Goal: Information Seeking & Learning: Learn about a topic

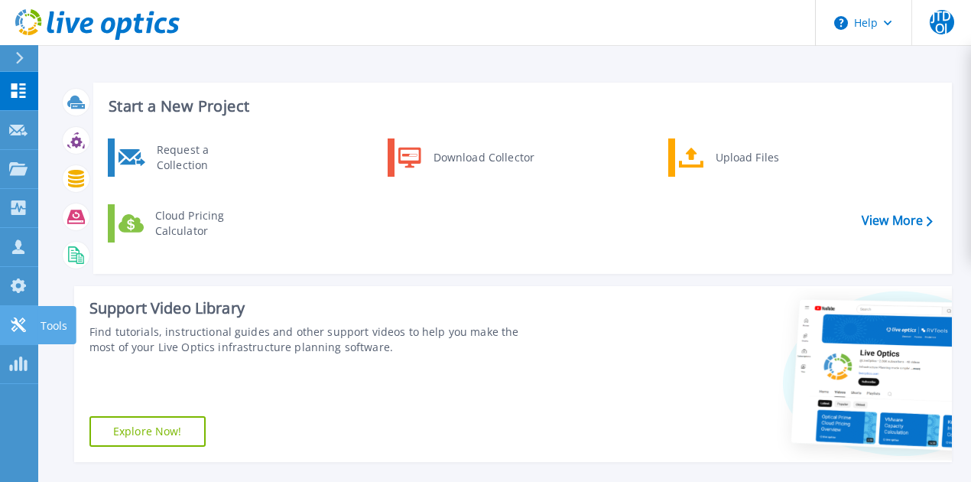
click at [18, 329] on icon at bounding box center [18, 324] width 18 height 15
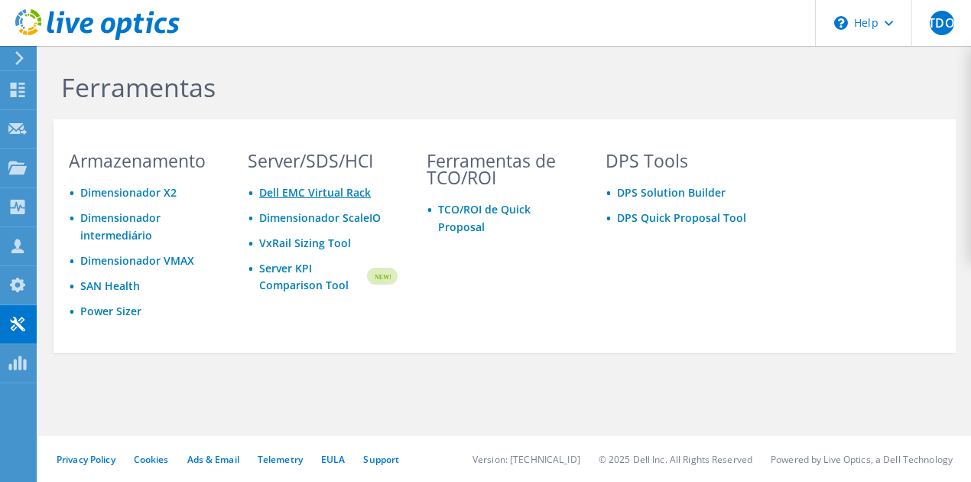
click at [327, 188] on link "Dell EMC Virtual Rack" at bounding box center [315, 192] width 112 height 15
drag, startPoint x: 40, startPoint y: 89, endPoint x: 99, endPoint y: 110, distance: 62.7
click at [40, 89] on div "Painel" at bounding box center [59, 90] width 47 height 38
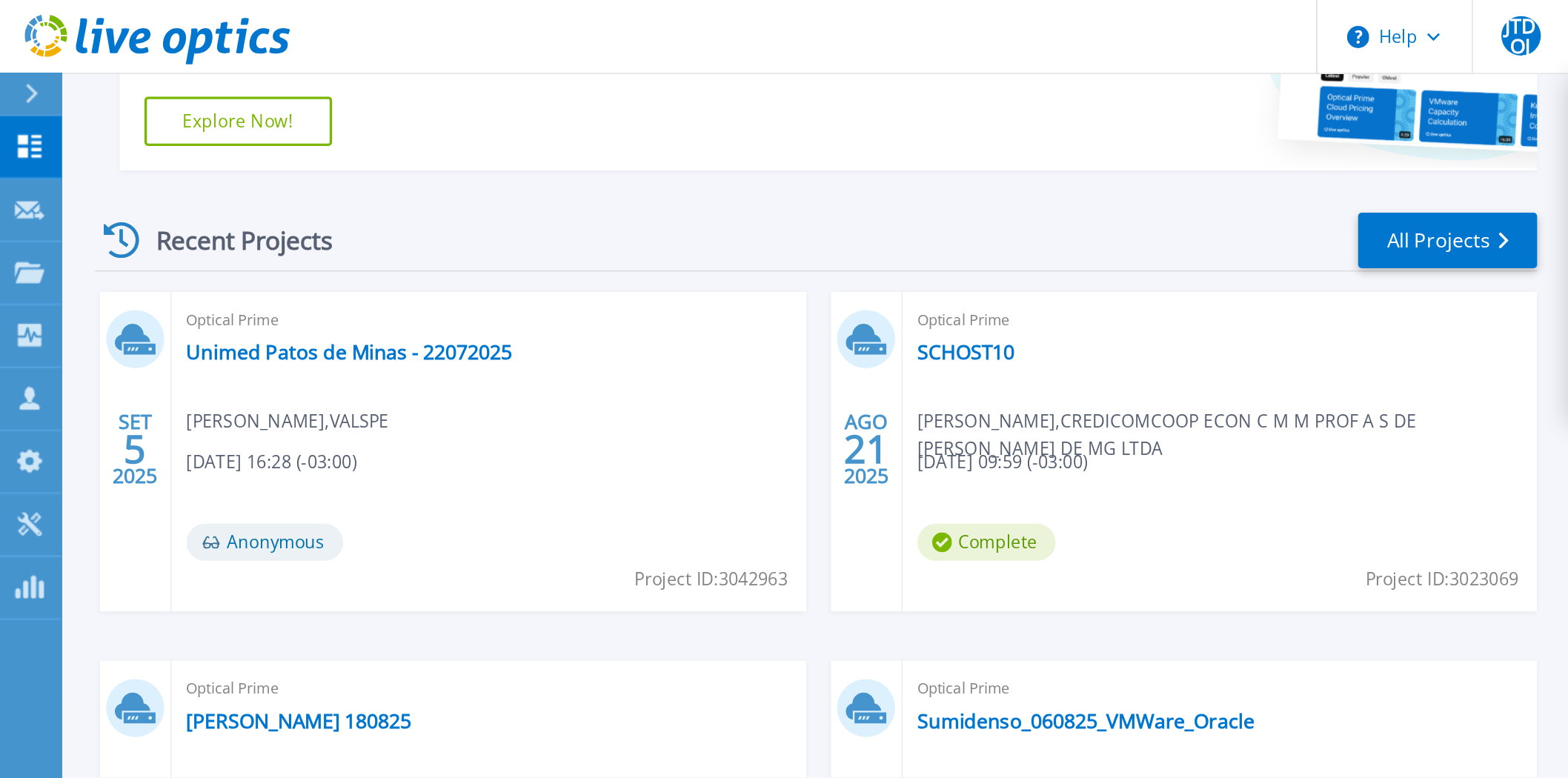
scroll to position [43, 0]
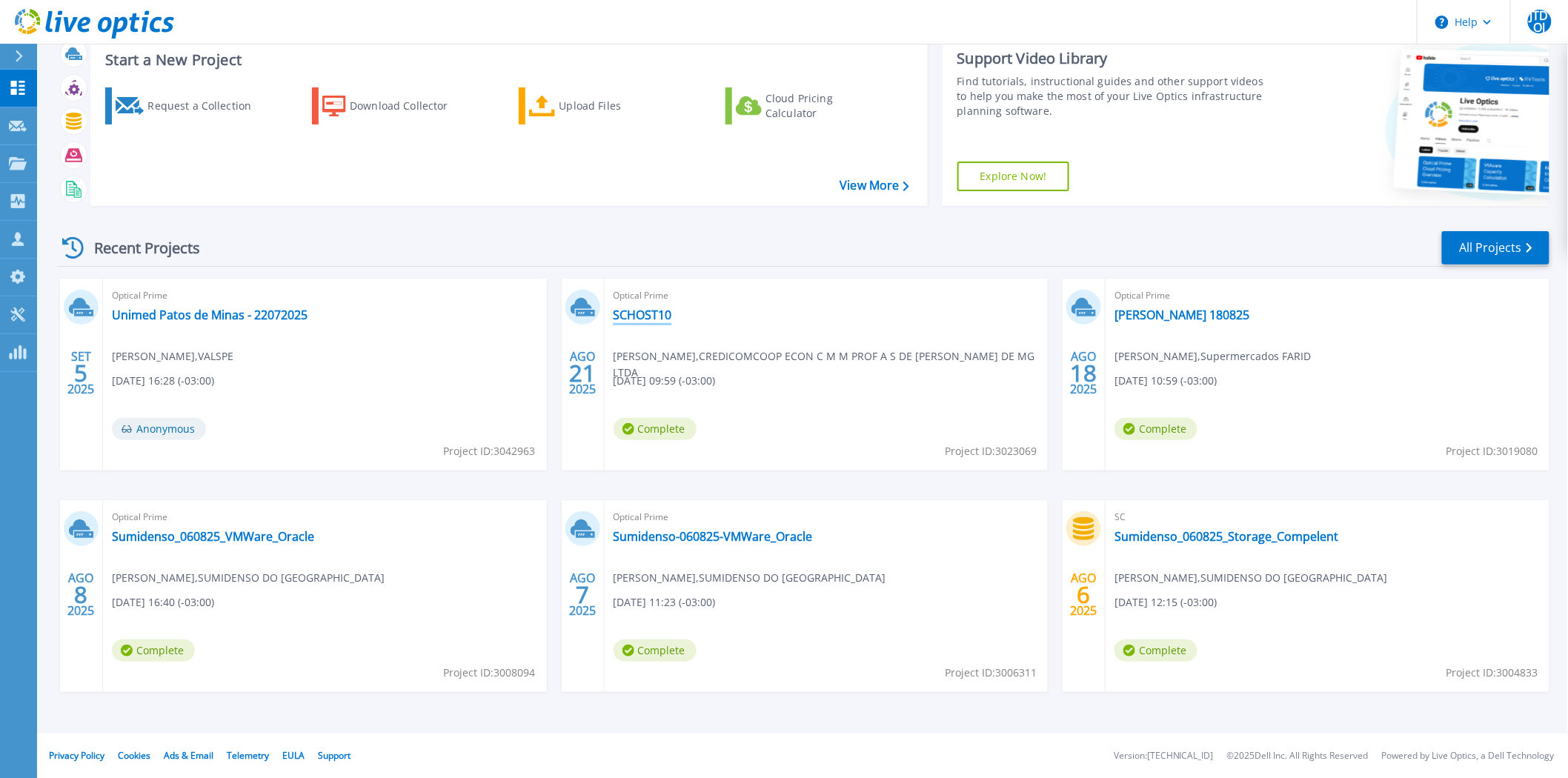
click at [657, 313] on link "SCHOST10" at bounding box center [643, 314] width 58 height 15
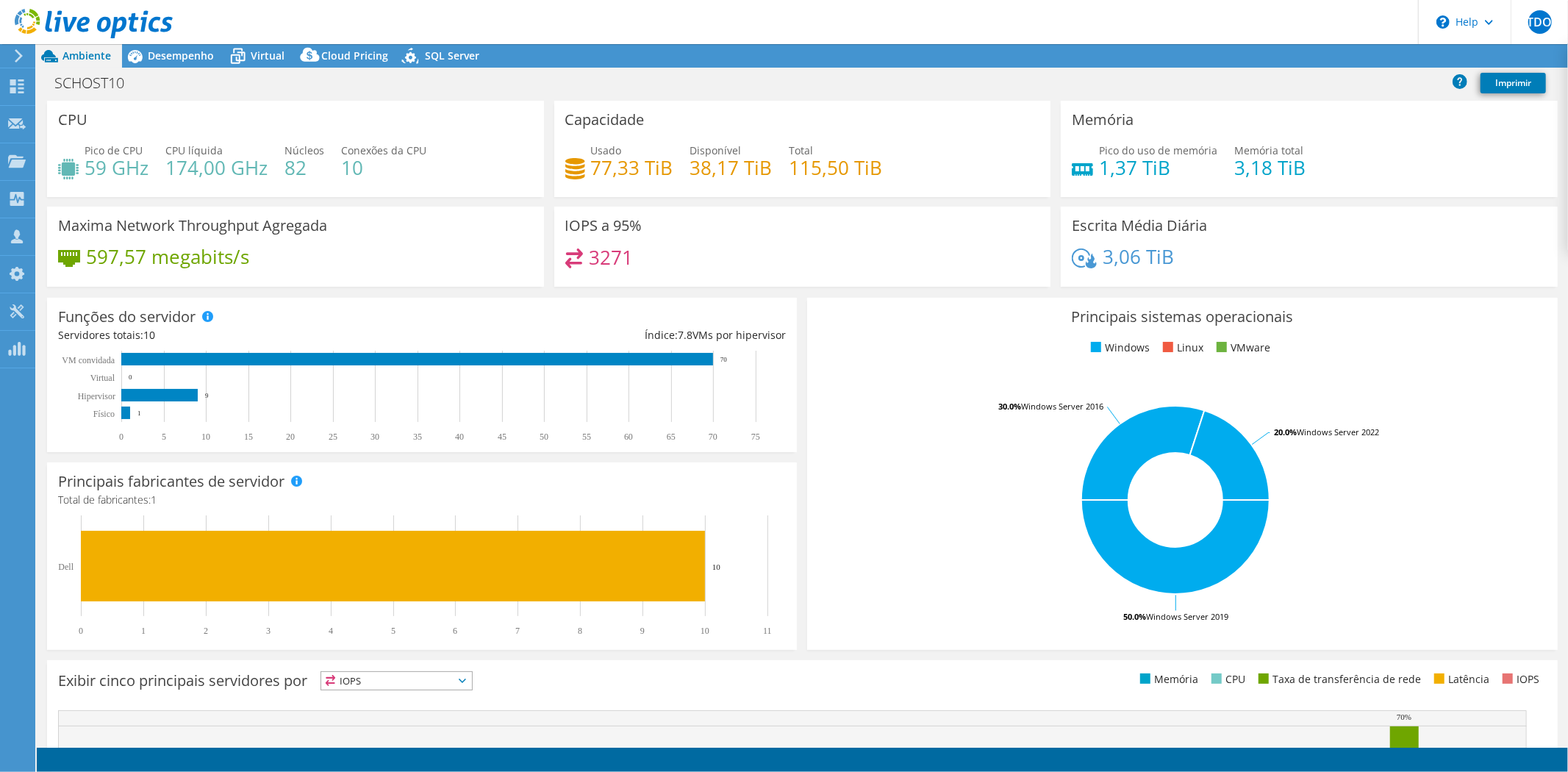
select select "SouthAmerica"
click at [183, 58] on span "Desempenho" at bounding box center [181, 55] width 66 height 14
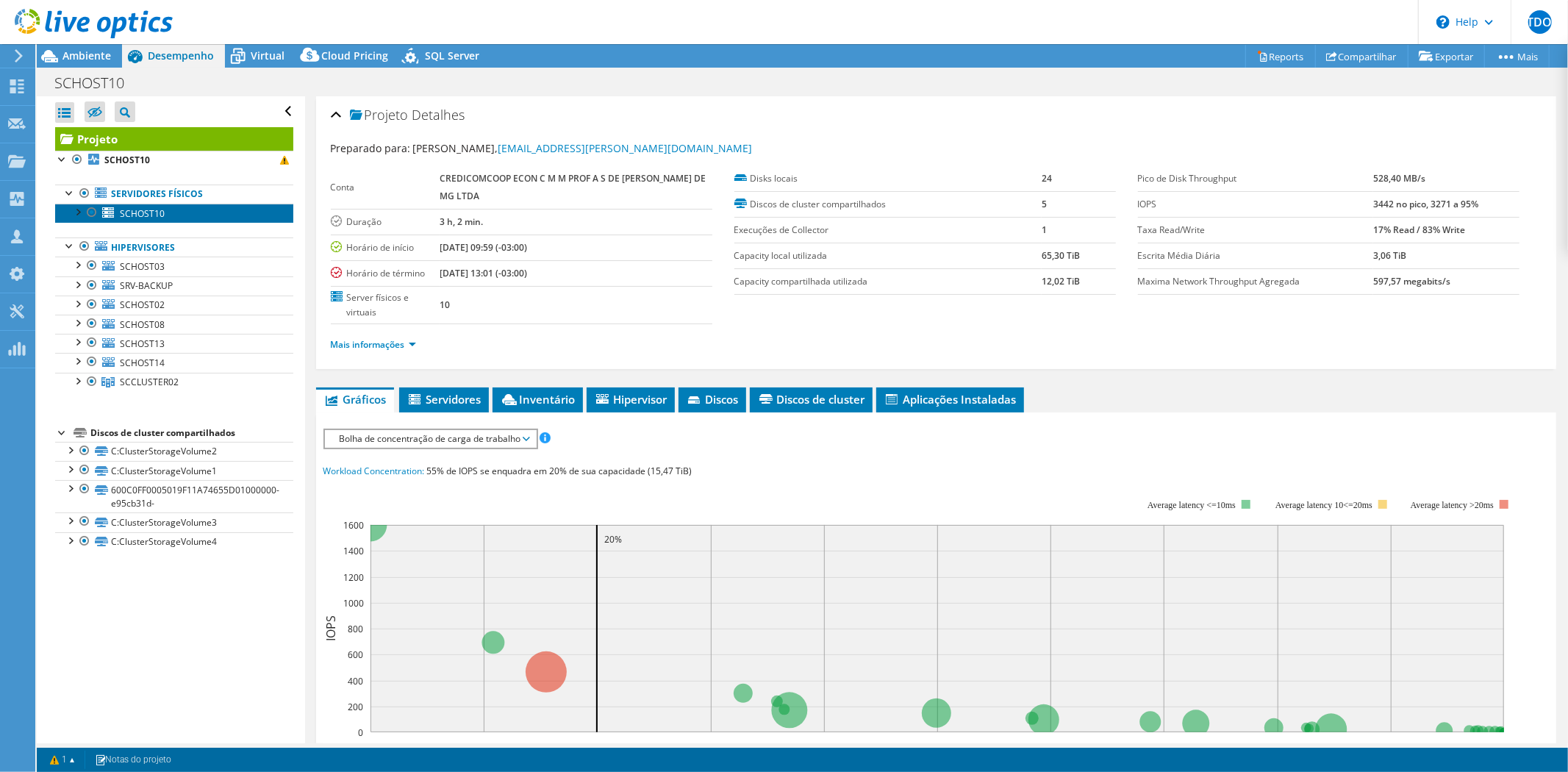
click at [158, 214] on span "SCHOST10" at bounding box center [142, 213] width 45 height 12
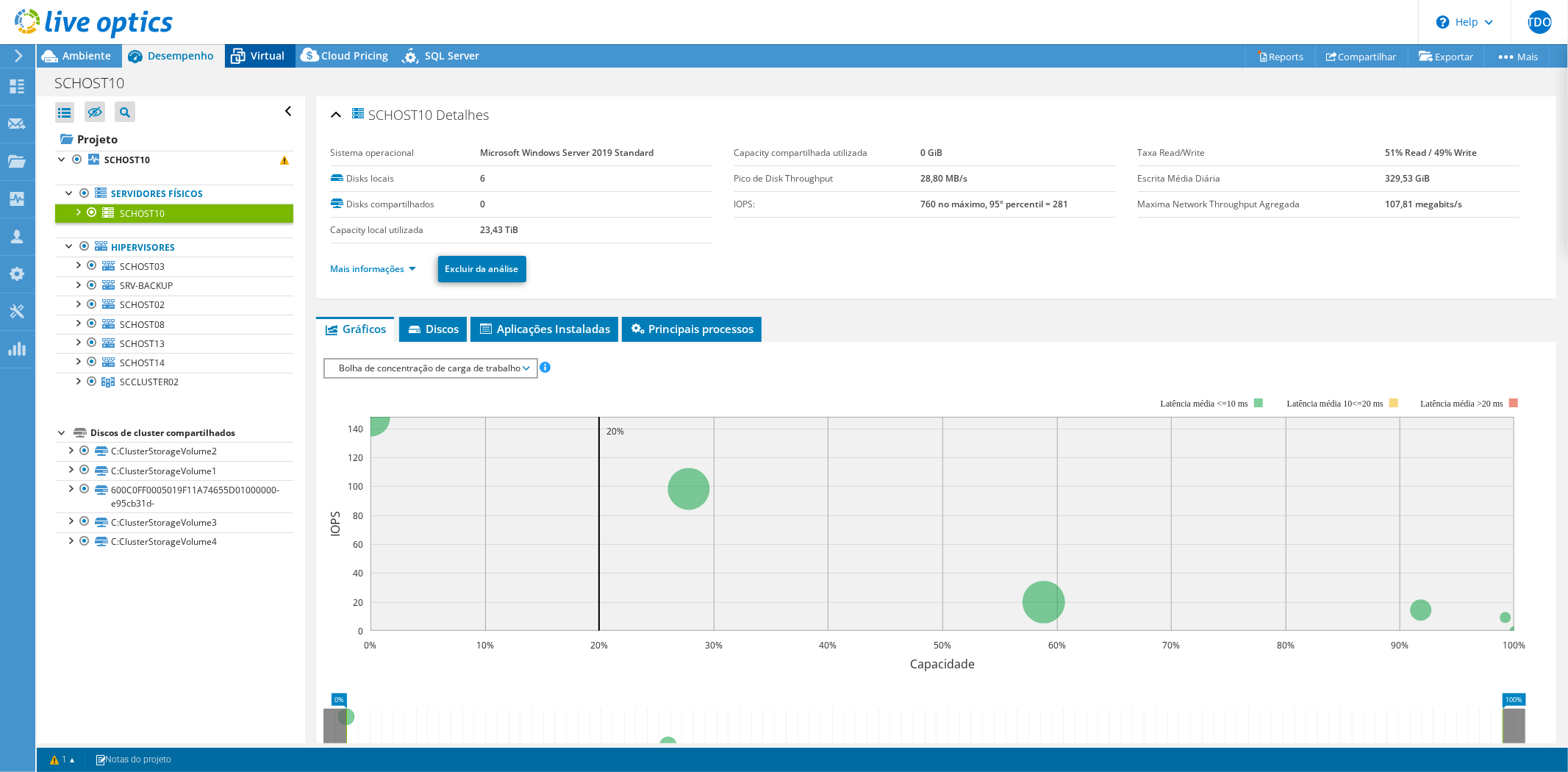
click at [261, 57] on span "Virtual" at bounding box center [267, 55] width 34 height 14
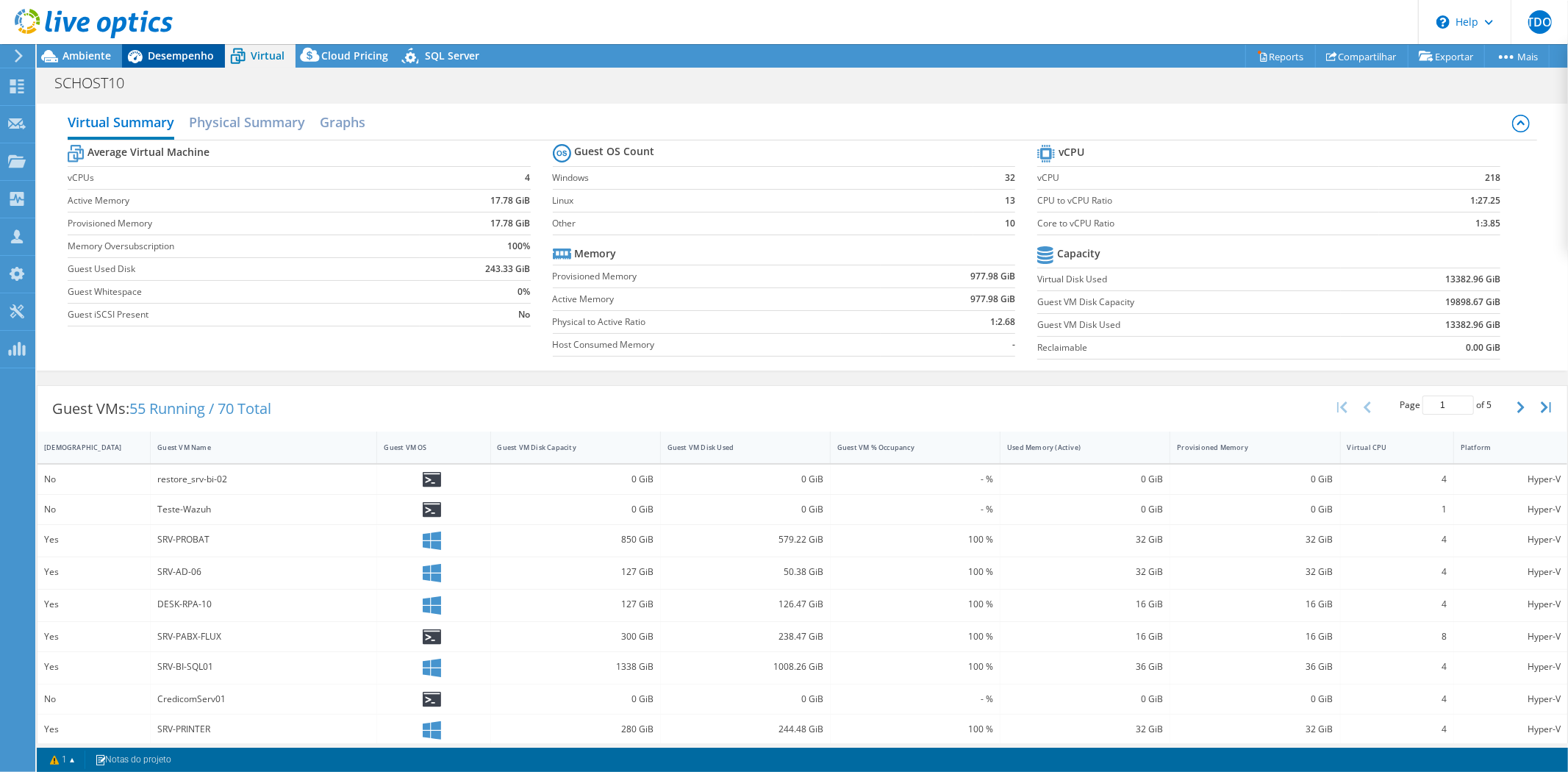
click at [151, 60] on span "Desempenho" at bounding box center [181, 55] width 66 height 14
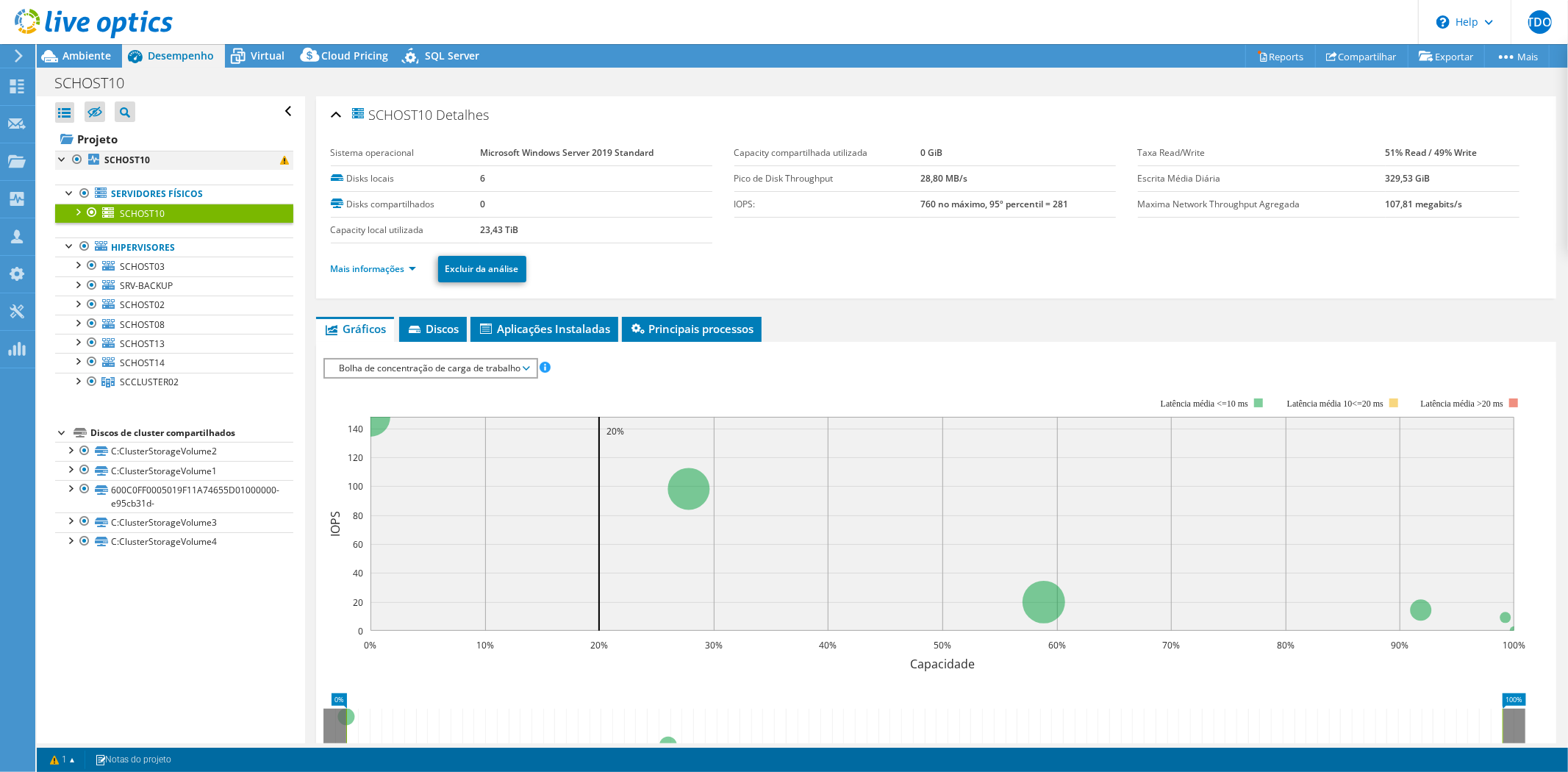
click at [73, 158] on div at bounding box center [77, 160] width 14 height 17
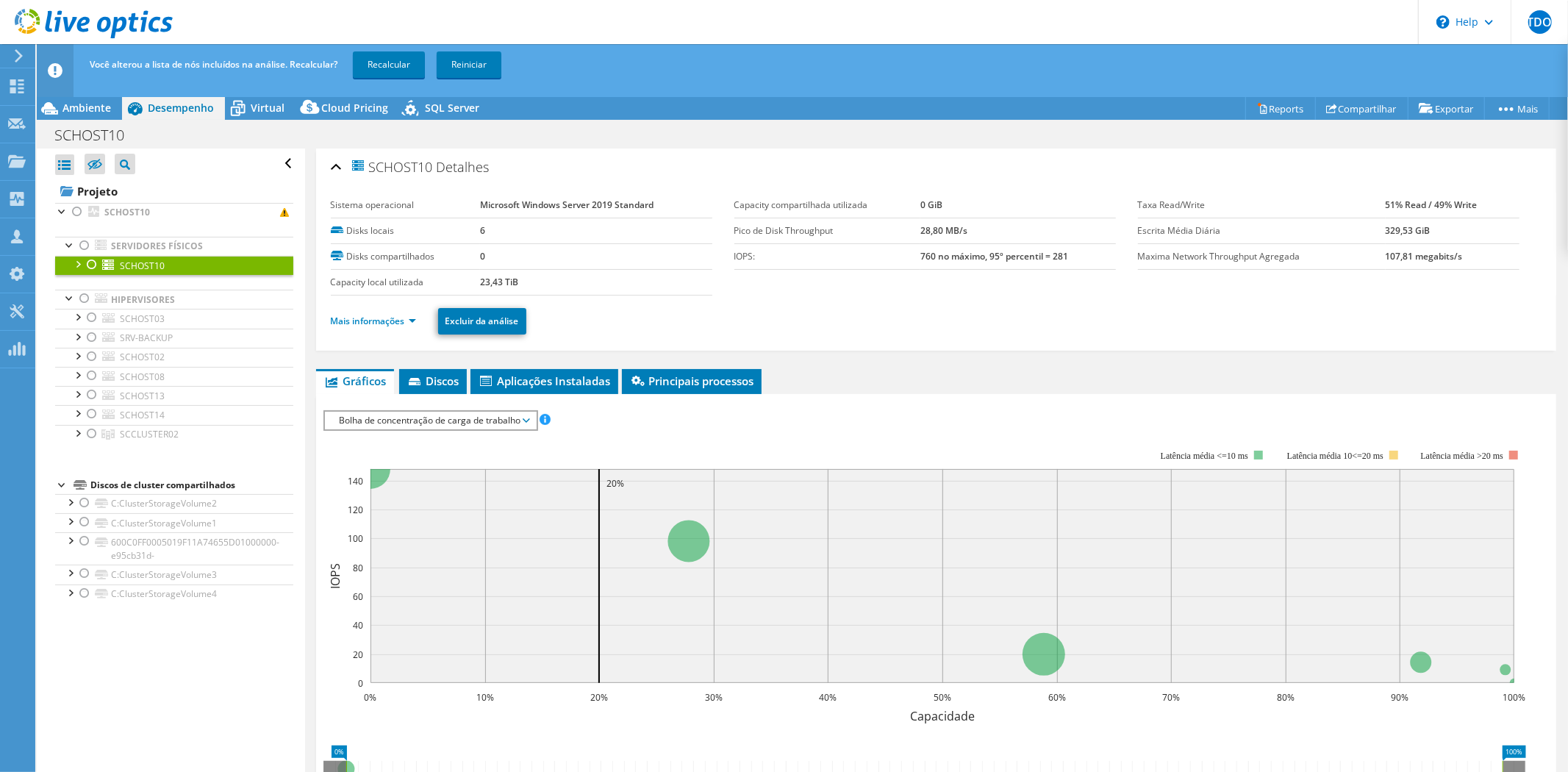
click at [92, 263] on div at bounding box center [91, 264] width 14 height 17
click at [378, 66] on link "Recalcular" at bounding box center [388, 65] width 72 height 27
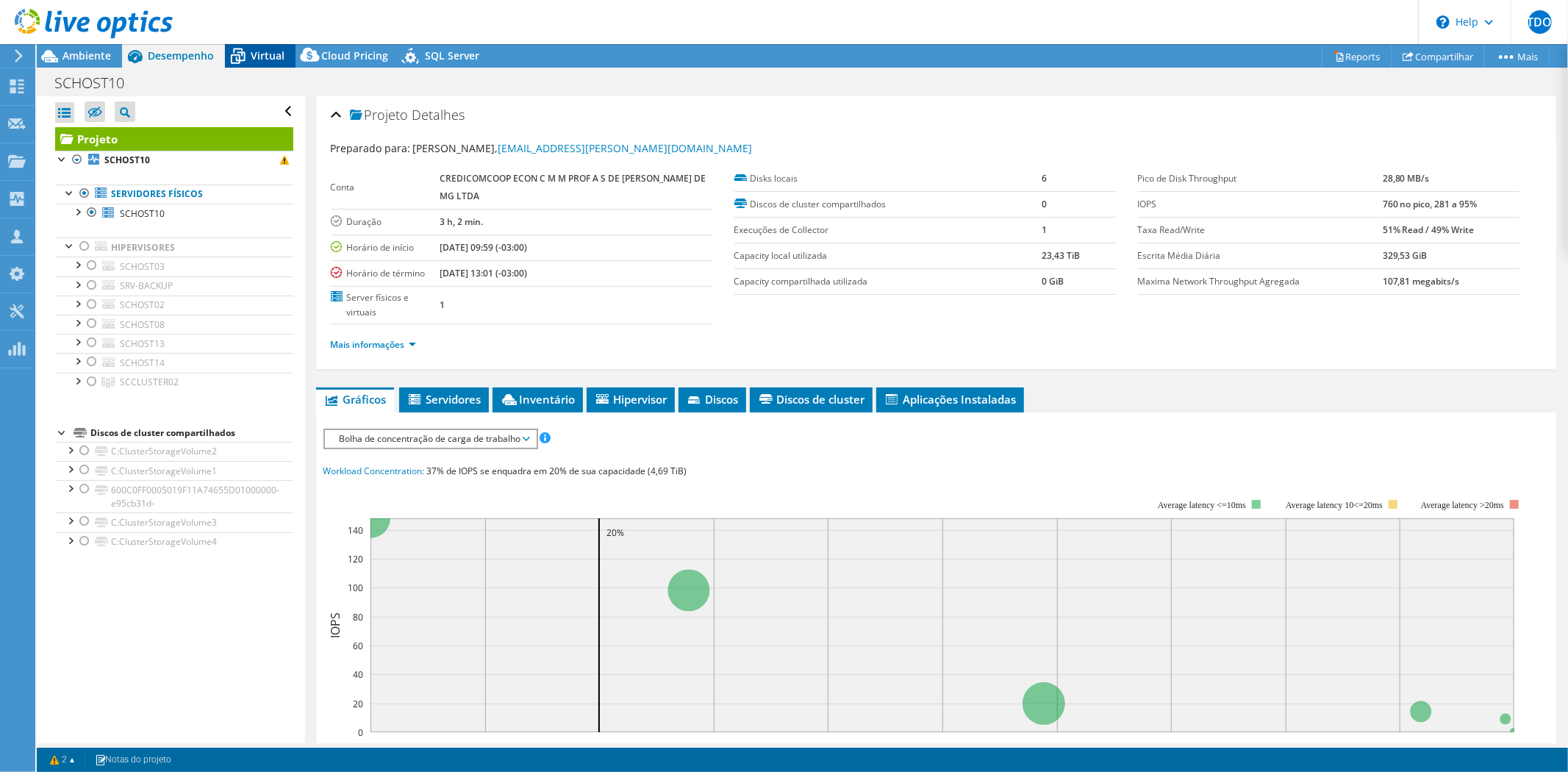
click at [273, 55] on span "Virtual" at bounding box center [267, 55] width 34 height 14
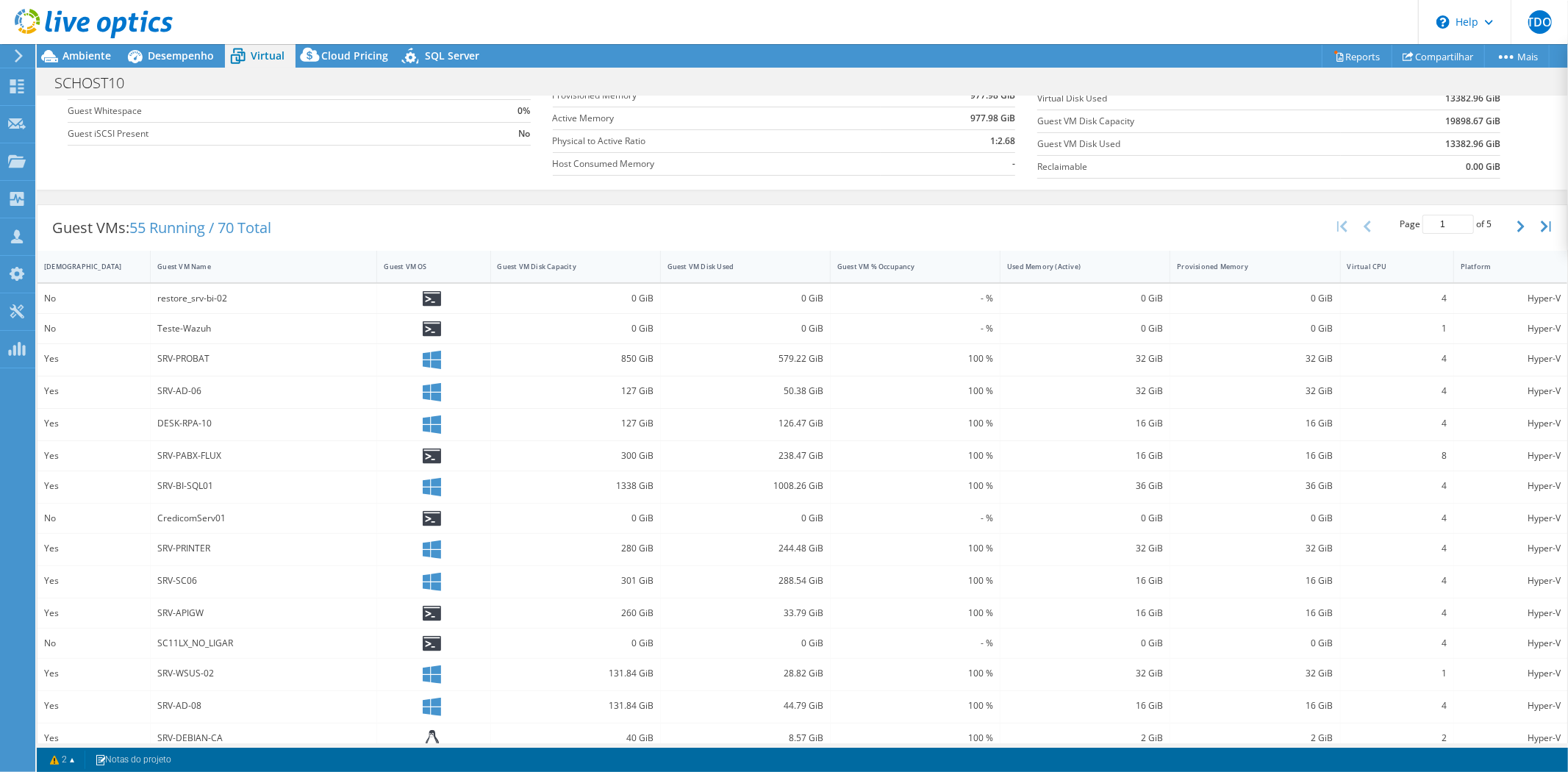
scroll to position [206, 0]
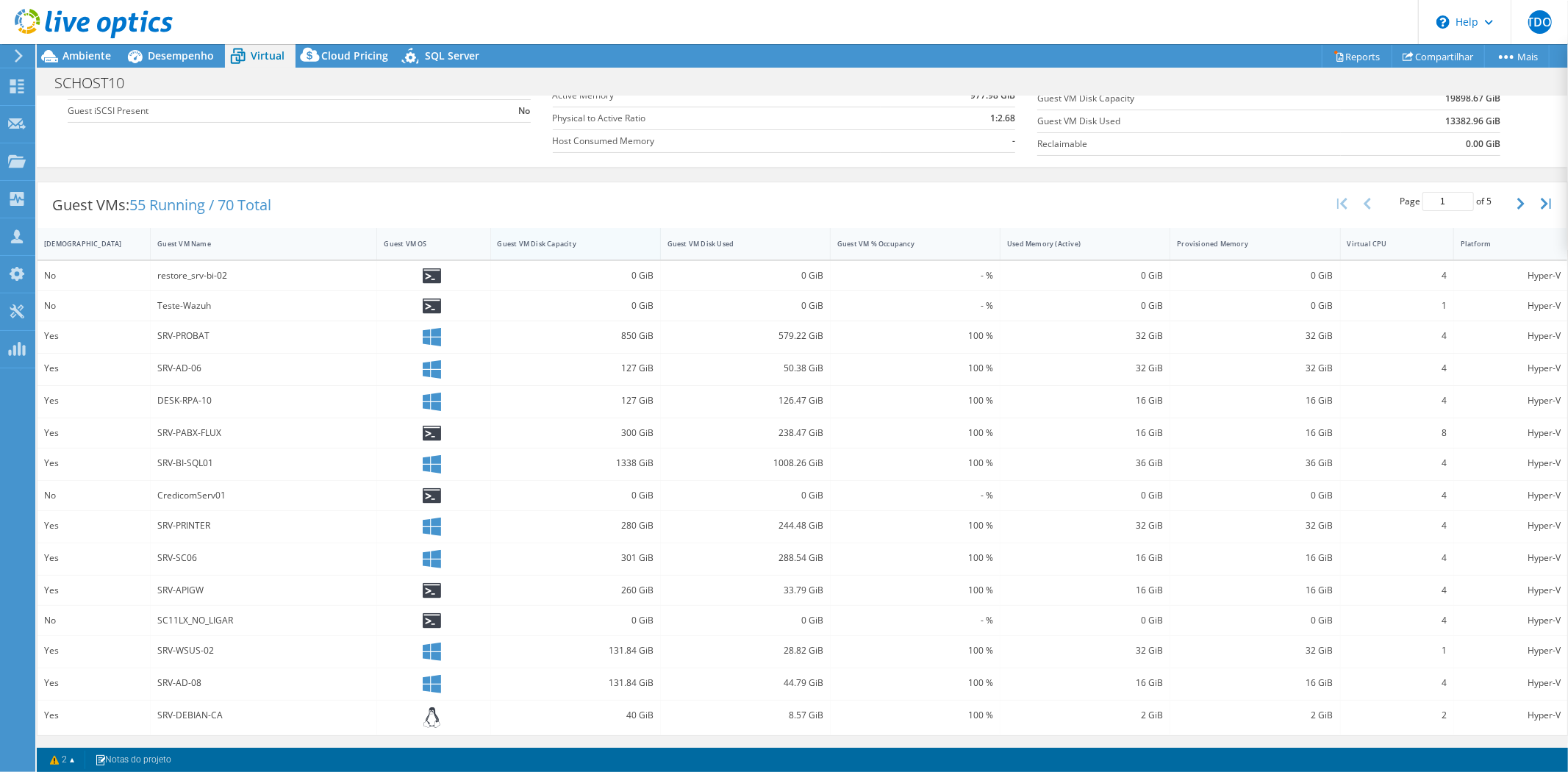
click at [574, 244] on div "Guest VM Disk Capacity" at bounding box center [567, 244] width 138 height 10
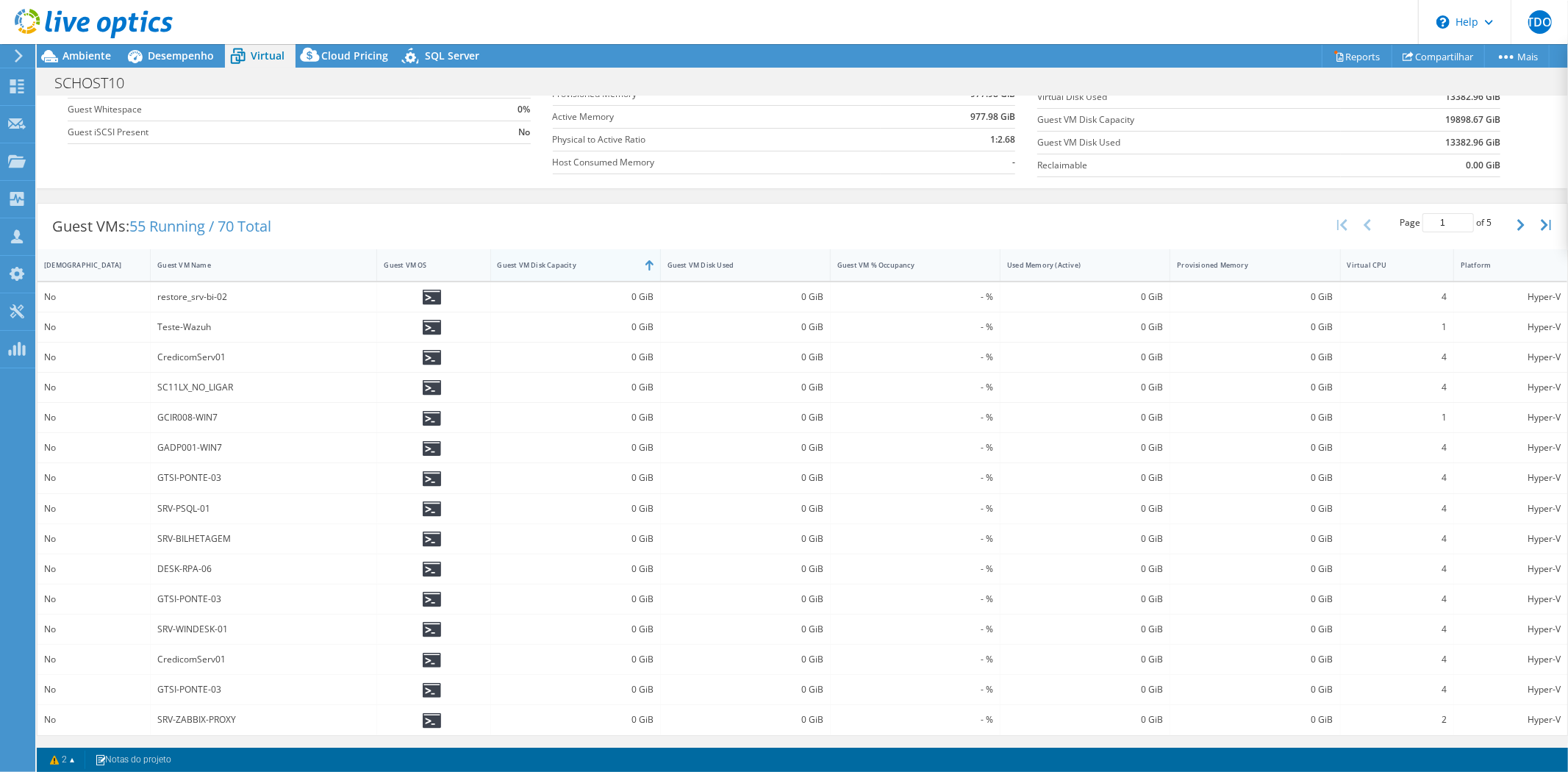
scroll to position [188, 0]
click at [575, 261] on div "Guest VM Disk Capacity" at bounding box center [567, 265] width 138 height 10
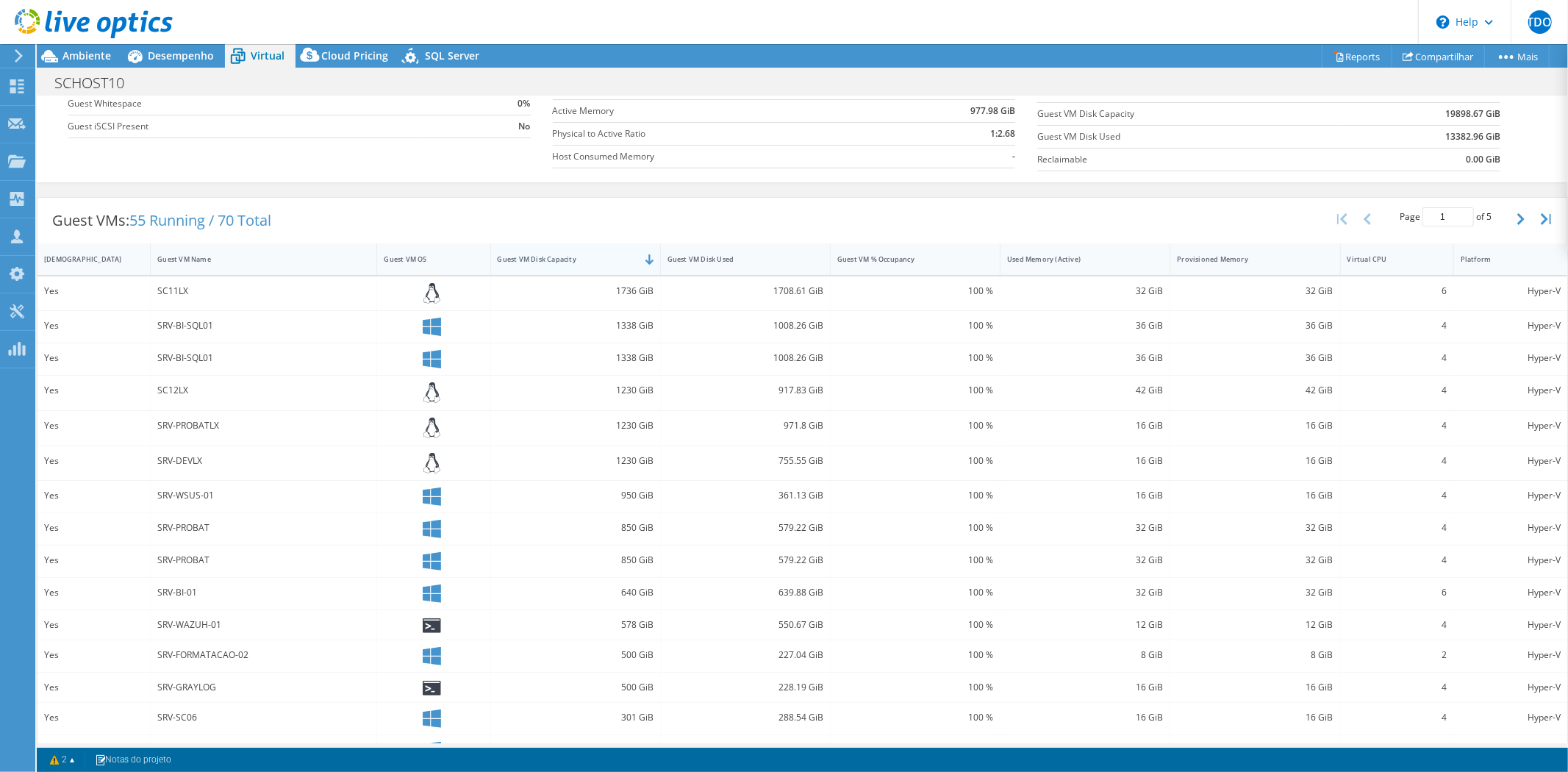
scroll to position [206, 0]
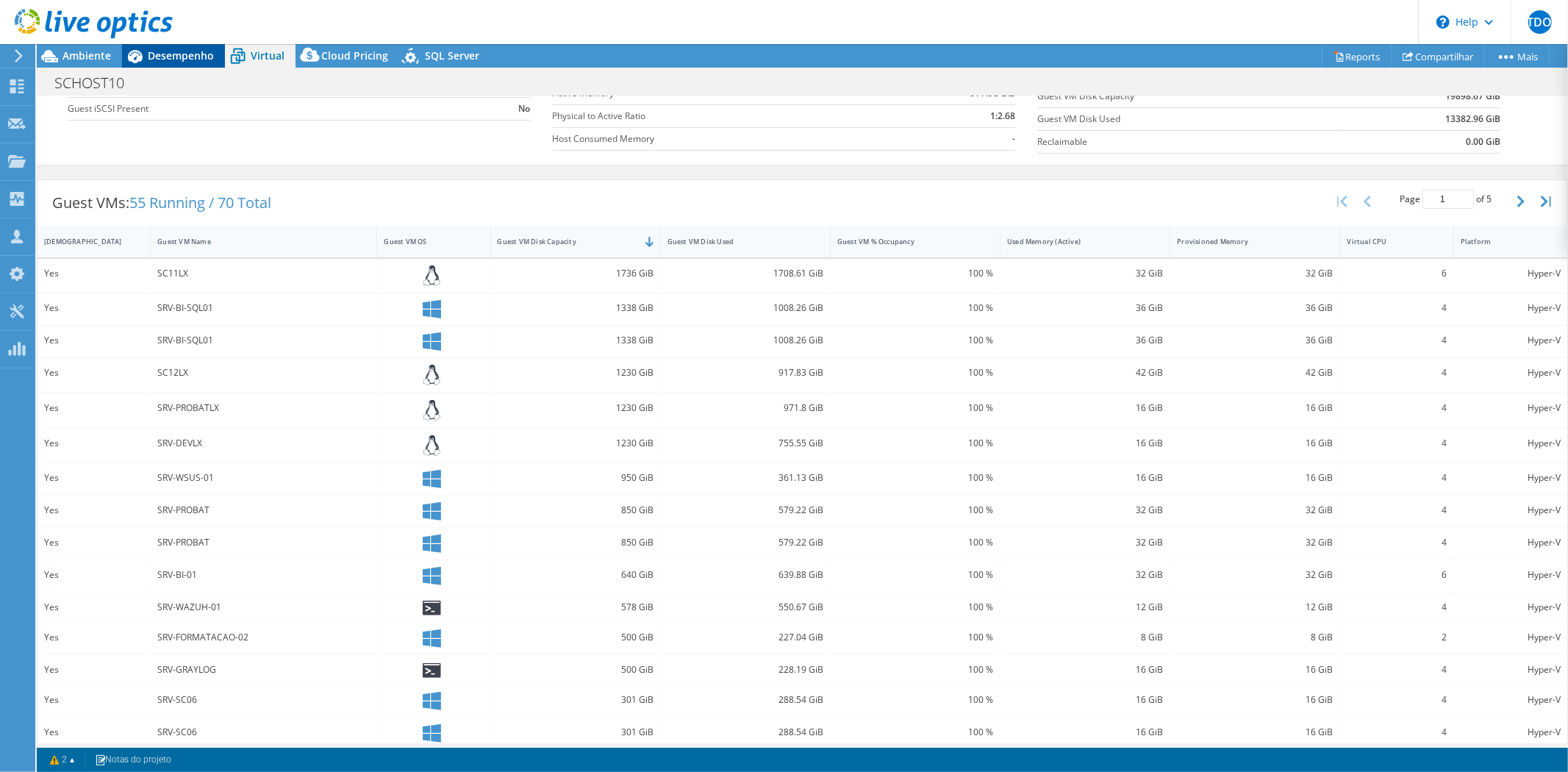
click at [189, 55] on span "Desempenho" at bounding box center [181, 55] width 66 height 14
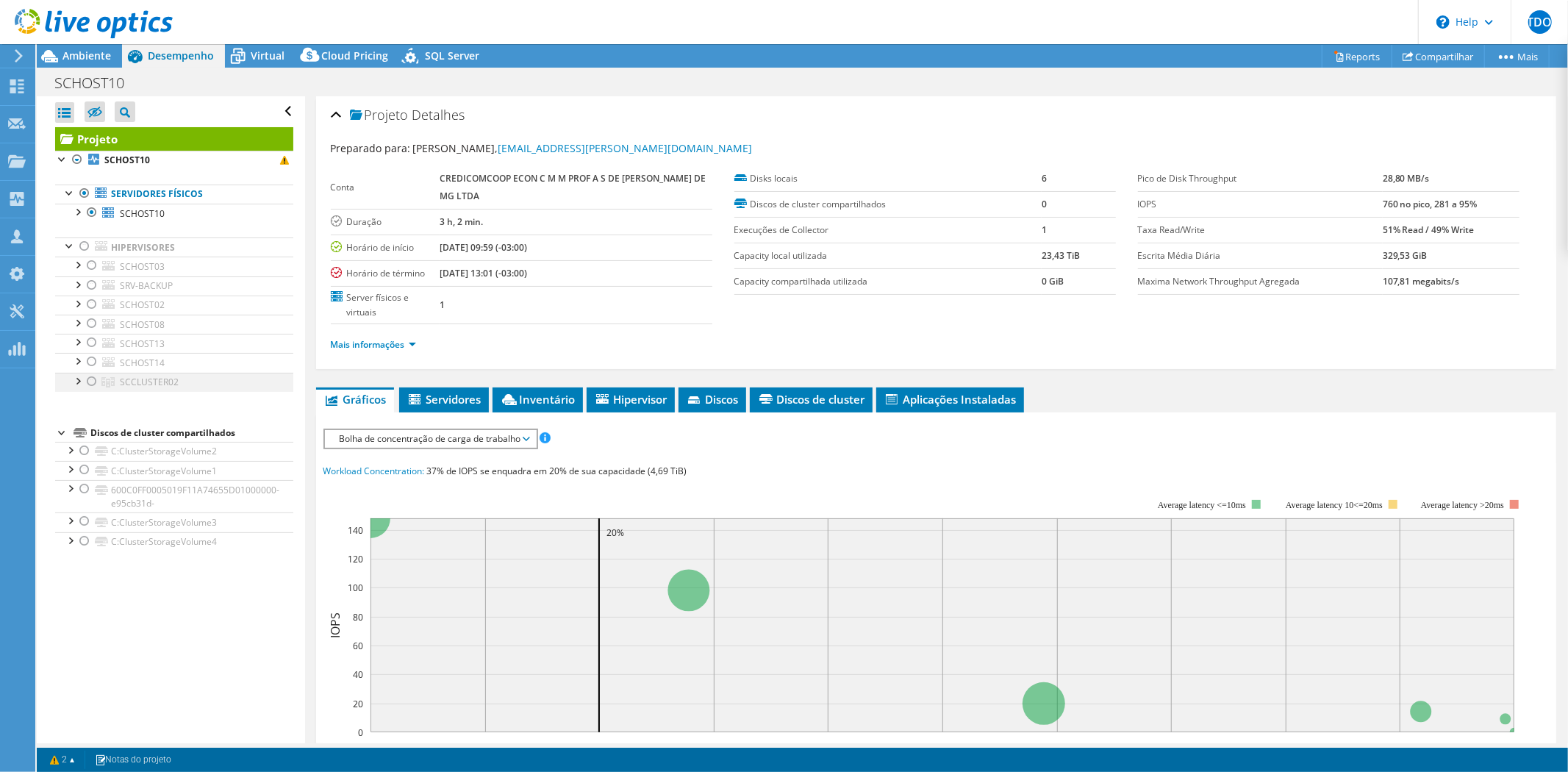
click at [90, 384] on div at bounding box center [91, 382] width 14 height 17
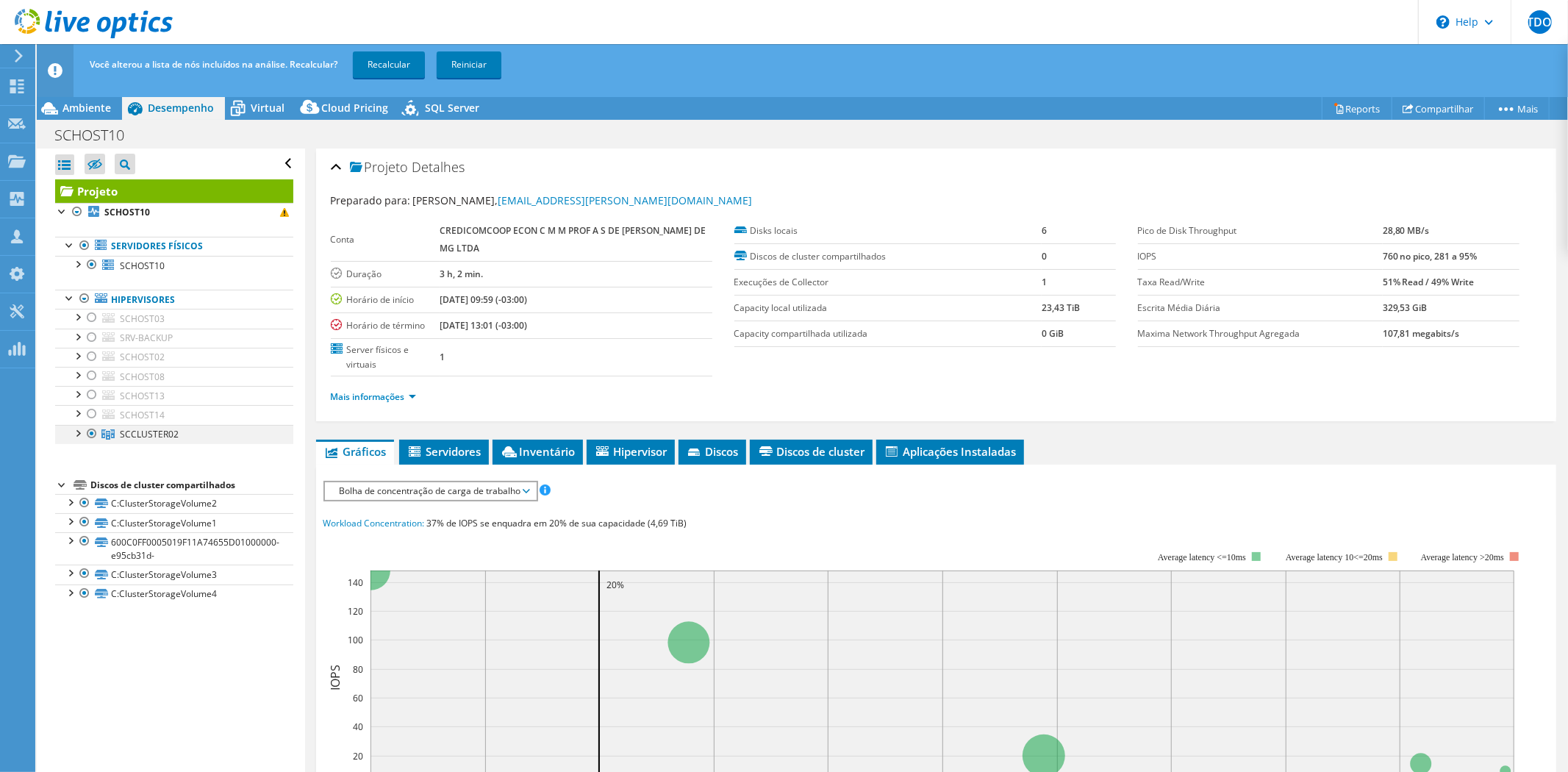
click at [77, 434] on div at bounding box center [77, 432] width 14 height 14
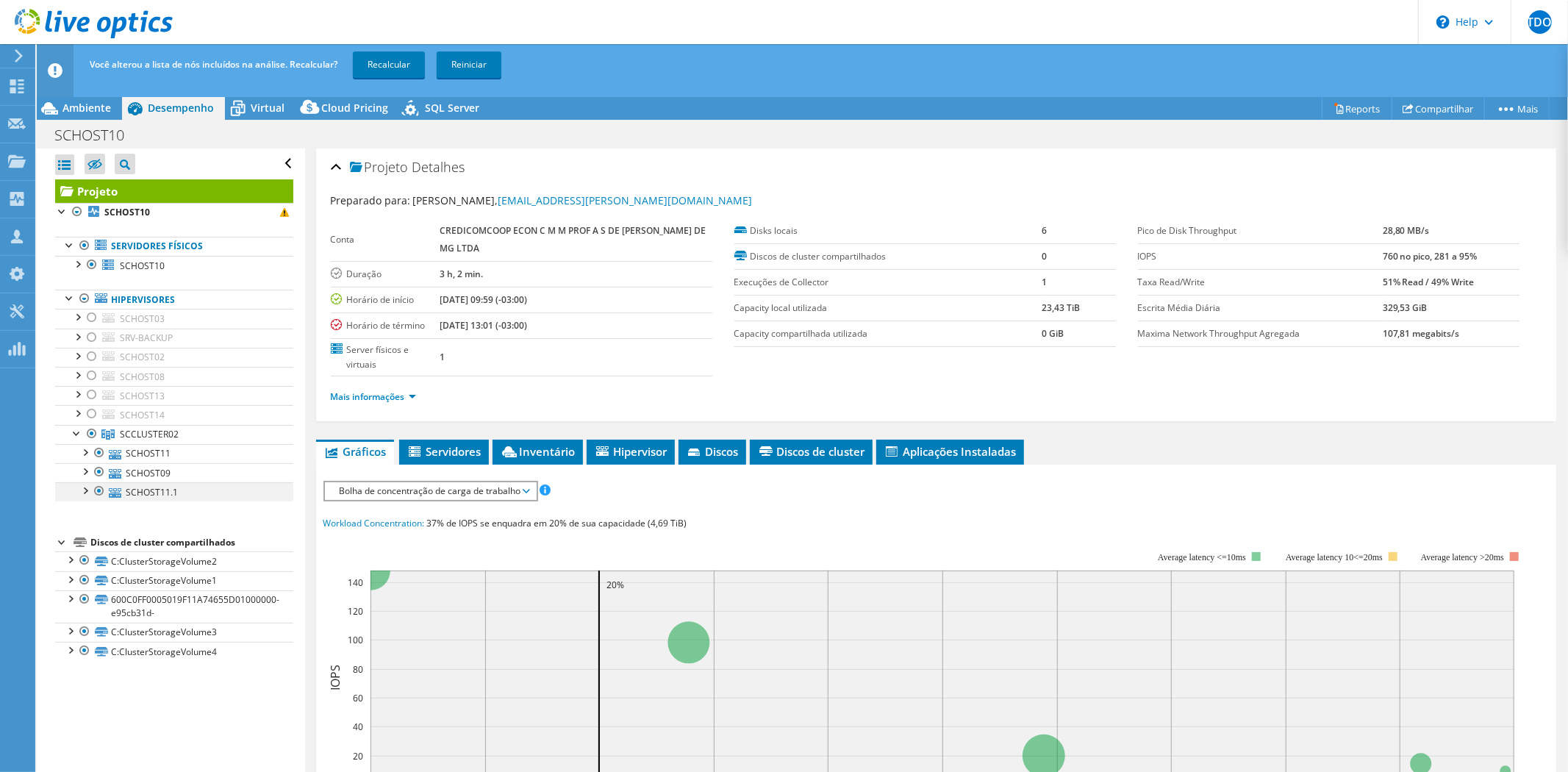
click at [102, 490] on div at bounding box center [99, 491] width 14 height 17
click at [401, 67] on link "Recalcular" at bounding box center [388, 65] width 72 height 27
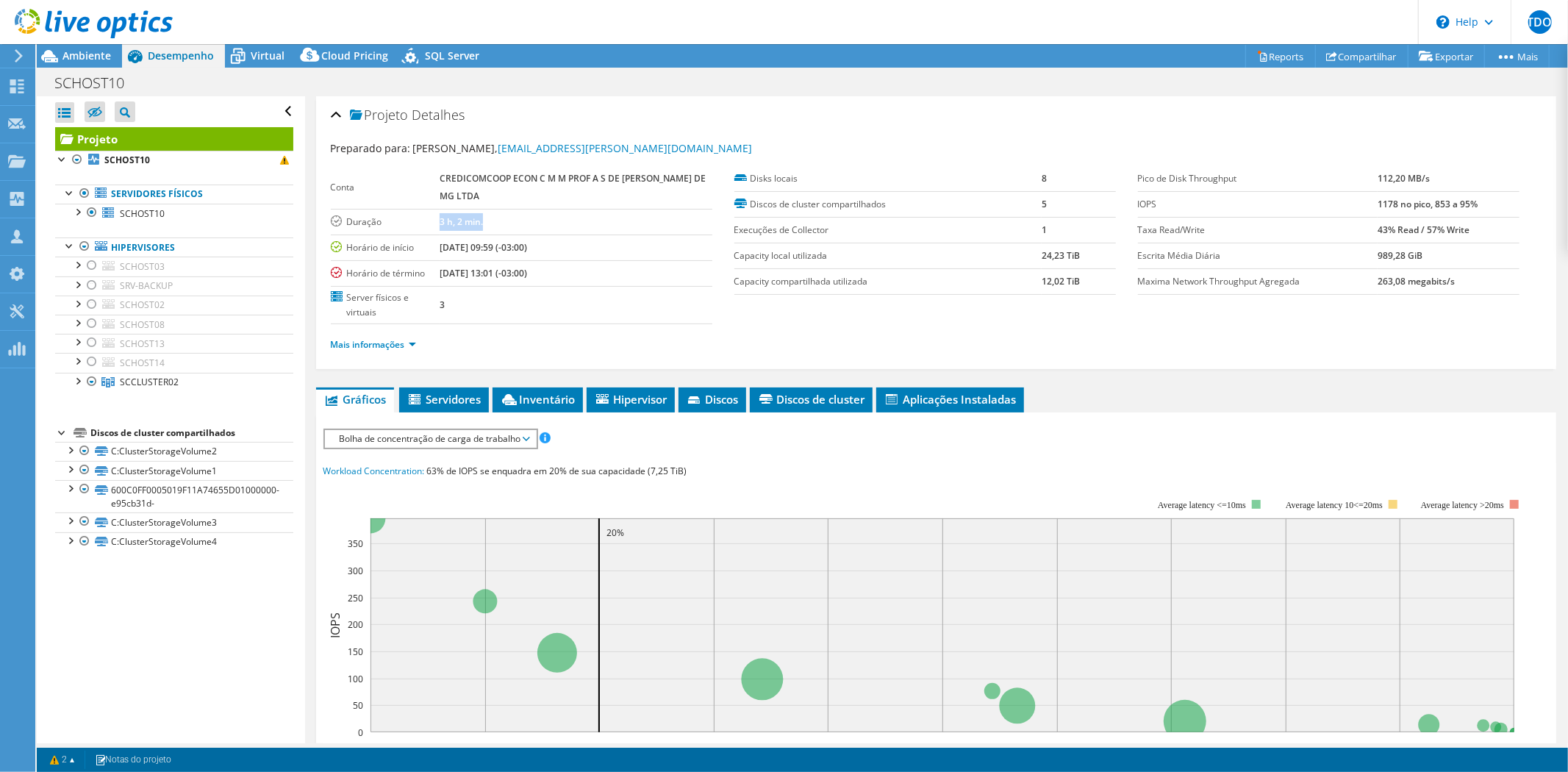
drag, startPoint x: 442, startPoint y: 224, endPoint x: 495, endPoint y: 221, distance: 53.1
click at [495, 221] on td "3 h, 2 min." at bounding box center [575, 221] width 272 height 26
click at [261, 55] on span "Virtual" at bounding box center [267, 55] width 34 height 14
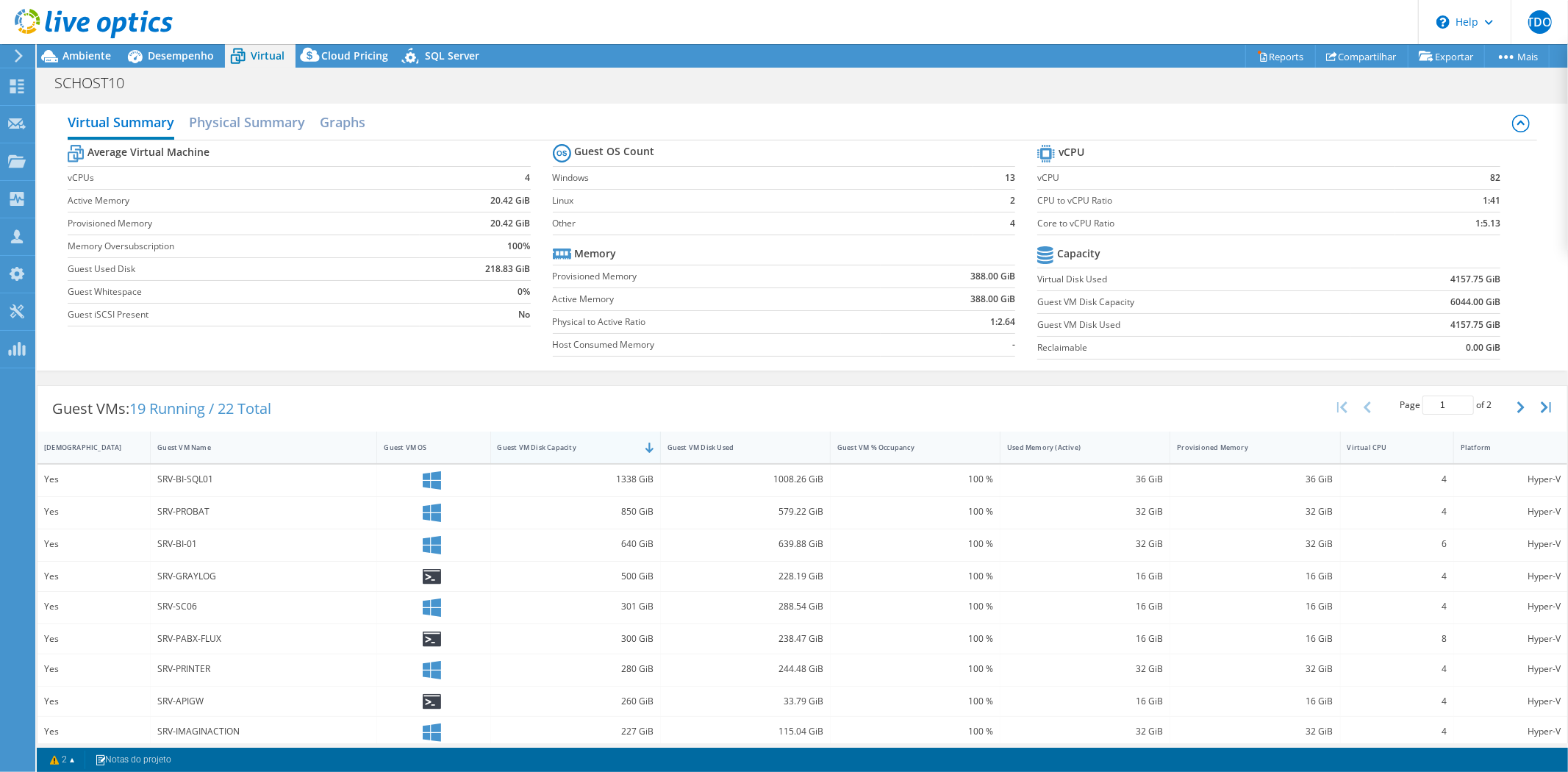
click at [607, 445] on div "Guest VM Disk Capacity" at bounding box center [567, 447] width 138 height 10
click at [598, 450] on div "Guest VM Disk Capacity" at bounding box center [567, 447] width 138 height 10
click at [186, 52] on span "Desempenho" at bounding box center [181, 55] width 66 height 14
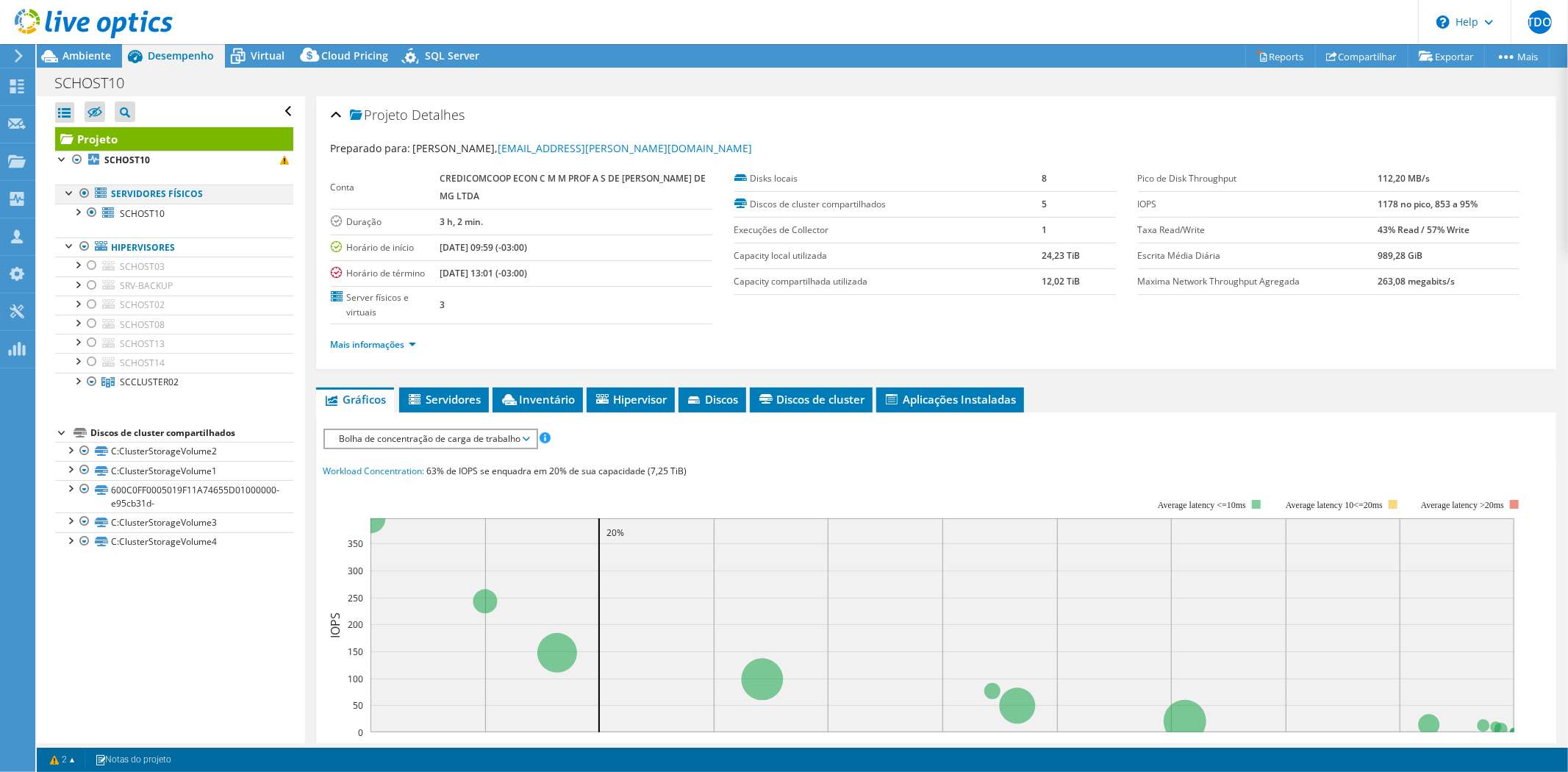
click at [83, 197] on div at bounding box center [84, 193] width 14 height 17
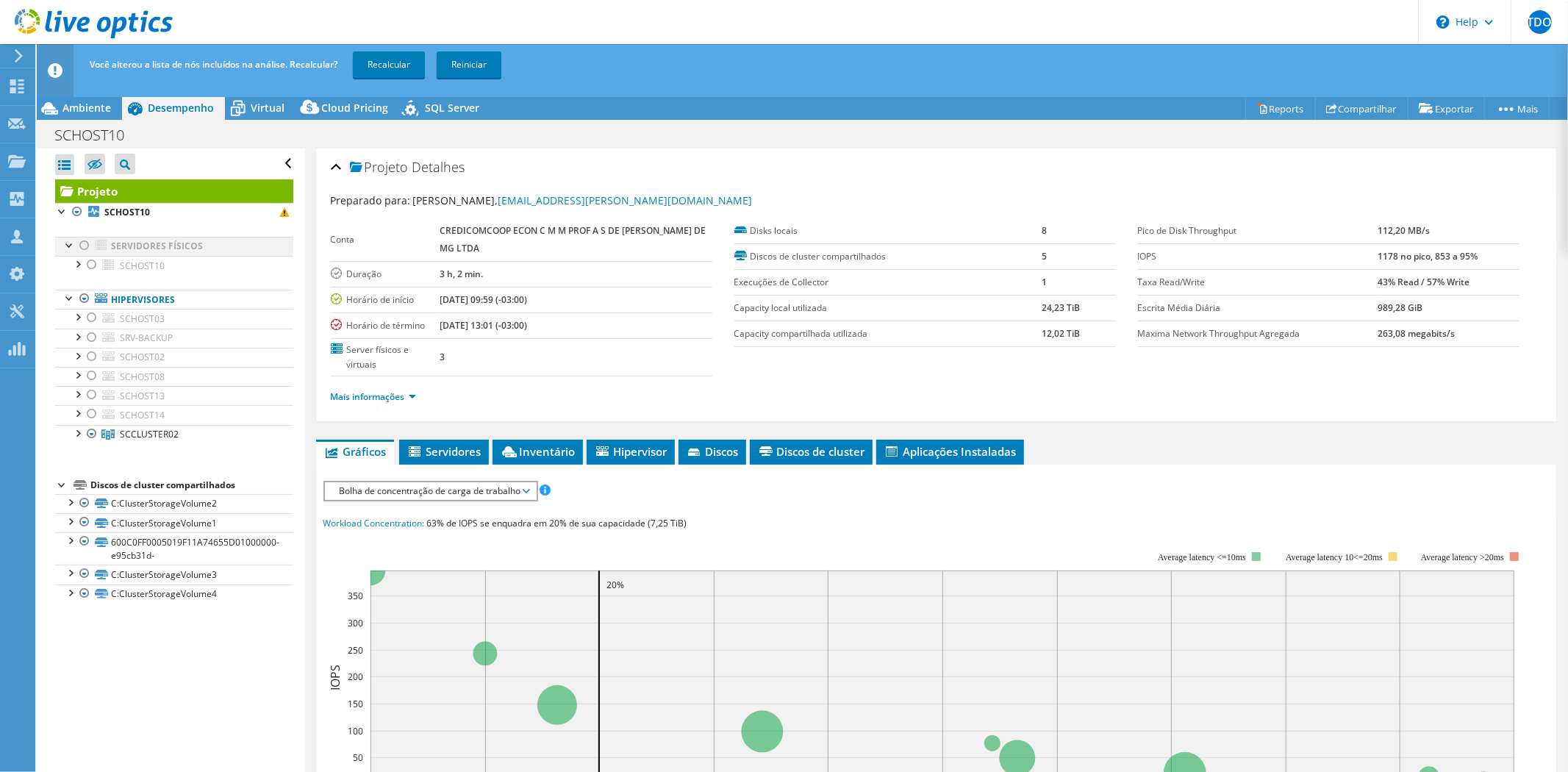
click at [80, 245] on div at bounding box center [84, 245] width 14 height 17
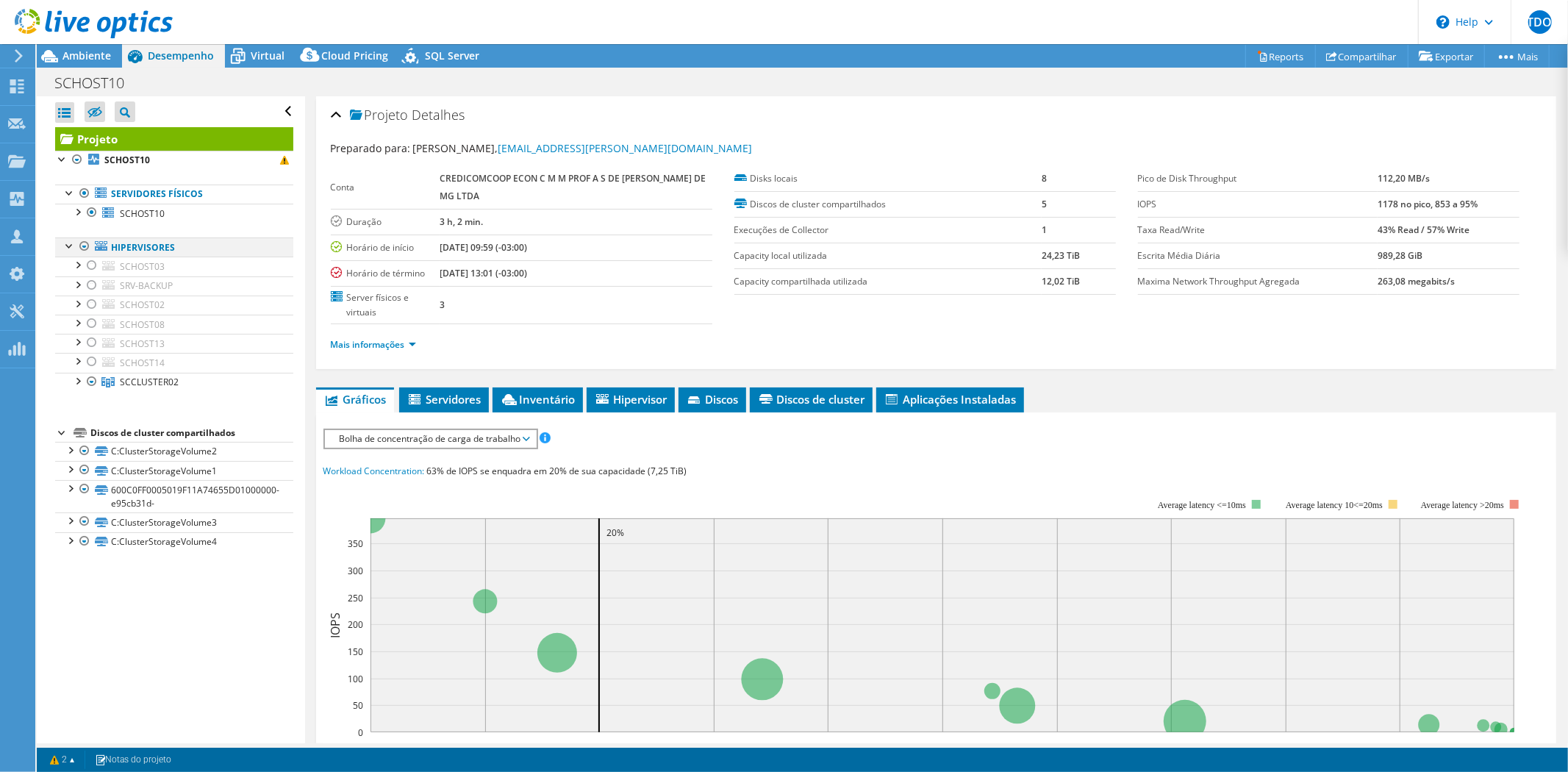
click at [81, 248] on div at bounding box center [84, 246] width 14 height 17
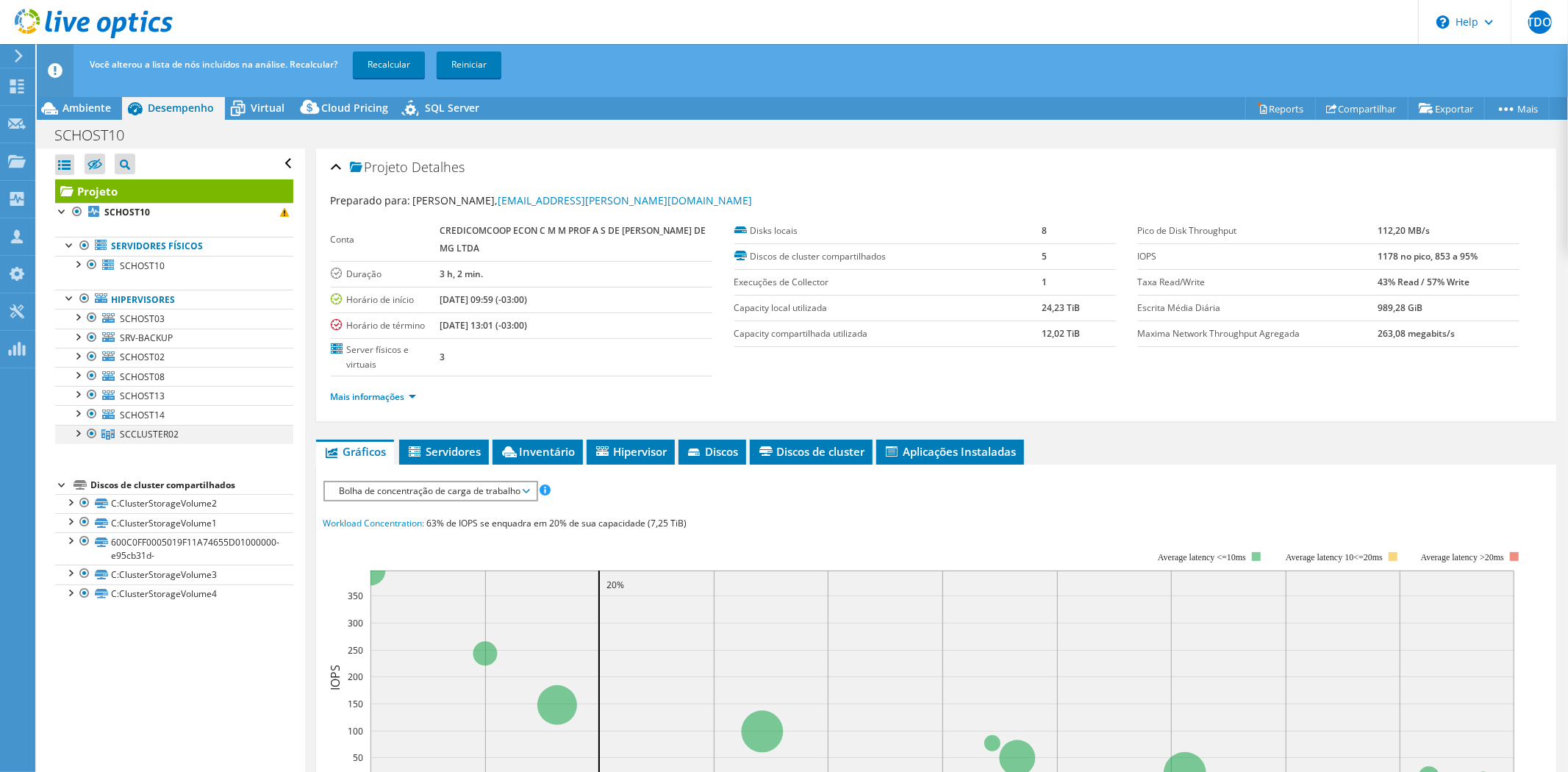
click at [79, 431] on div at bounding box center [77, 432] width 14 height 14
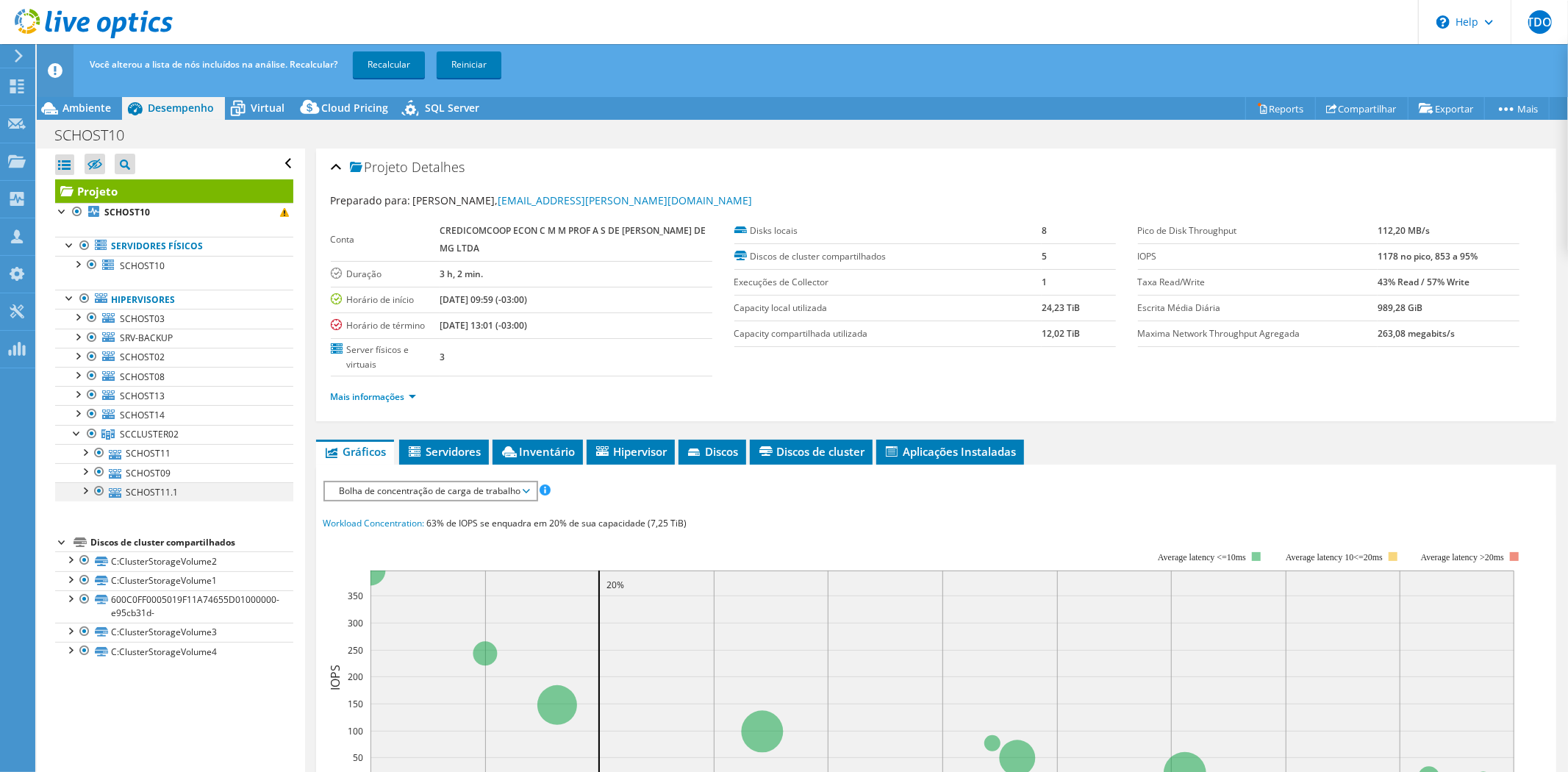
click at [97, 493] on div at bounding box center [99, 491] width 14 height 17
click at [386, 59] on link "Recalcular" at bounding box center [388, 65] width 72 height 27
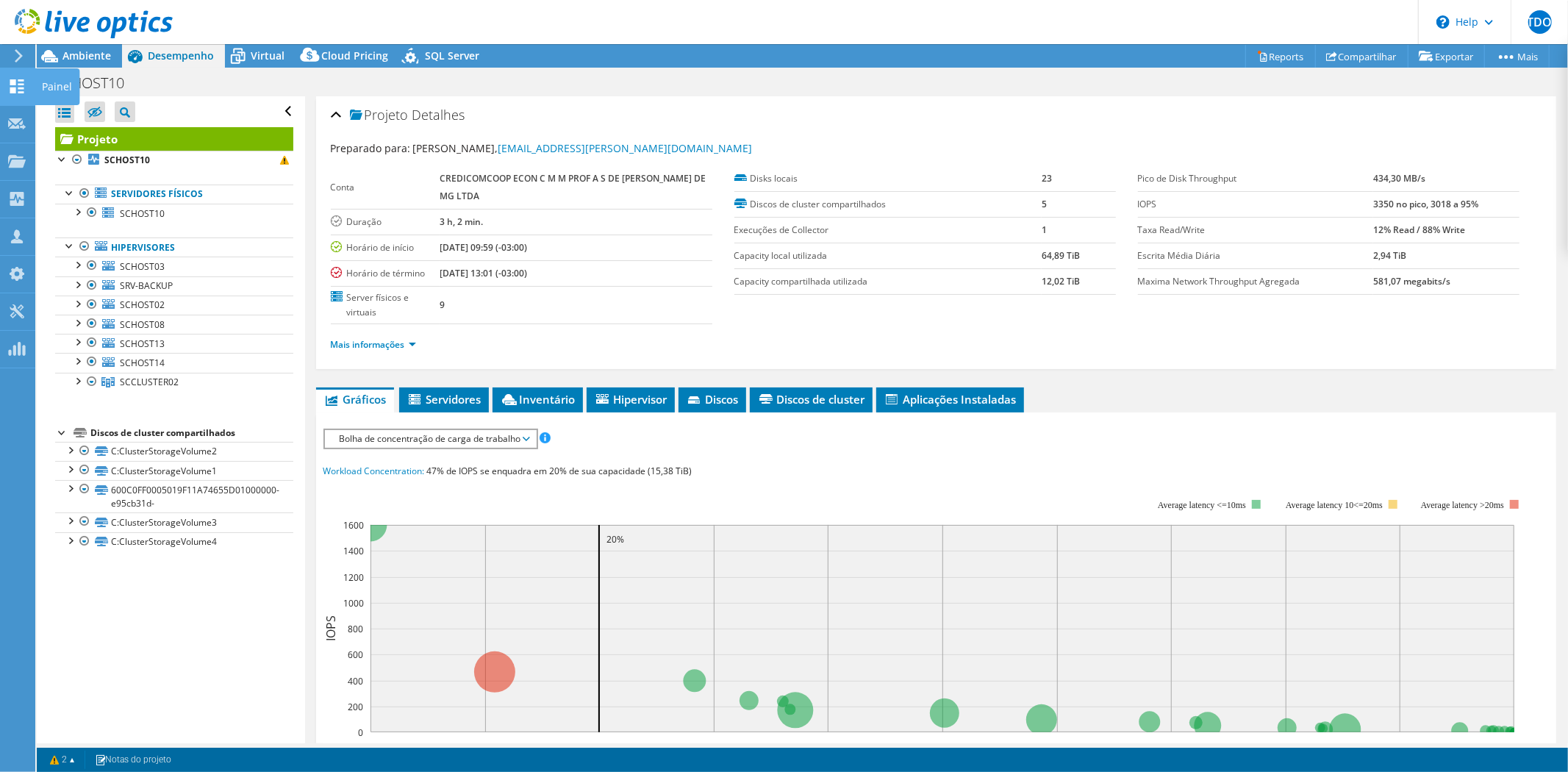
click at [23, 86] on icon at bounding box center [16, 87] width 17 height 14
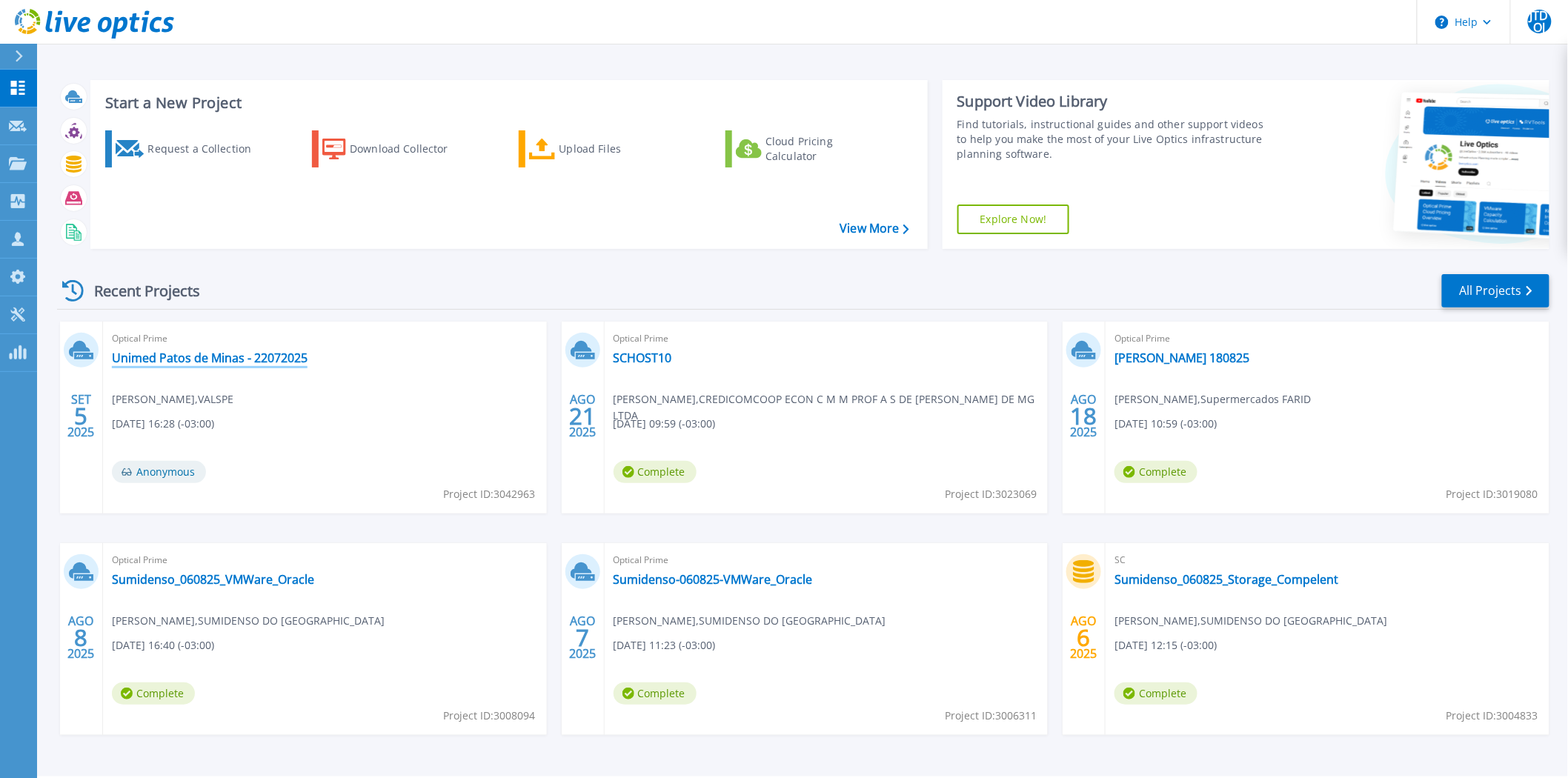
click at [260, 359] on link "Unimed Patos de Minas - 22072025" at bounding box center [209, 358] width 196 height 15
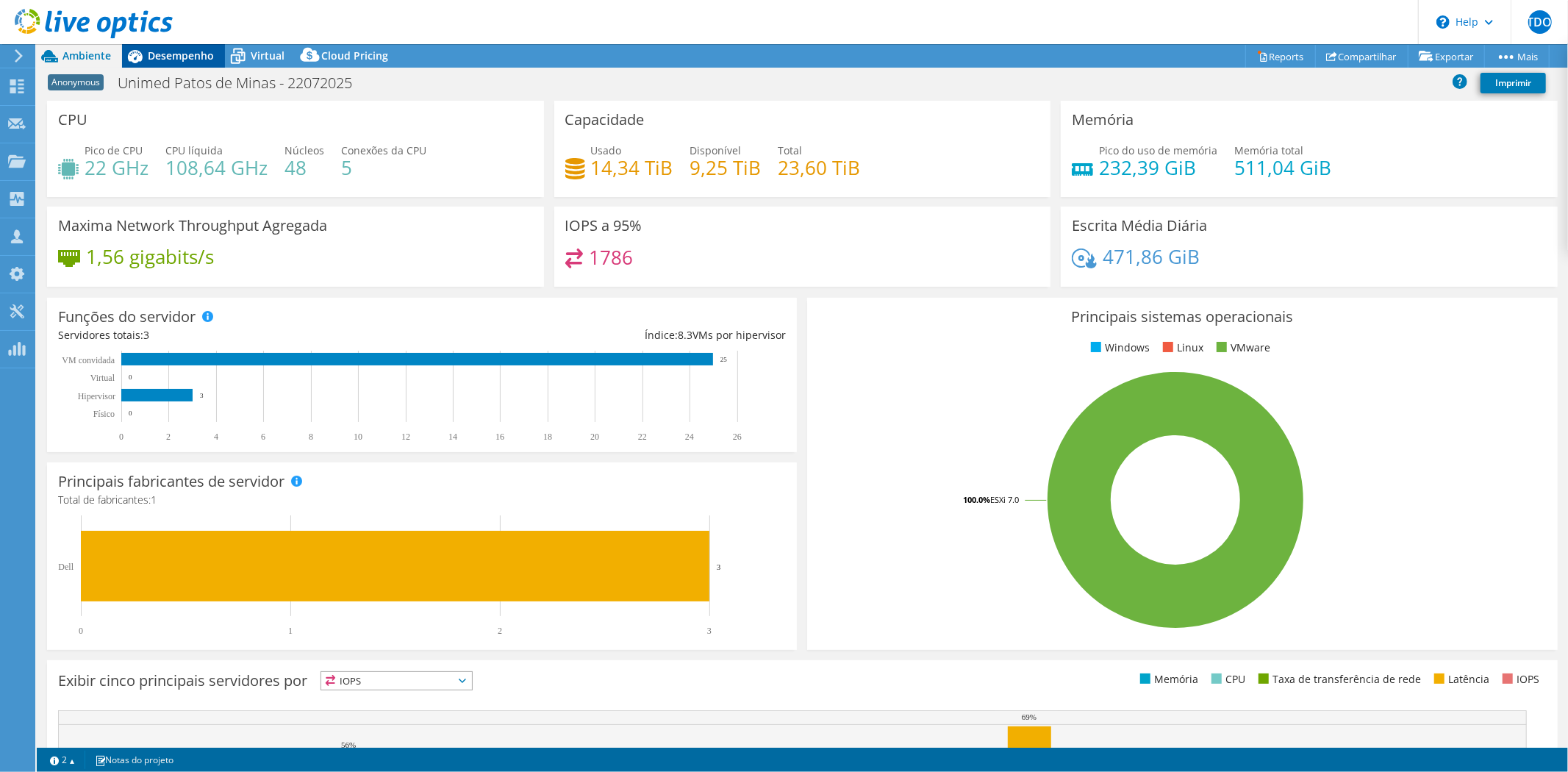
click at [173, 50] on span "Desempenho" at bounding box center [181, 55] width 66 height 14
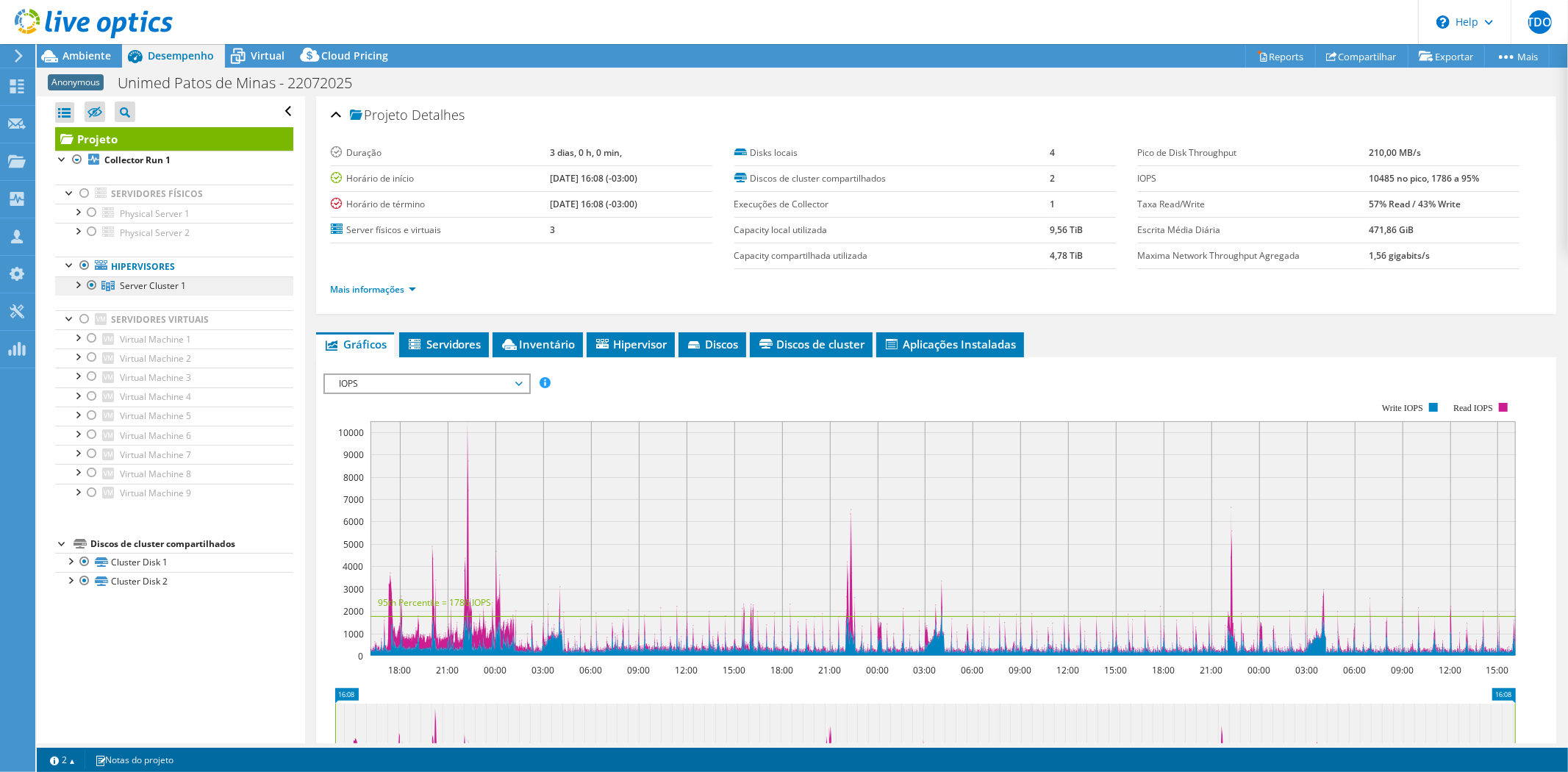
click at [213, 291] on link "Server Cluster 1" at bounding box center [174, 286] width 238 height 19
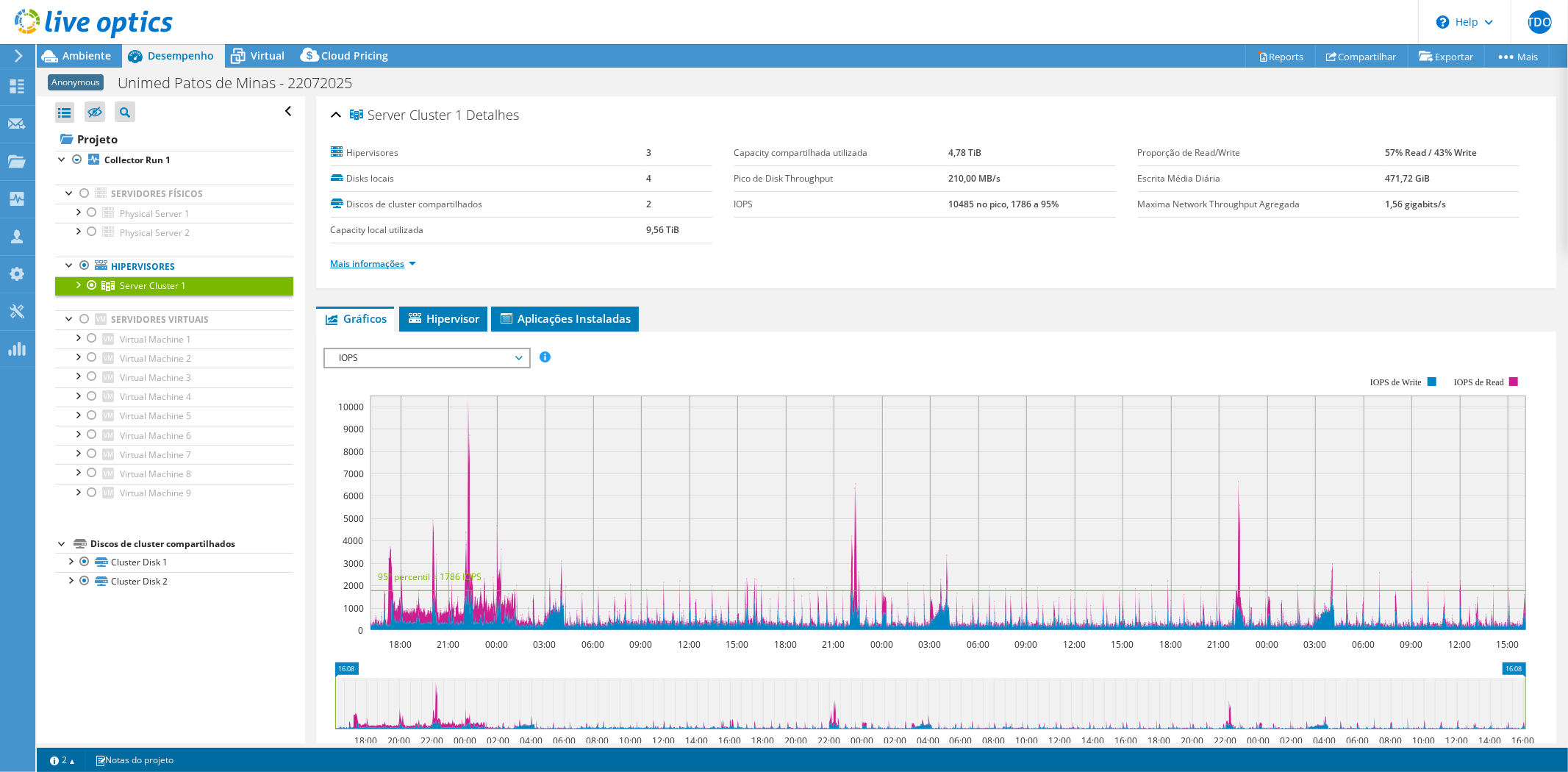
click at [401, 262] on link "Mais informações" at bounding box center [373, 263] width 86 height 12
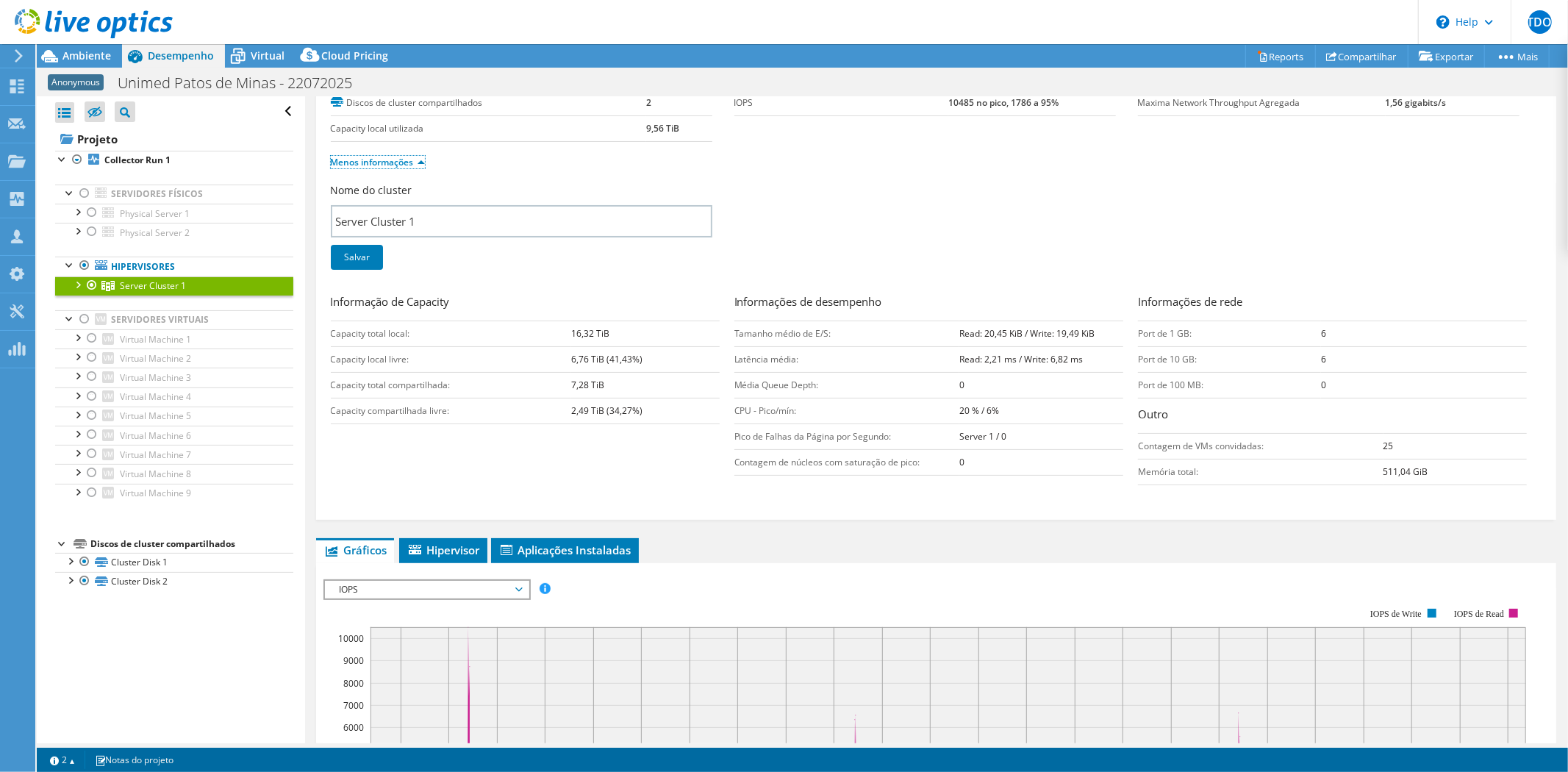
scroll to position [245, 0]
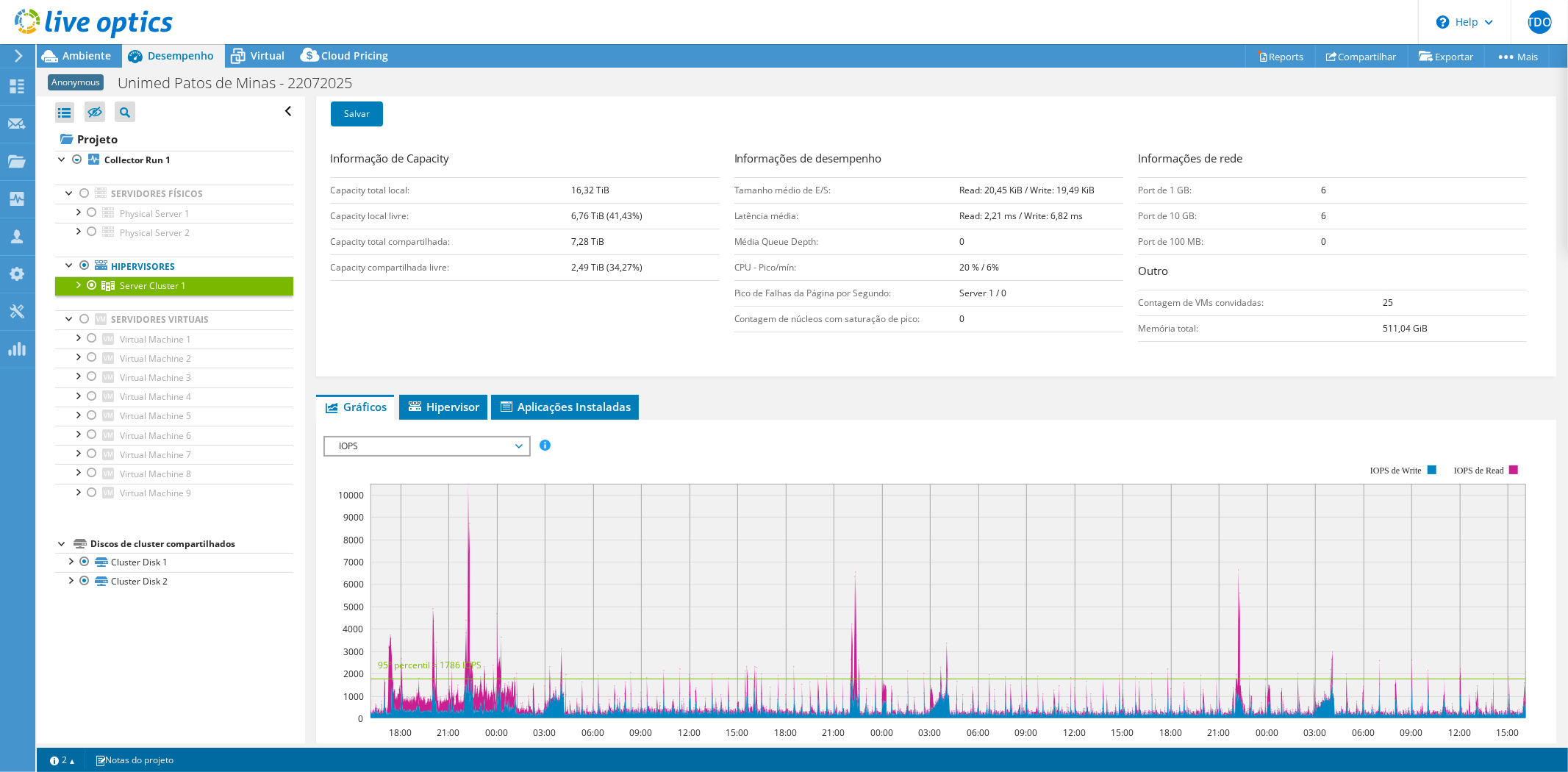
click at [76, 286] on div at bounding box center [77, 284] width 14 height 14
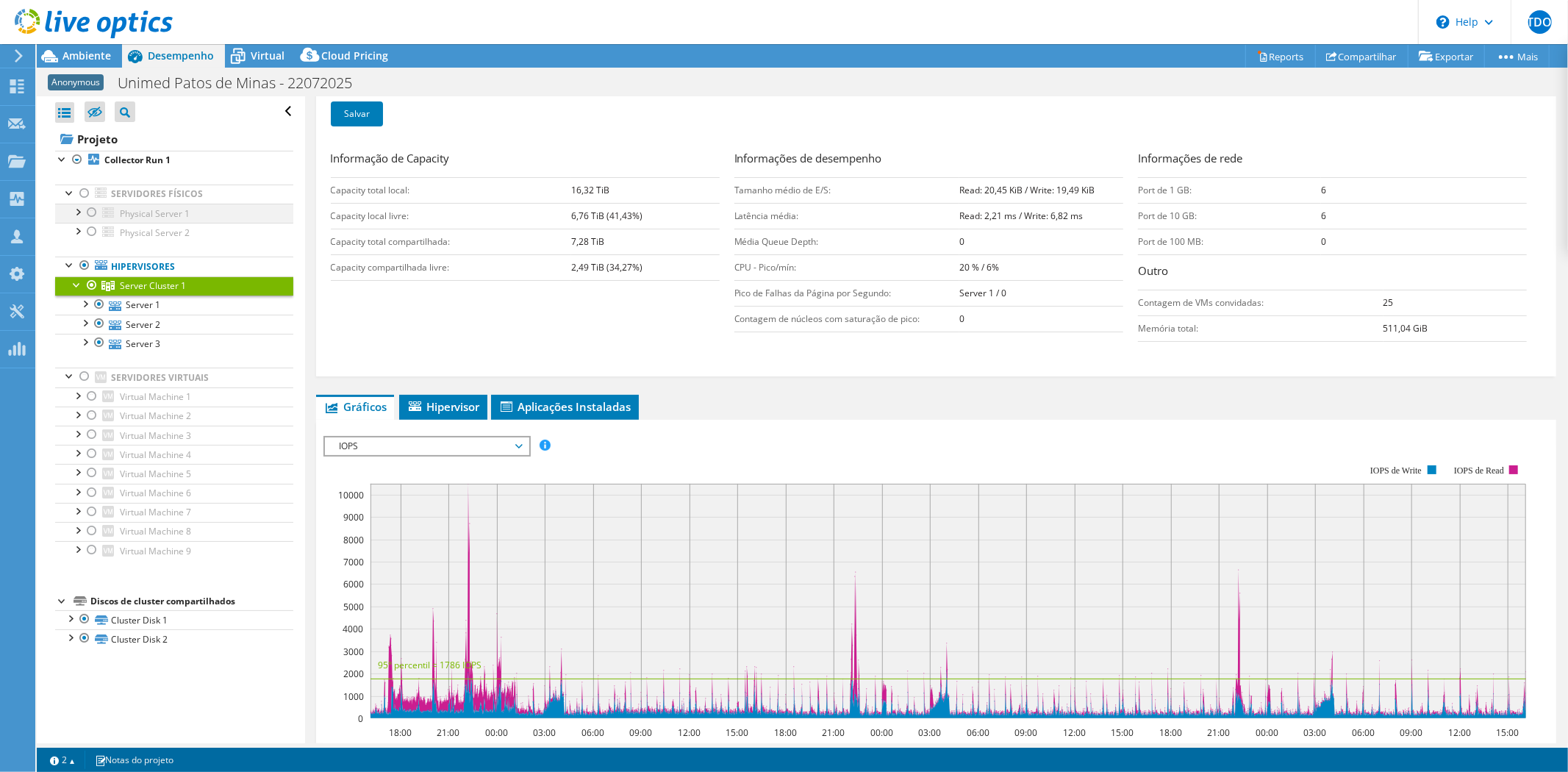
click at [90, 211] on div at bounding box center [91, 212] width 14 height 17
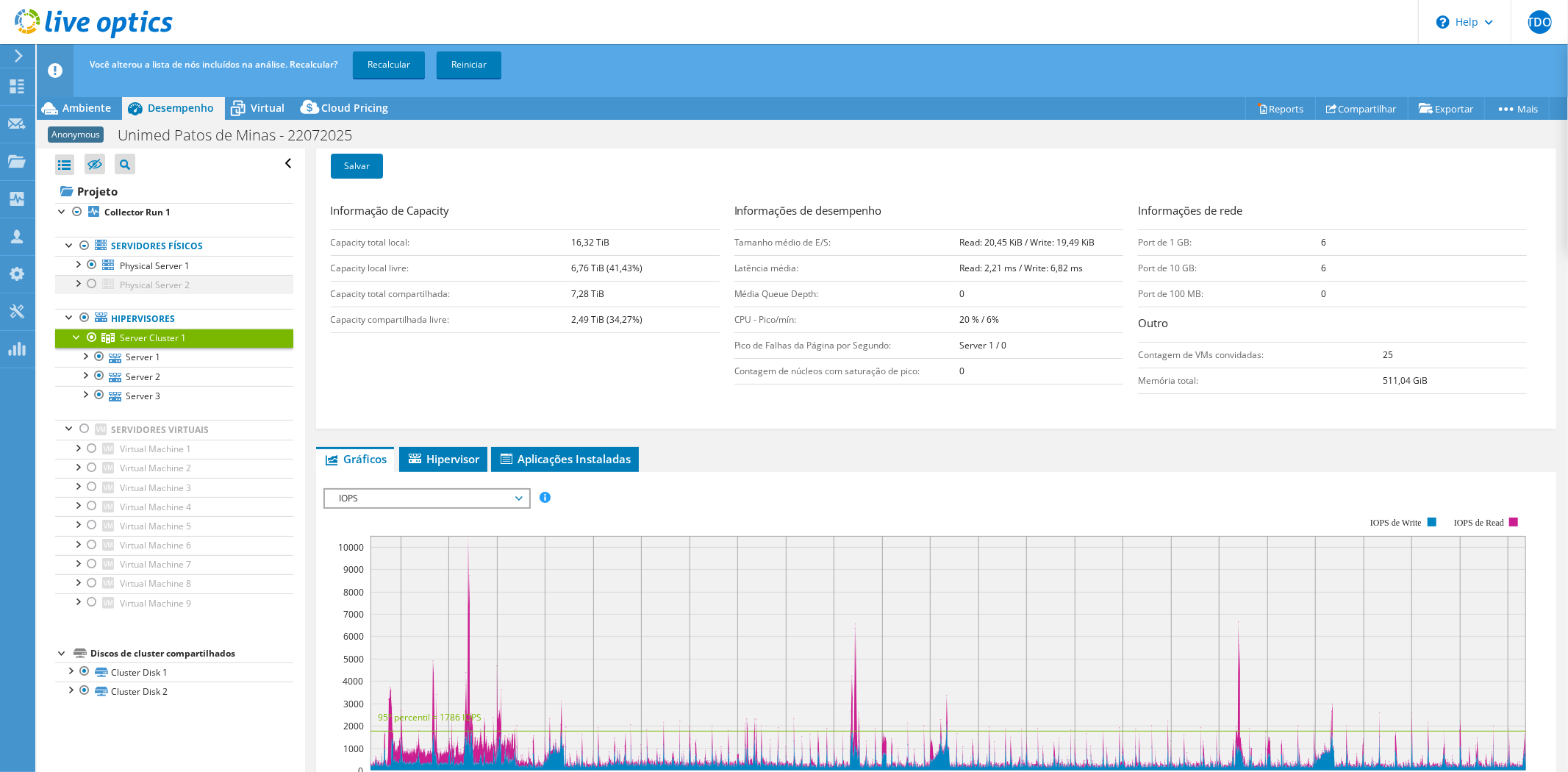
click at [89, 283] on div at bounding box center [91, 284] width 14 height 17
click at [157, 263] on span "Physical Server 1" at bounding box center [155, 265] width 70 height 12
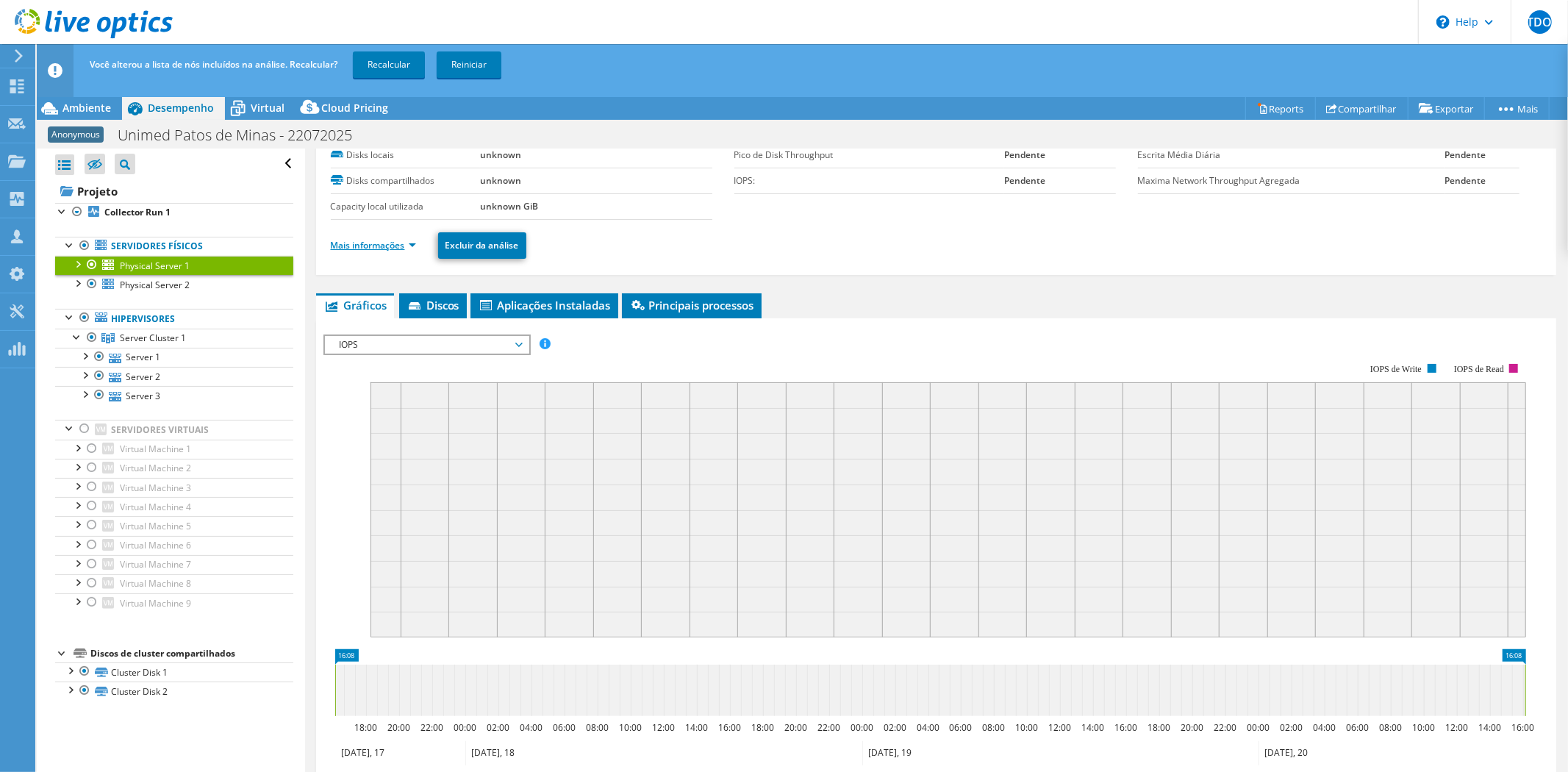
scroll to position [0, 0]
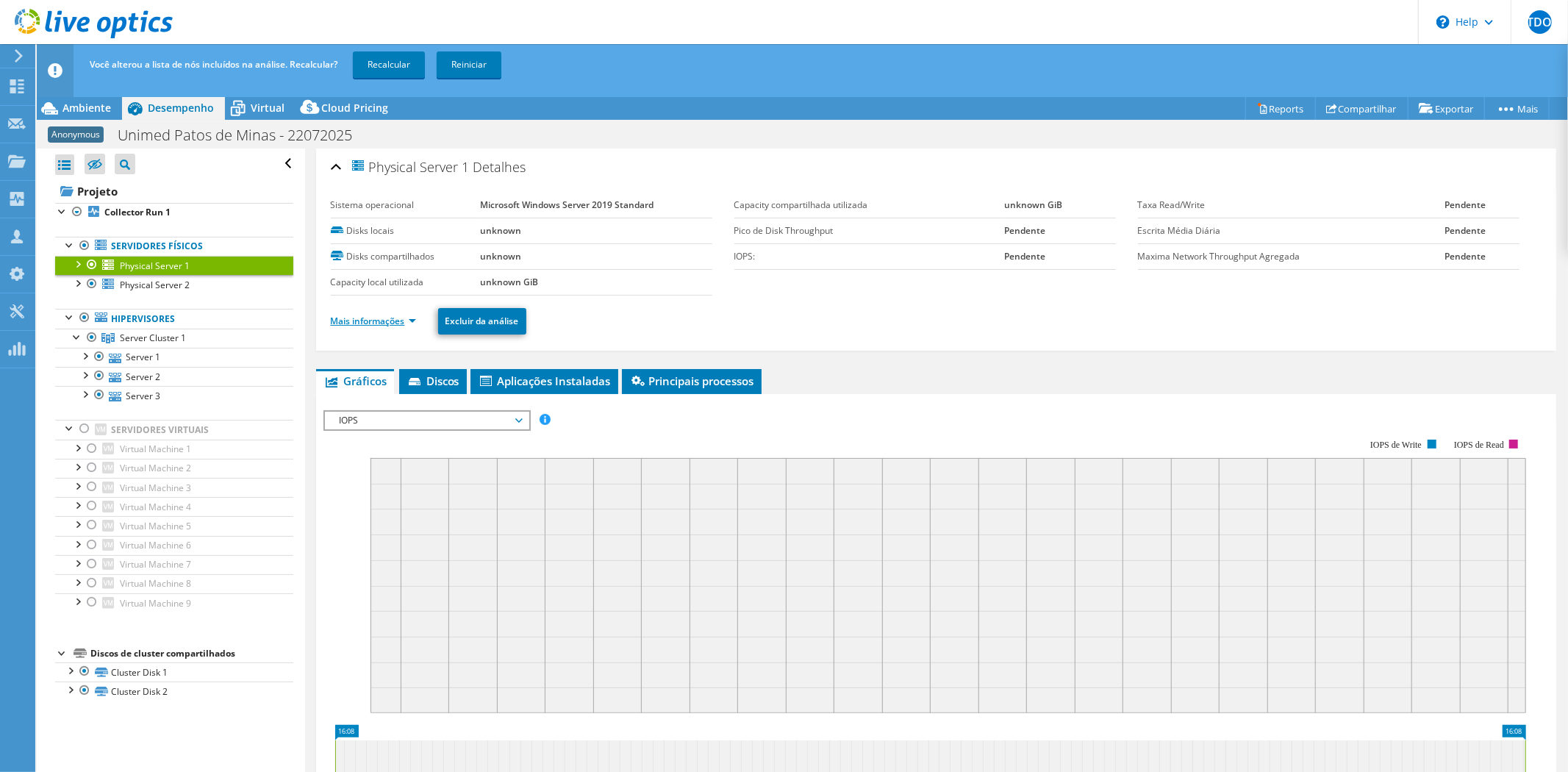
click at [392, 317] on link "Mais informações" at bounding box center [373, 320] width 86 height 12
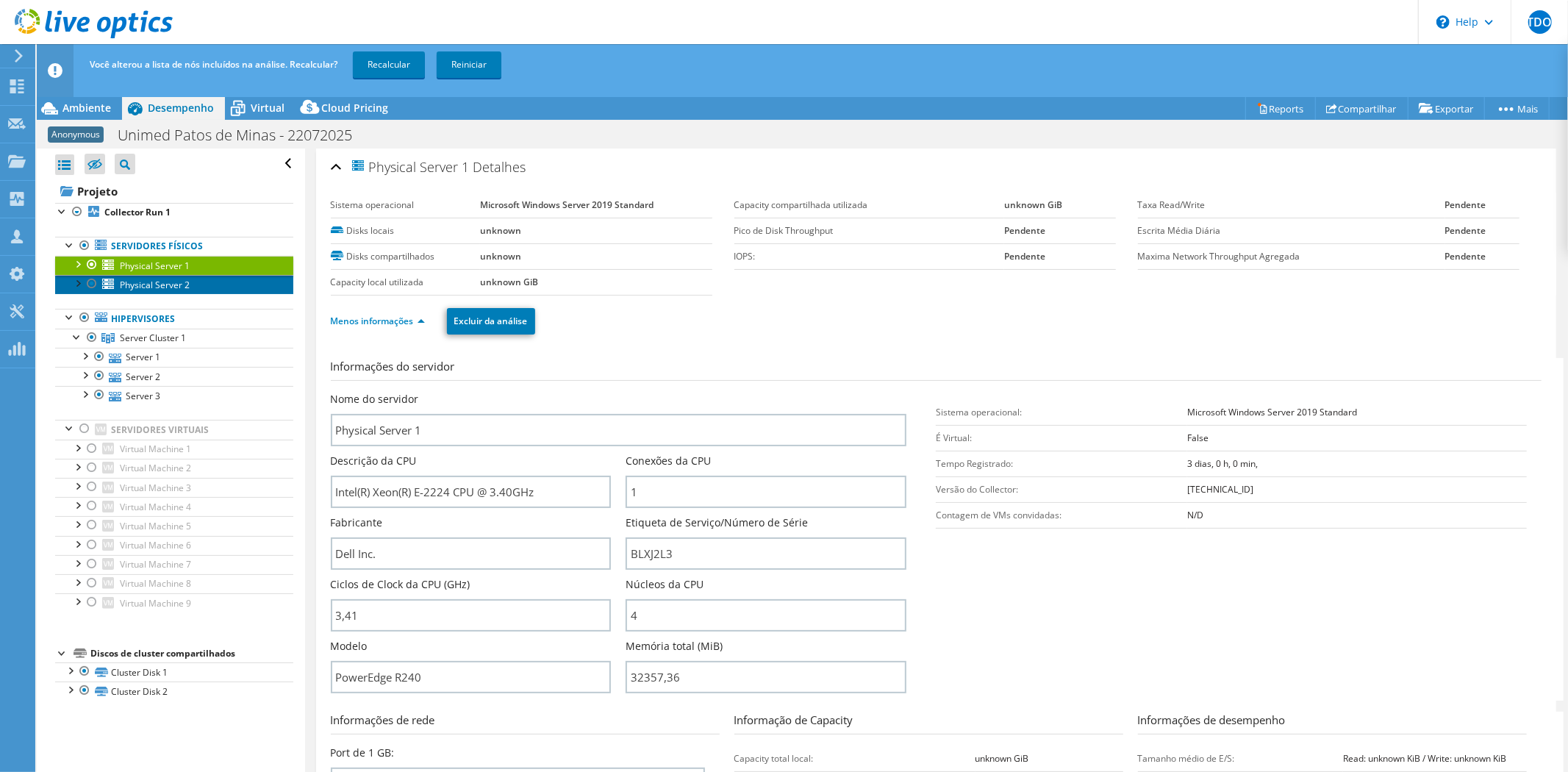
click at [163, 281] on span "Physical Server 2" at bounding box center [155, 285] width 70 height 12
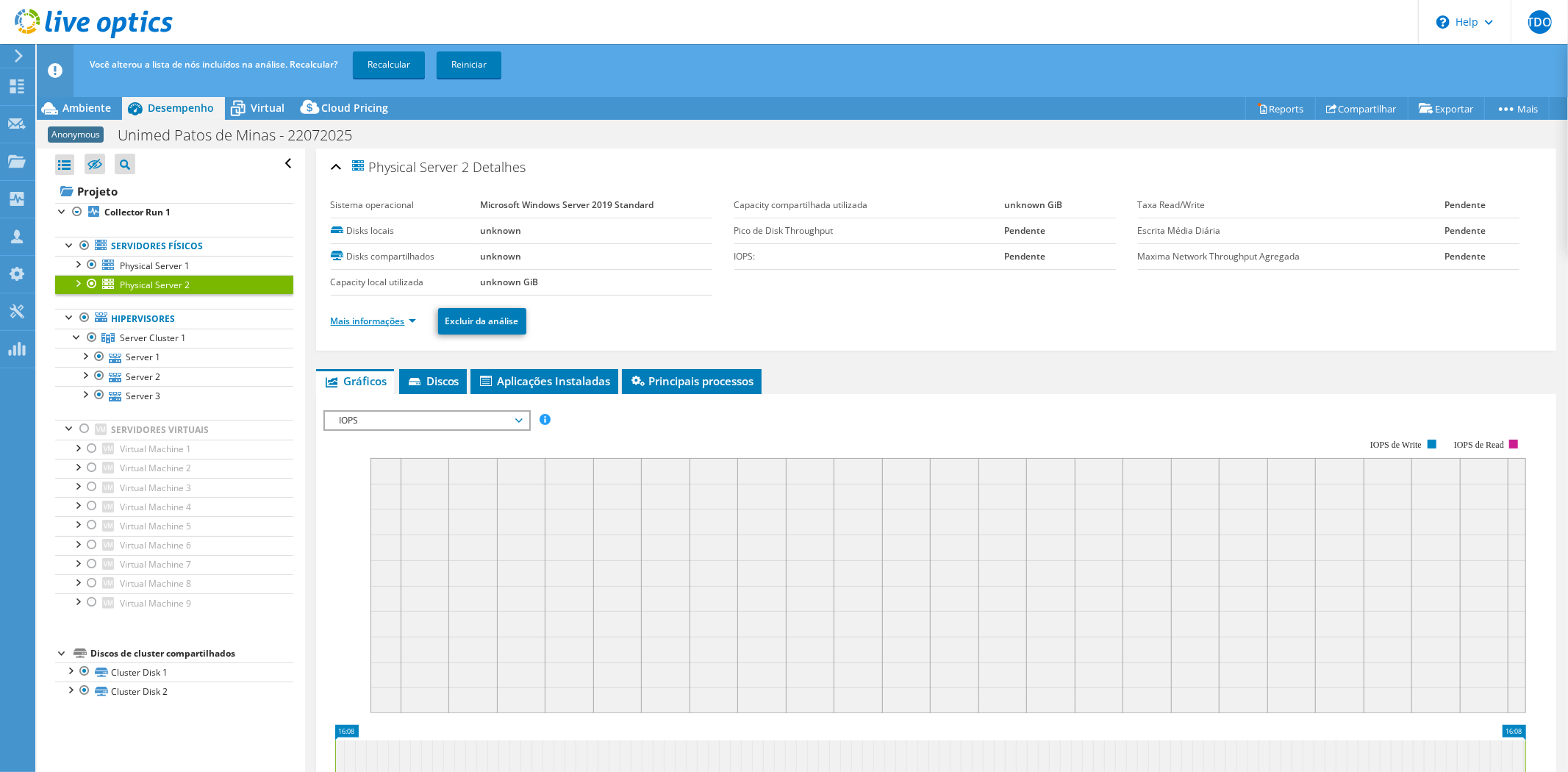
click at [383, 318] on link "Mais informações" at bounding box center [373, 320] width 86 height 12
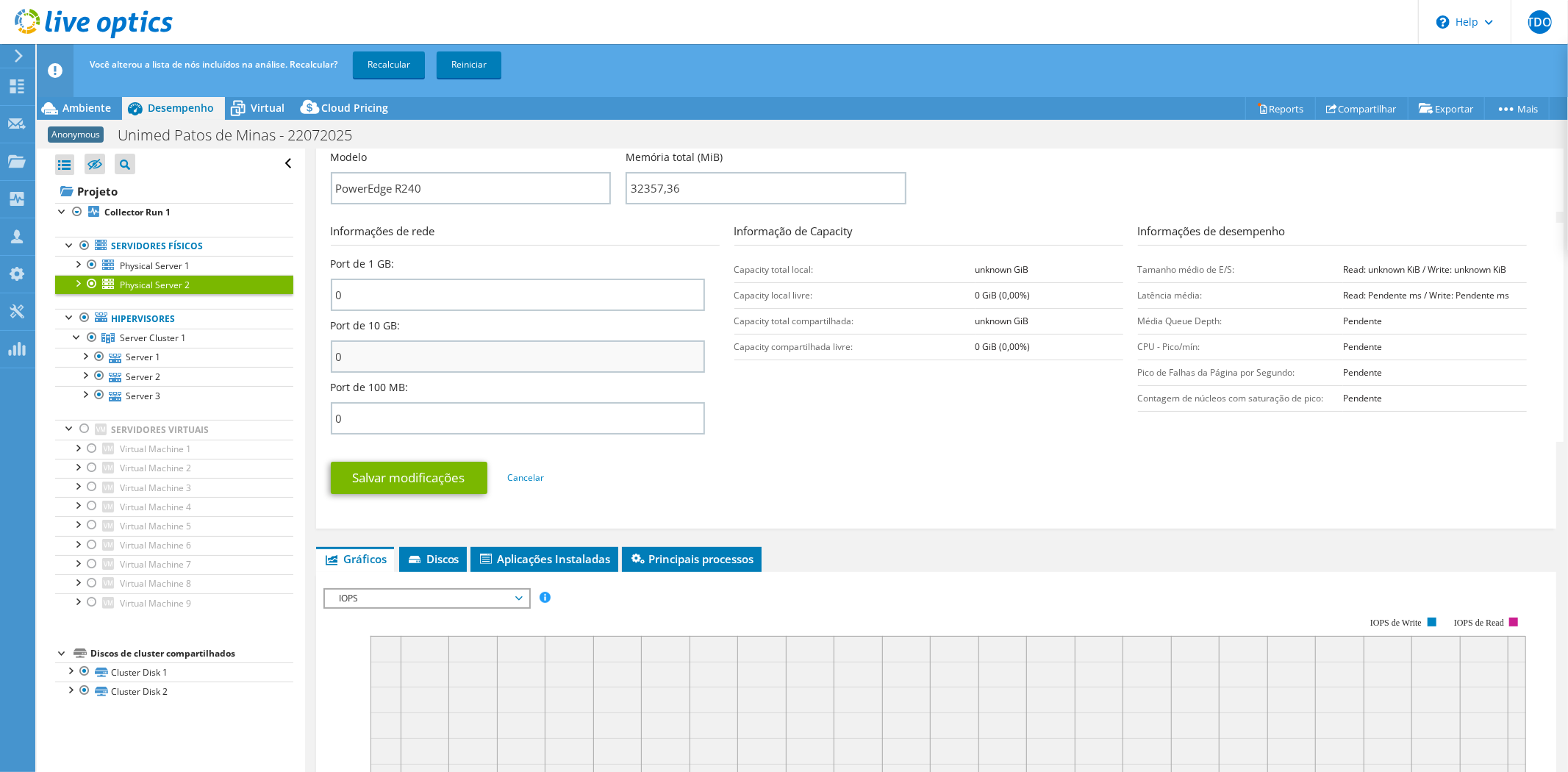
scroll to position [489, 0]
click at [539, 551] on span "Aplicações Instaladas" at bounding box center [544, 558] width 133 height 14
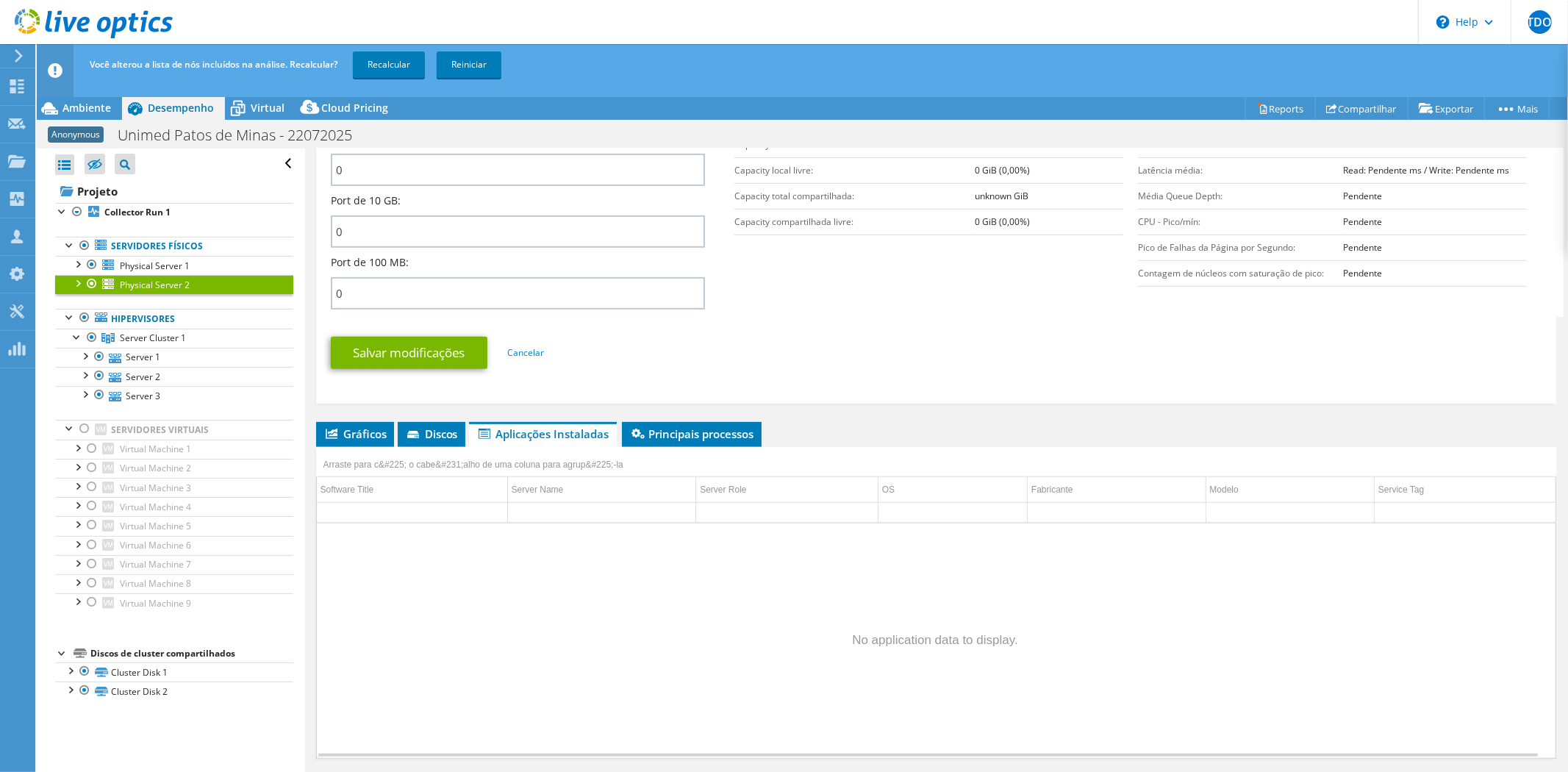
scroll to position [629, 0]
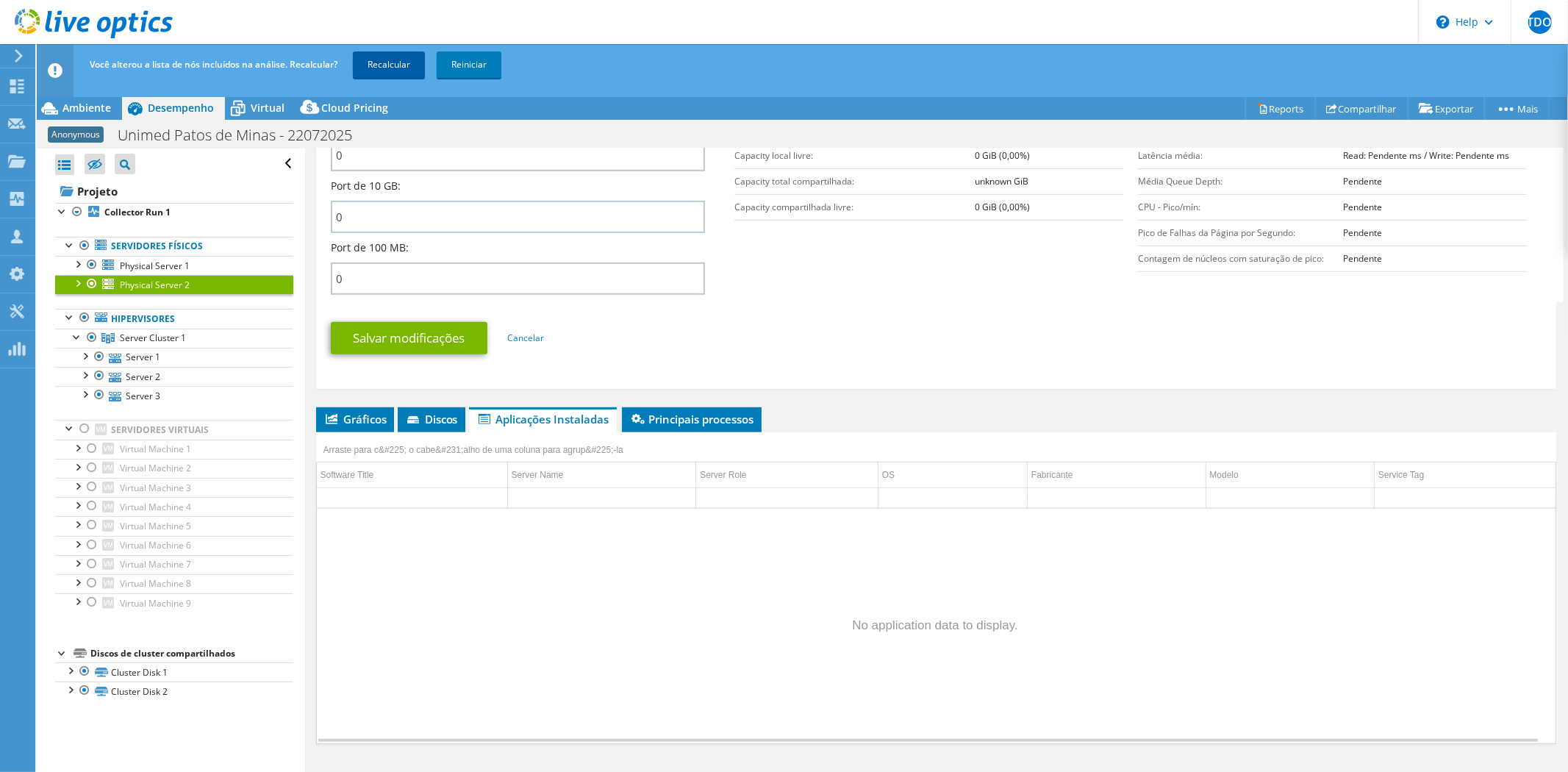
click at [388, 66] on link "Recalcular" at bounding box center [388, 65] width 72 height 27
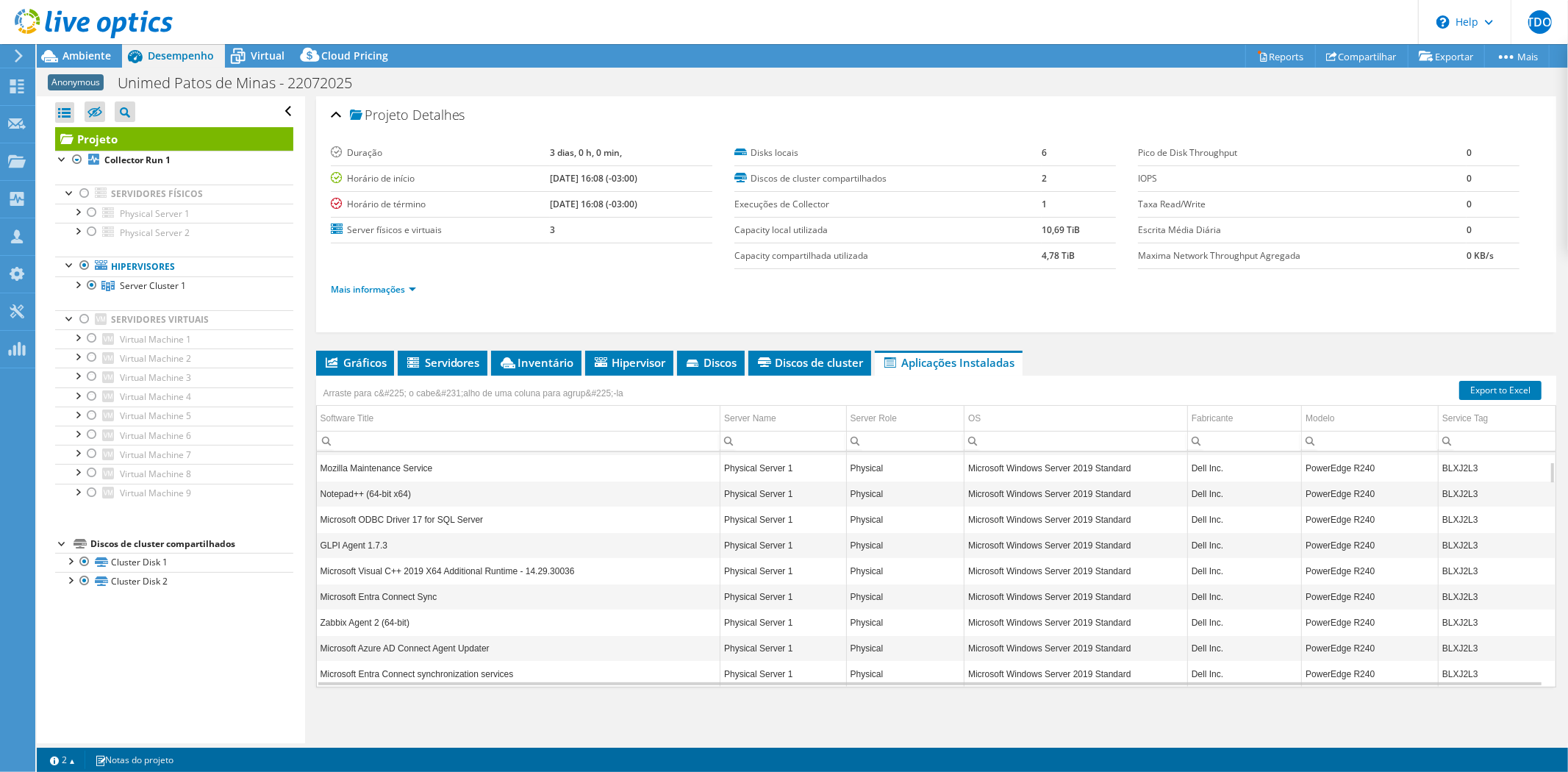
scroll to position [0, 0]
click at [92, 211] on div at bounding box center [91, 212] width 14 height 17
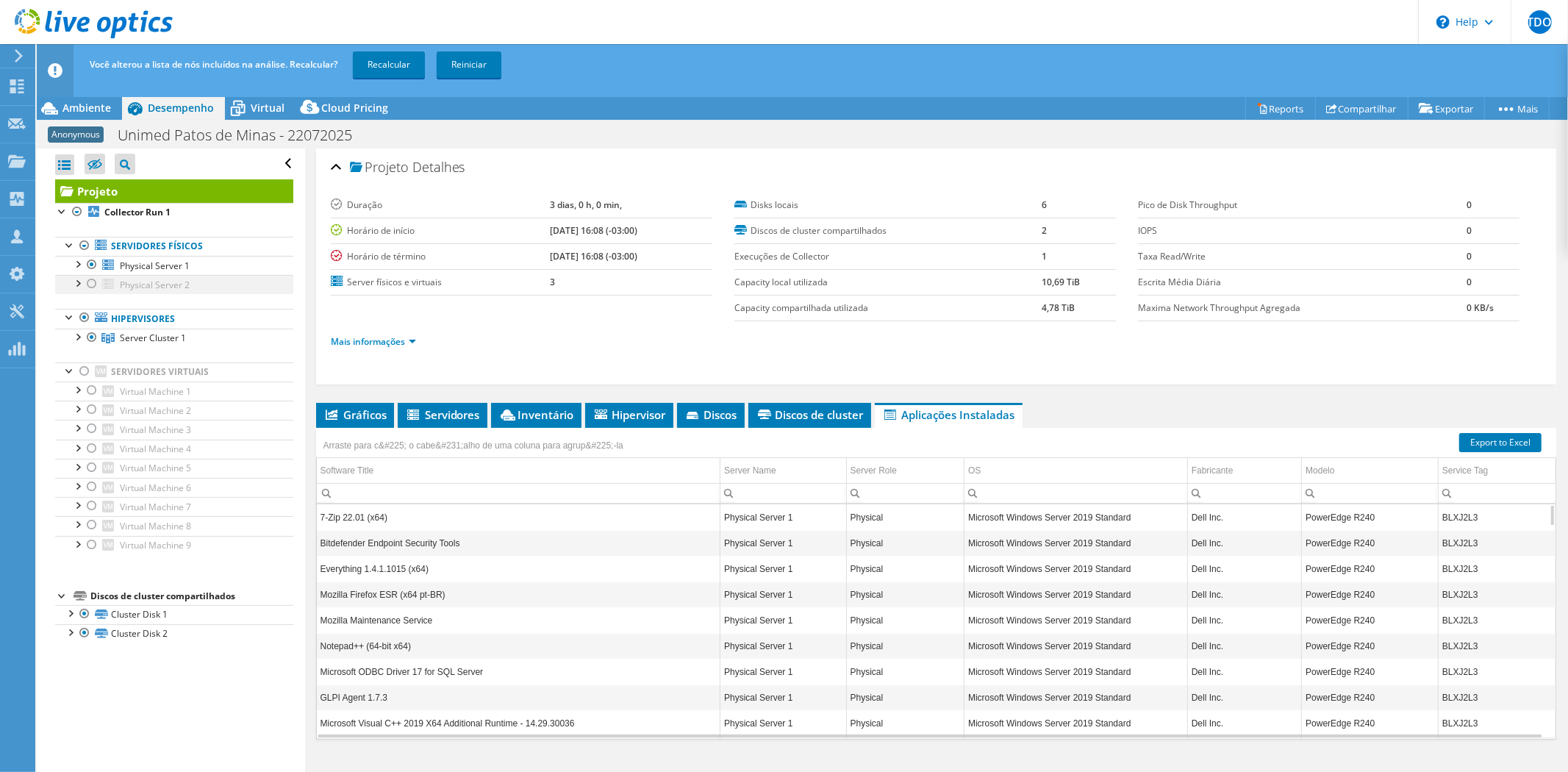
click at [92, 284] on div at bounding box center [91, 284] width 14 height 17
click at [392, 67] on link "Recalcular" at bounding box center [388, 65] width 72 height 27
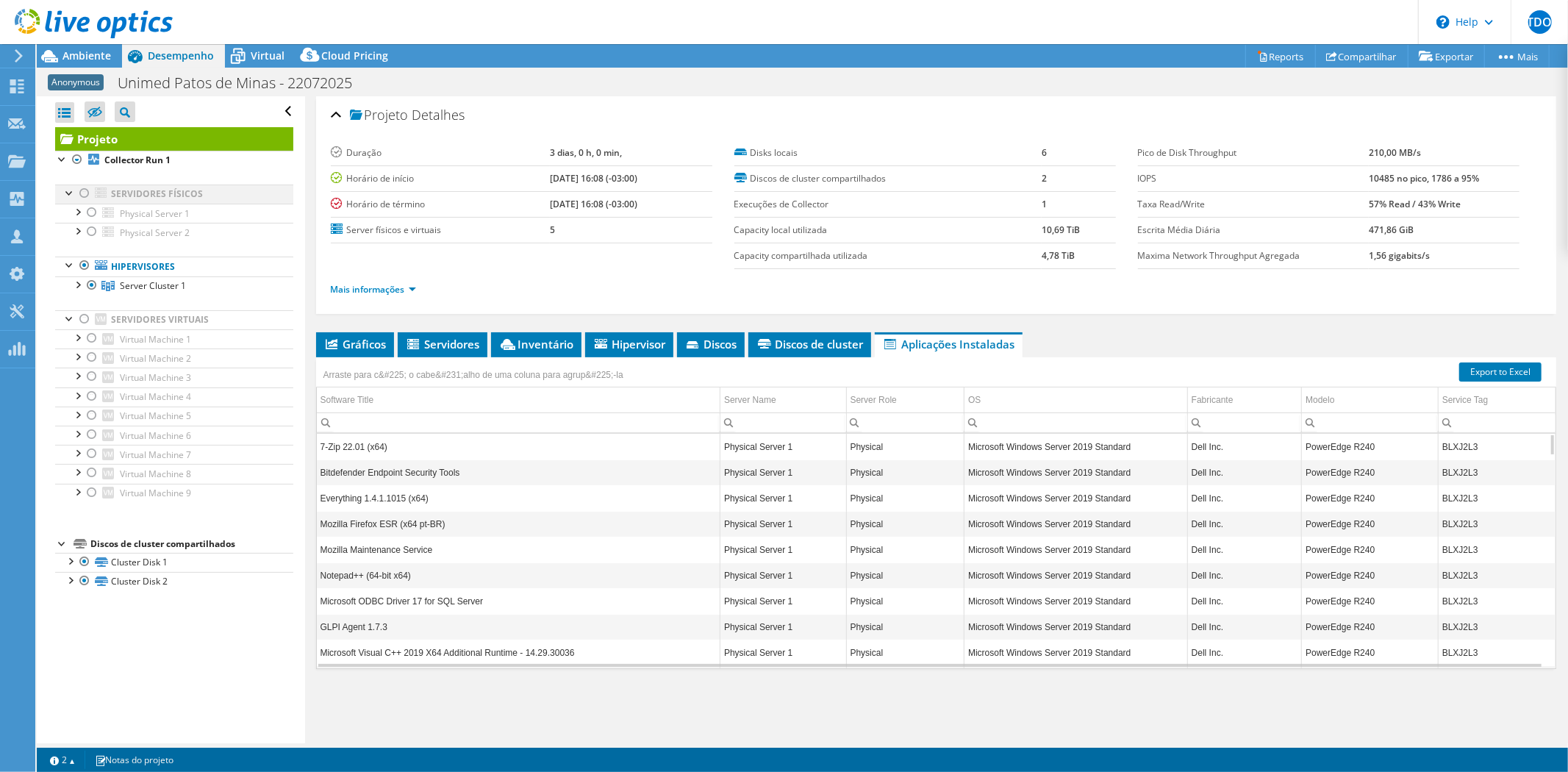
click at [85, 193] on div at bounding box center [84, 193] width 14 height 17
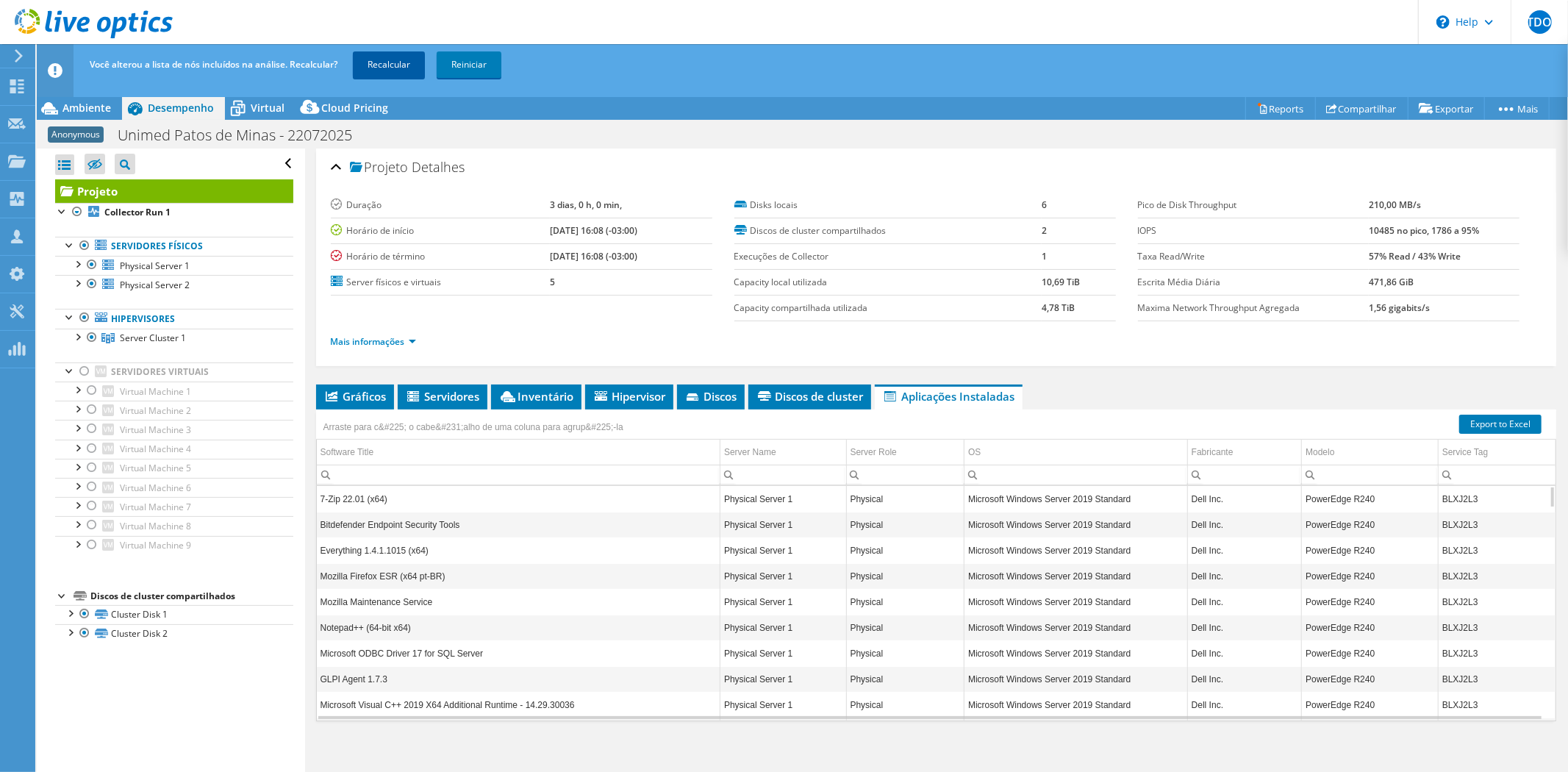
click at [399, 64] on link "Recalcular" at bounding box center [388, 65] width 72 height 27
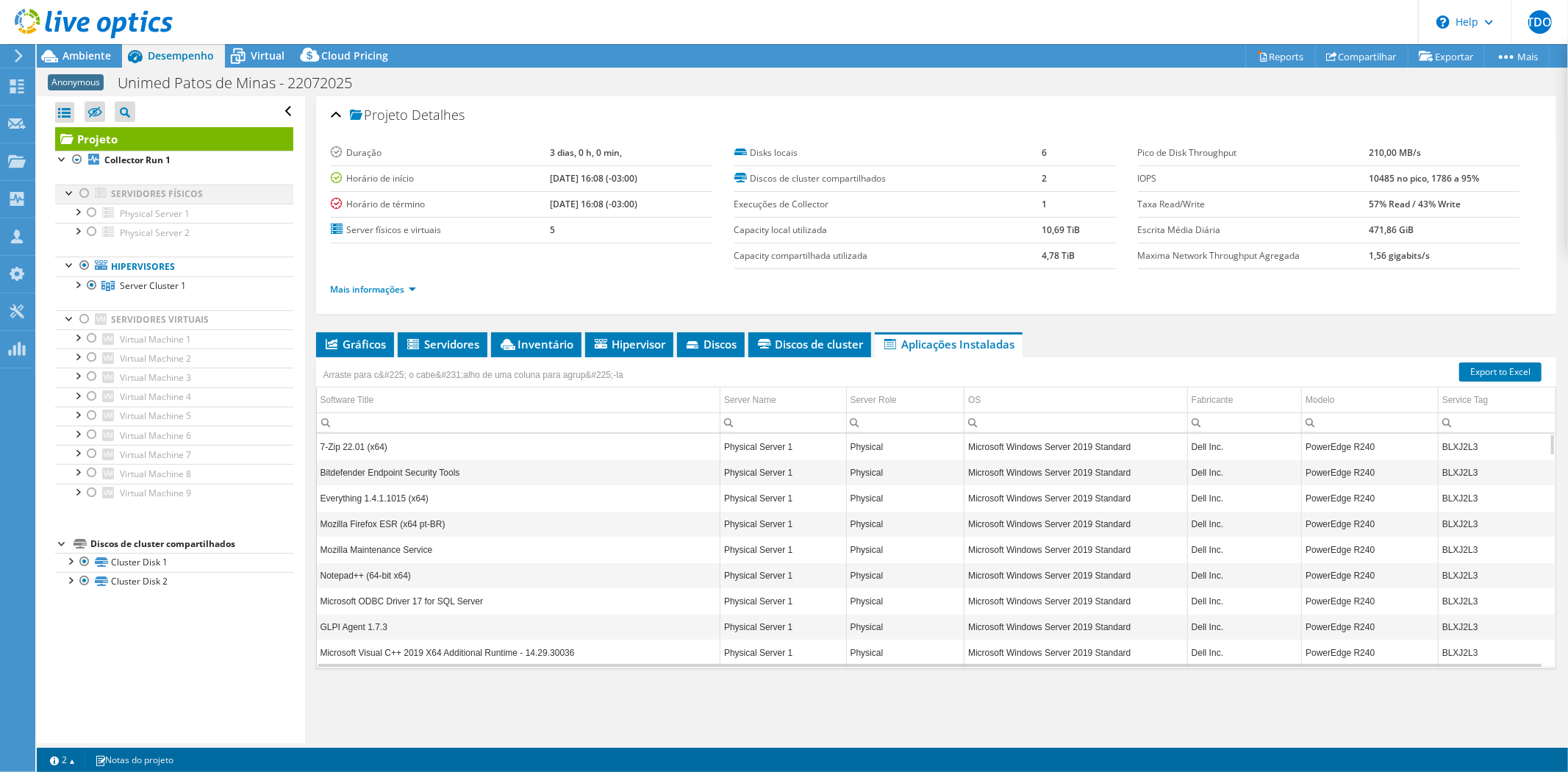
click at [85, 191] on div at bounding box center [84, 193] width 14 height 17
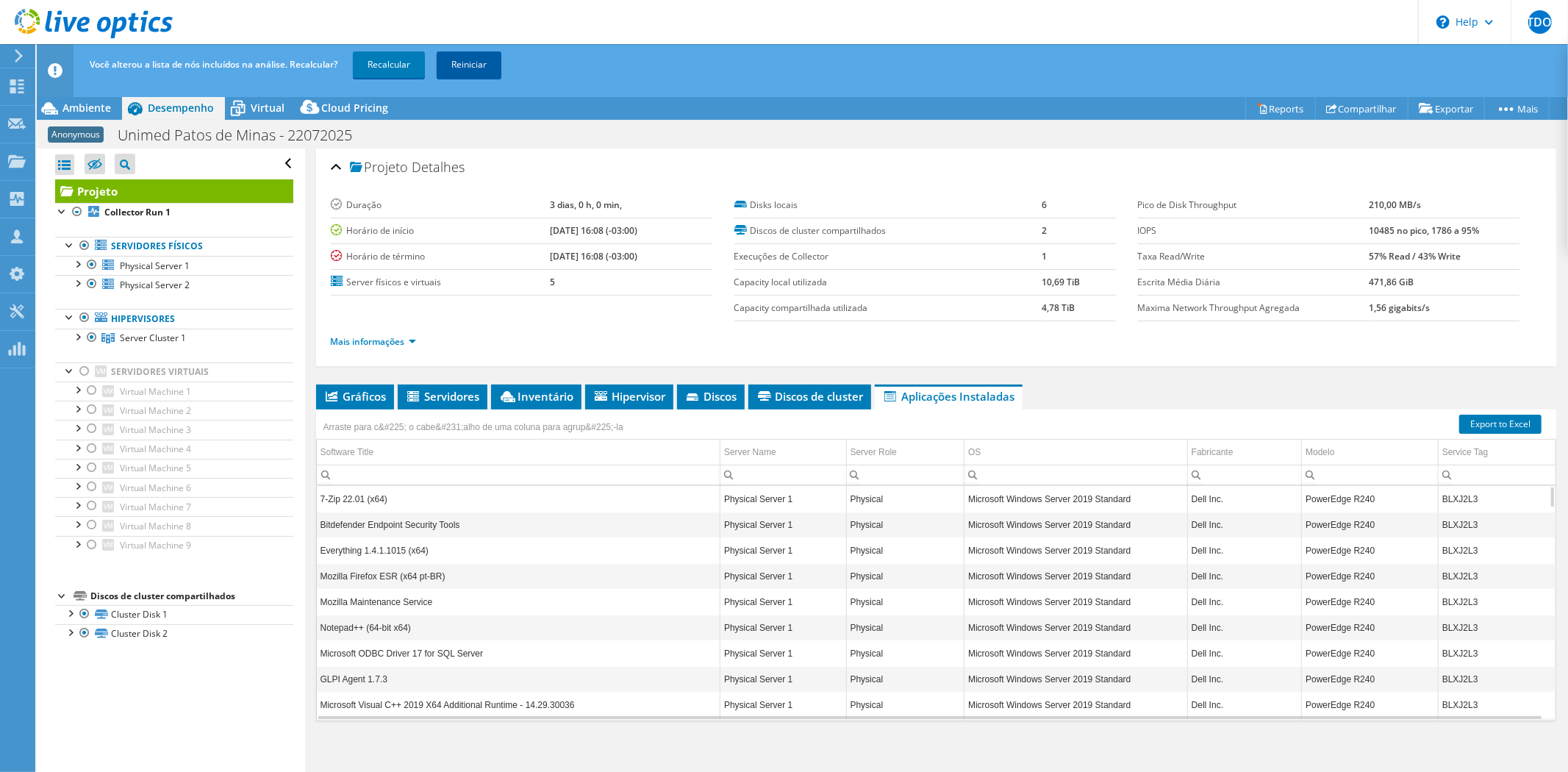
click at [460, 64] on link "Reiniciar" at bounding box center [468, 65] width 64 height 27
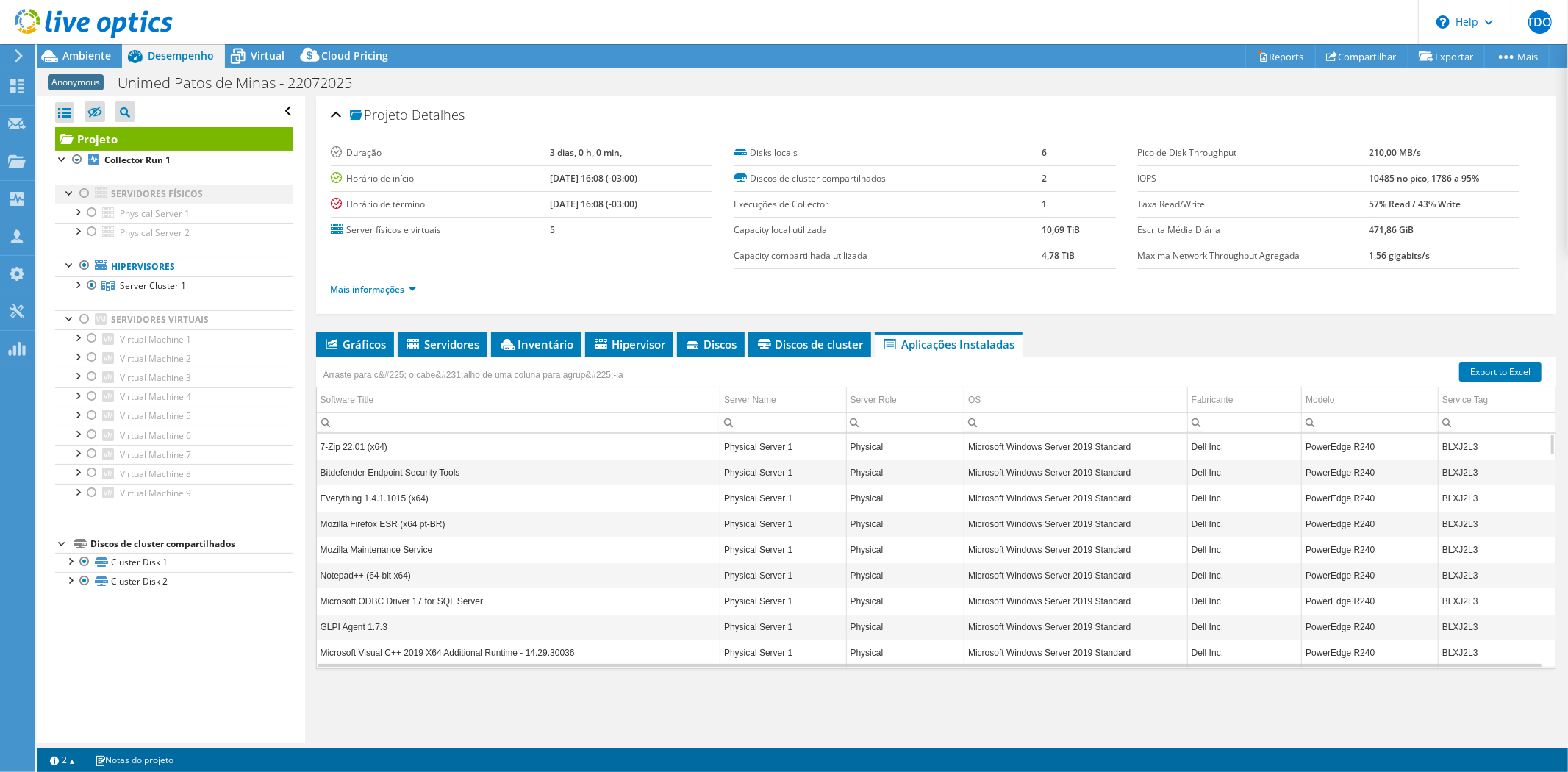
click at [80, 187] on div at bounding box center [84, 193] width 14 height 17
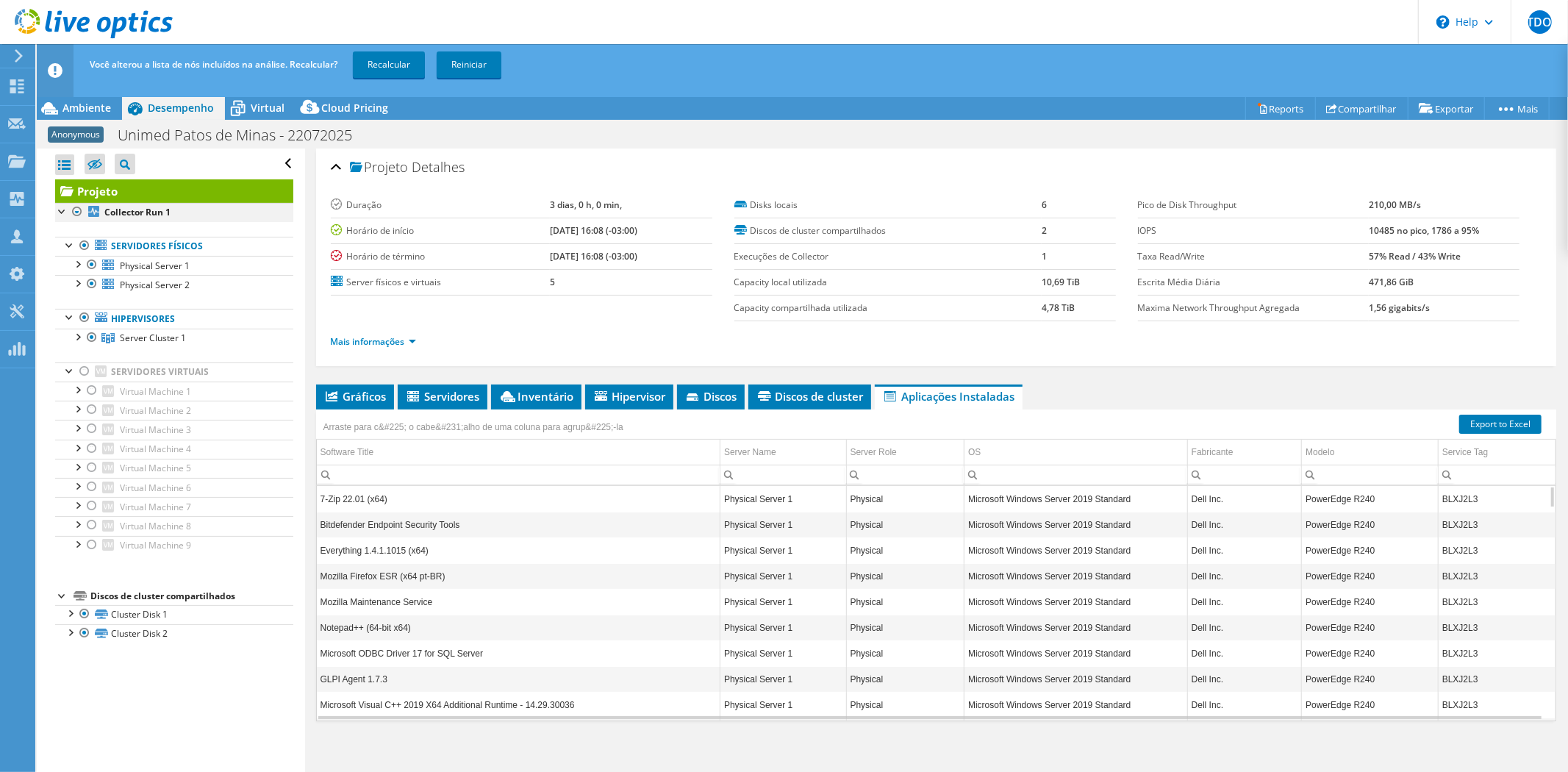
click at [76, 211] on div at bounding box center [77, 212] width 14 height 17
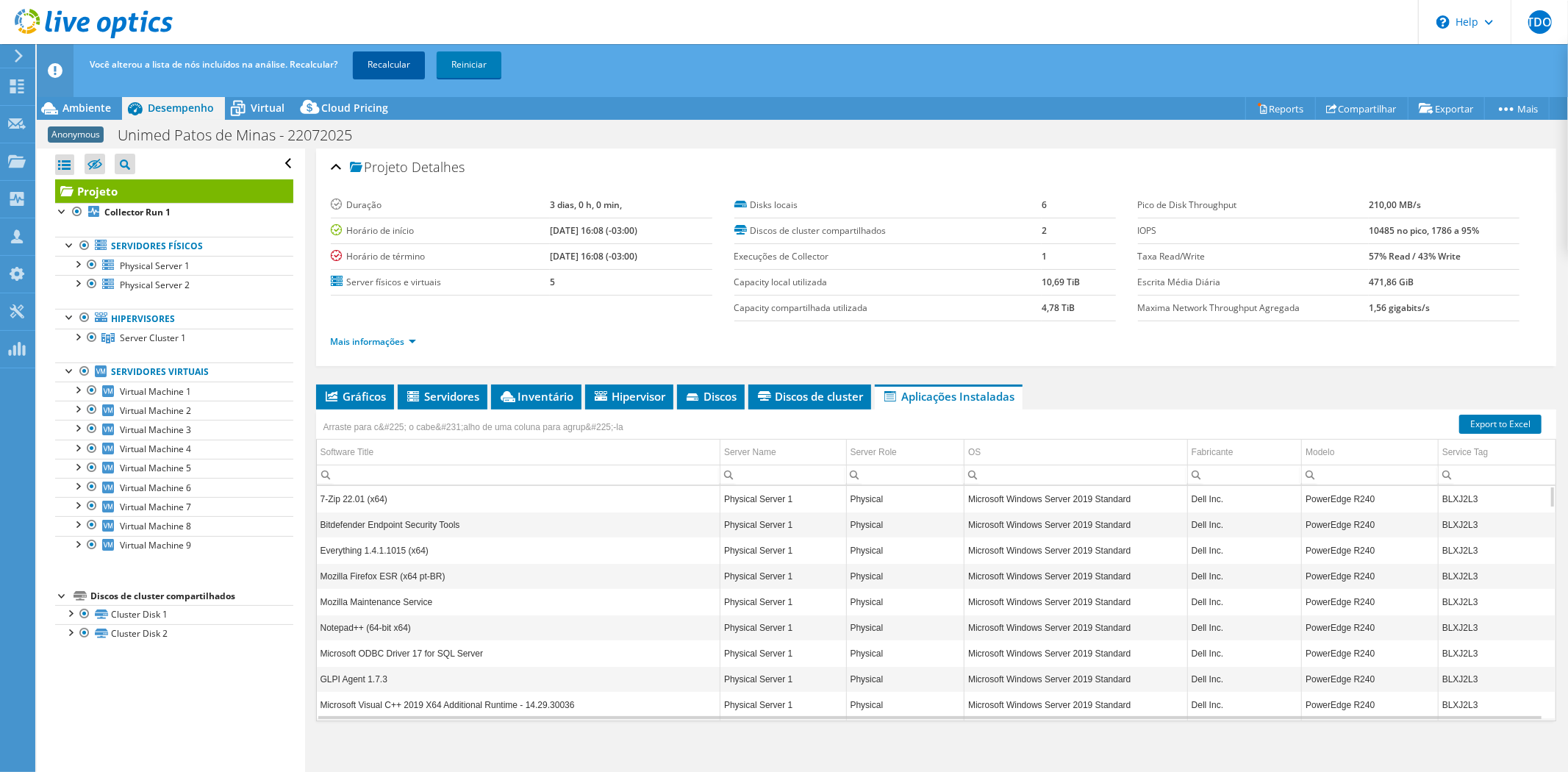
click at [399, 66] on link "Recalcular" at bounding box center [388, 65] width 72 height 27
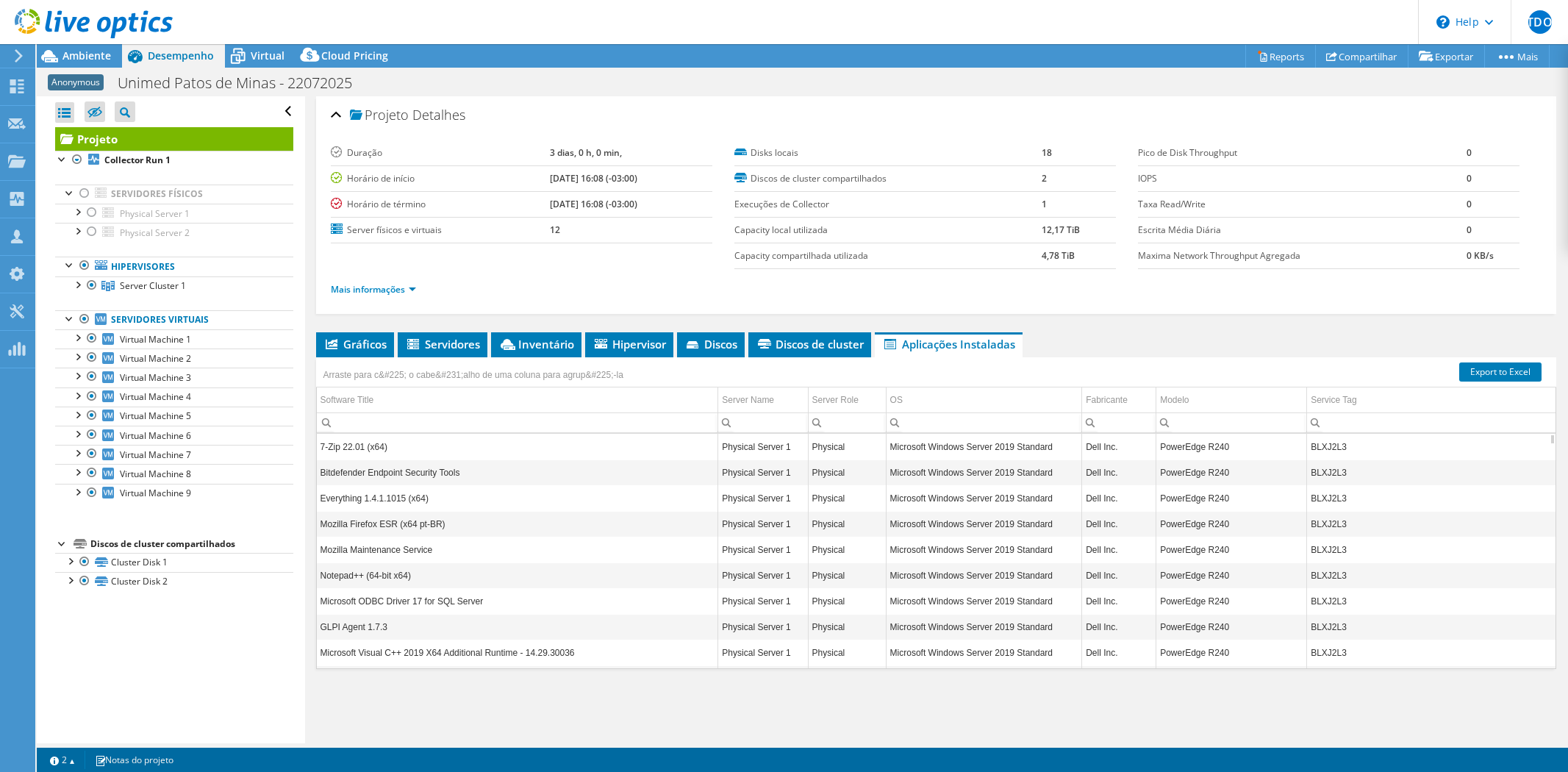
select select "USD"
click at [392, 287] on link "Mais informações" at bounding box center [373, 288] width 86 height 12
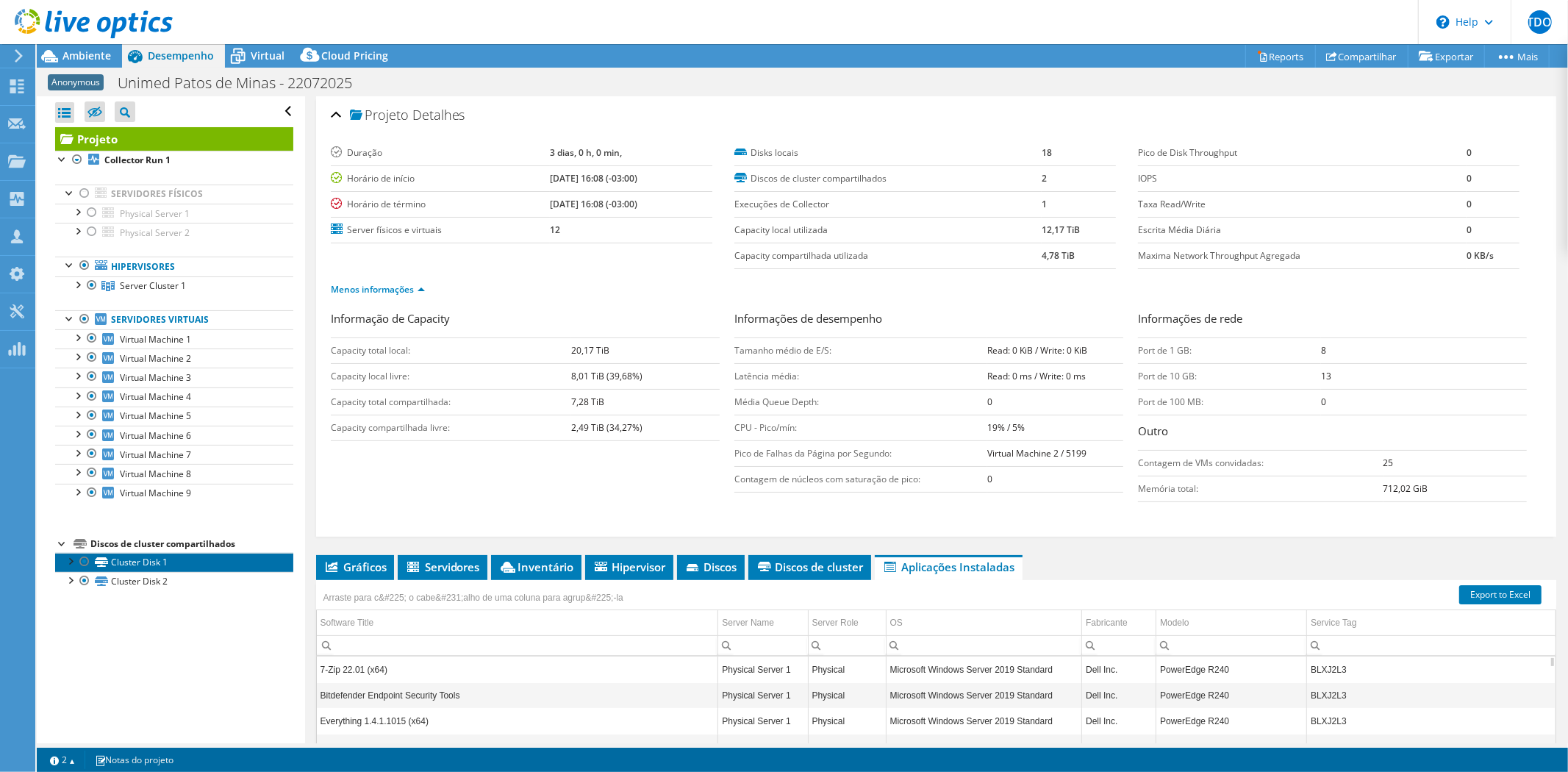
click at [205, 566] on link "Cluster Disk 1" at bounding box center [174, 562] width 238 height 19
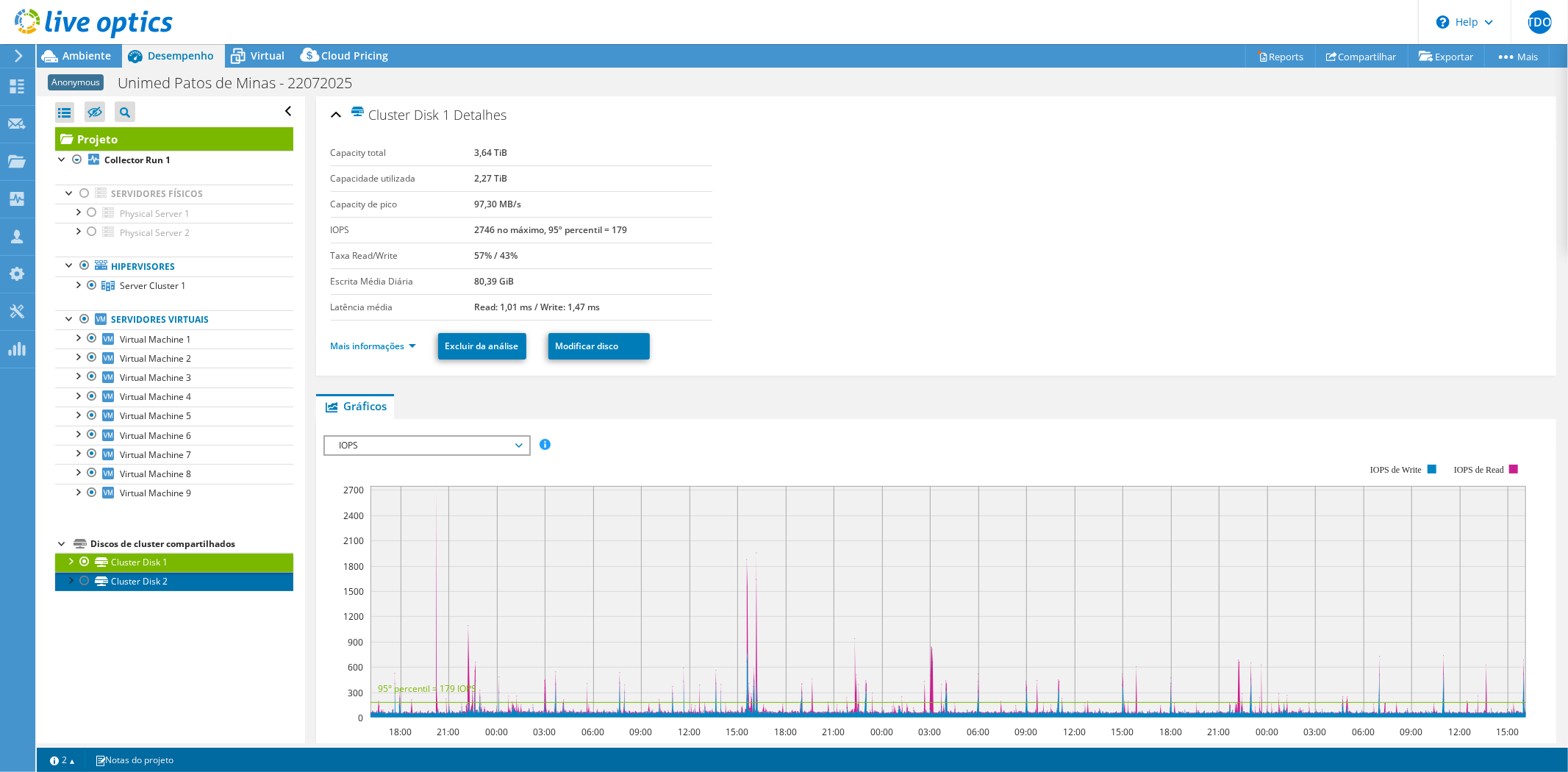
click at [185, 583] on link "Cluster Disk 2" at bounding box center [174, 582] width 238 height 19
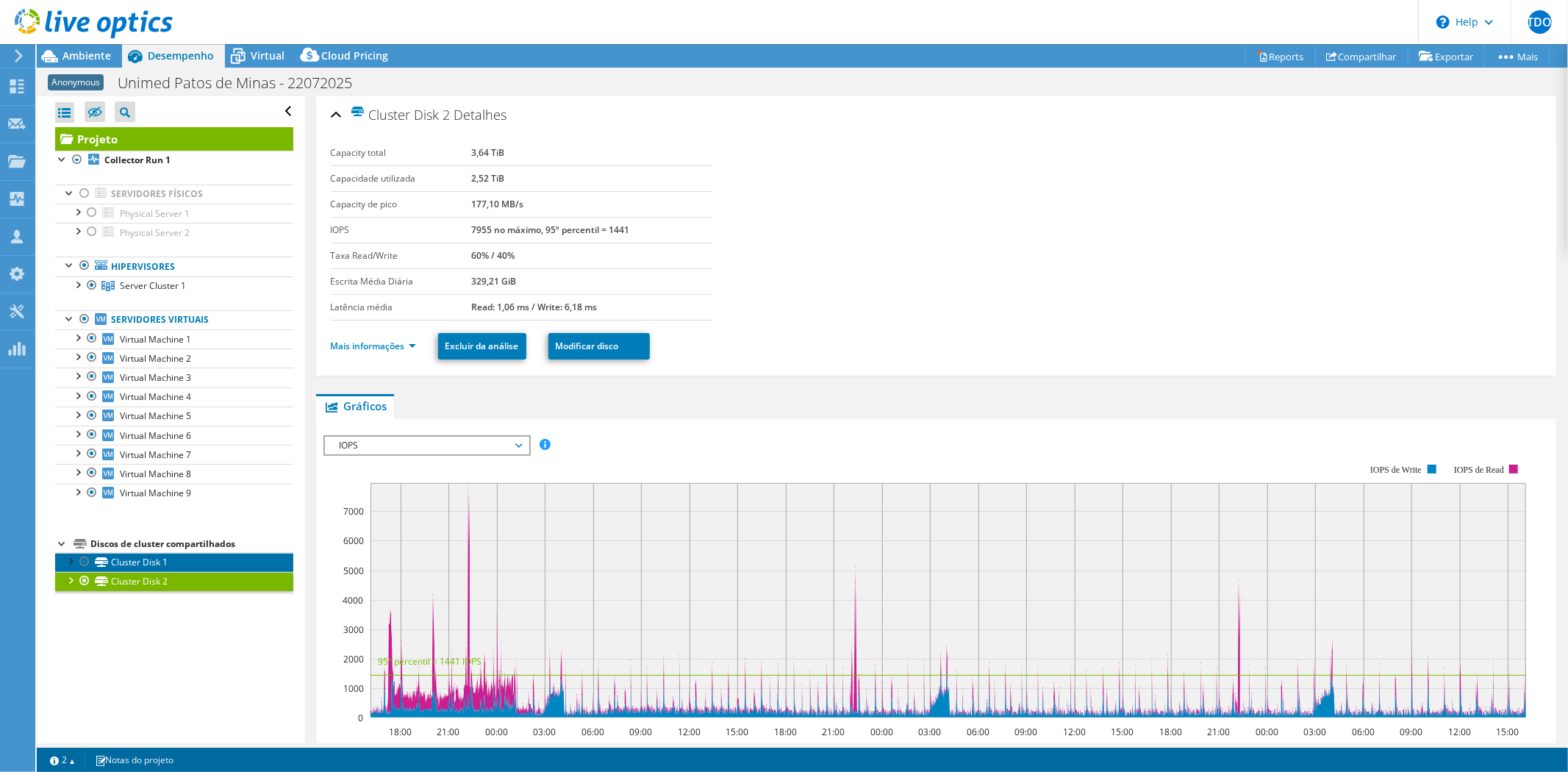
click at [180, 568] on link "Cluster Disk 1" at bounding box center [174, 562] width 238 height 19
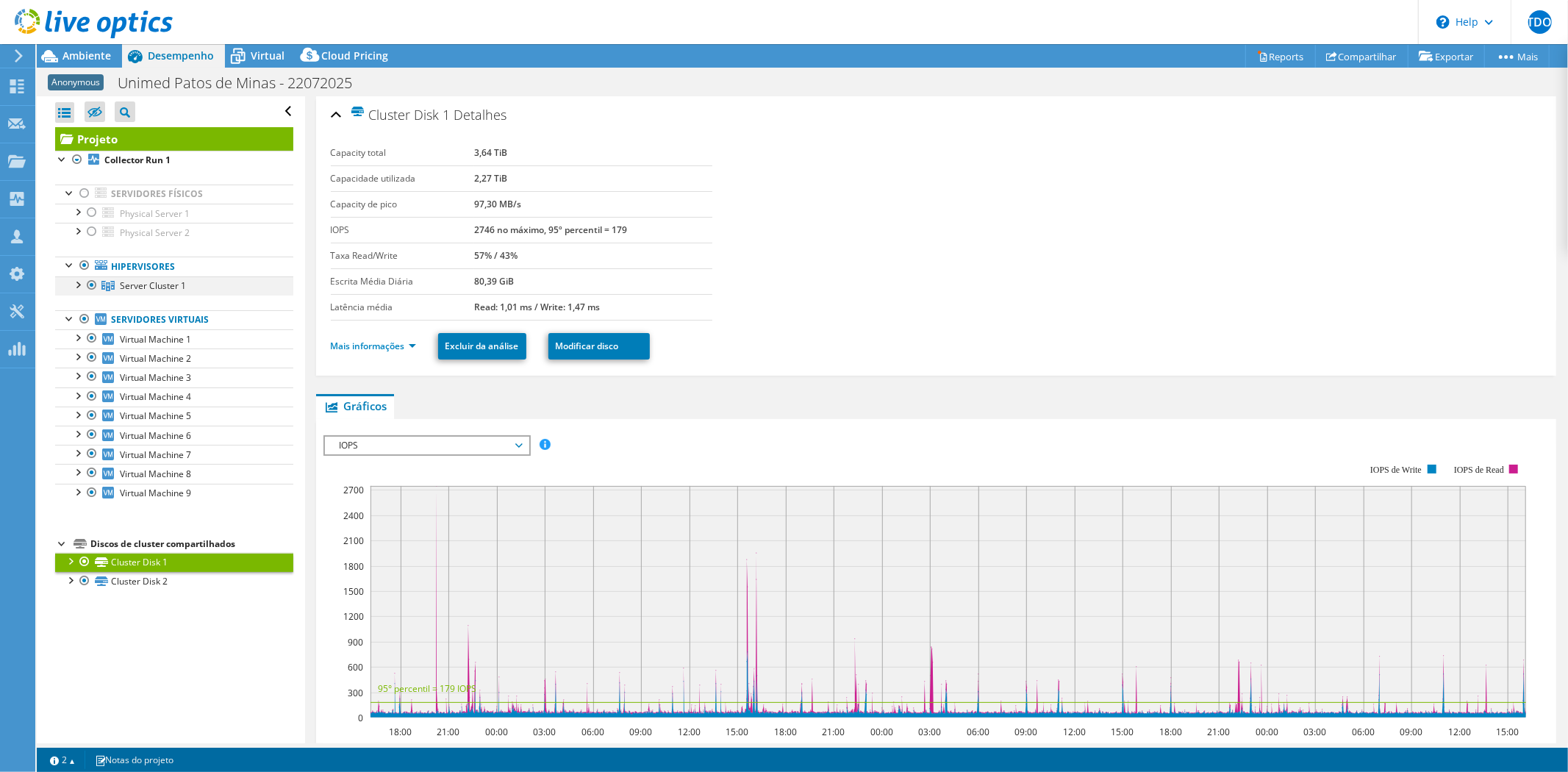
click at [80, 284] on div at bounding box center [77, 284] width 14 height 14
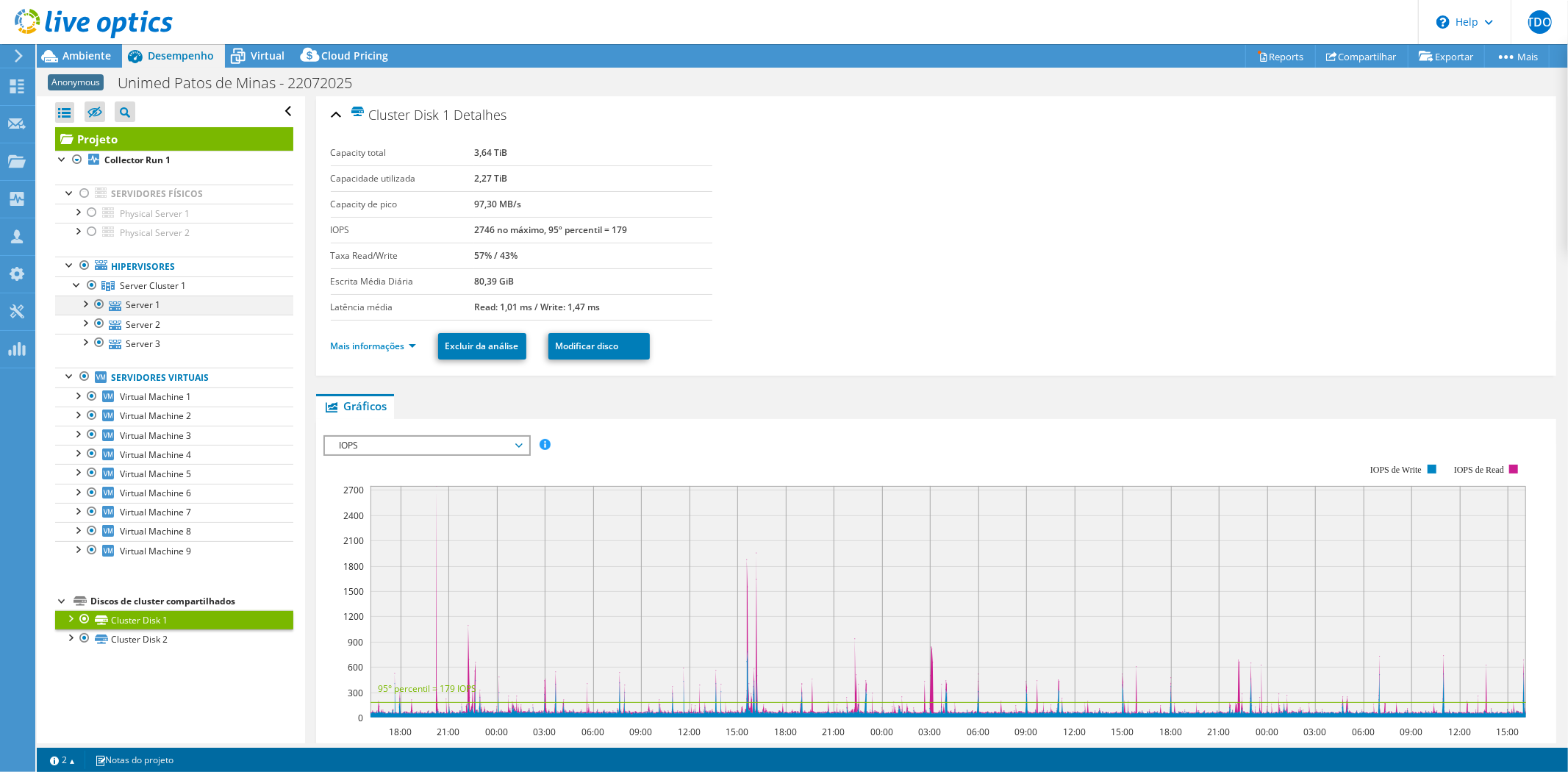
click at [89, 302] on div at bounding box center [84, 302] width 14 height 14
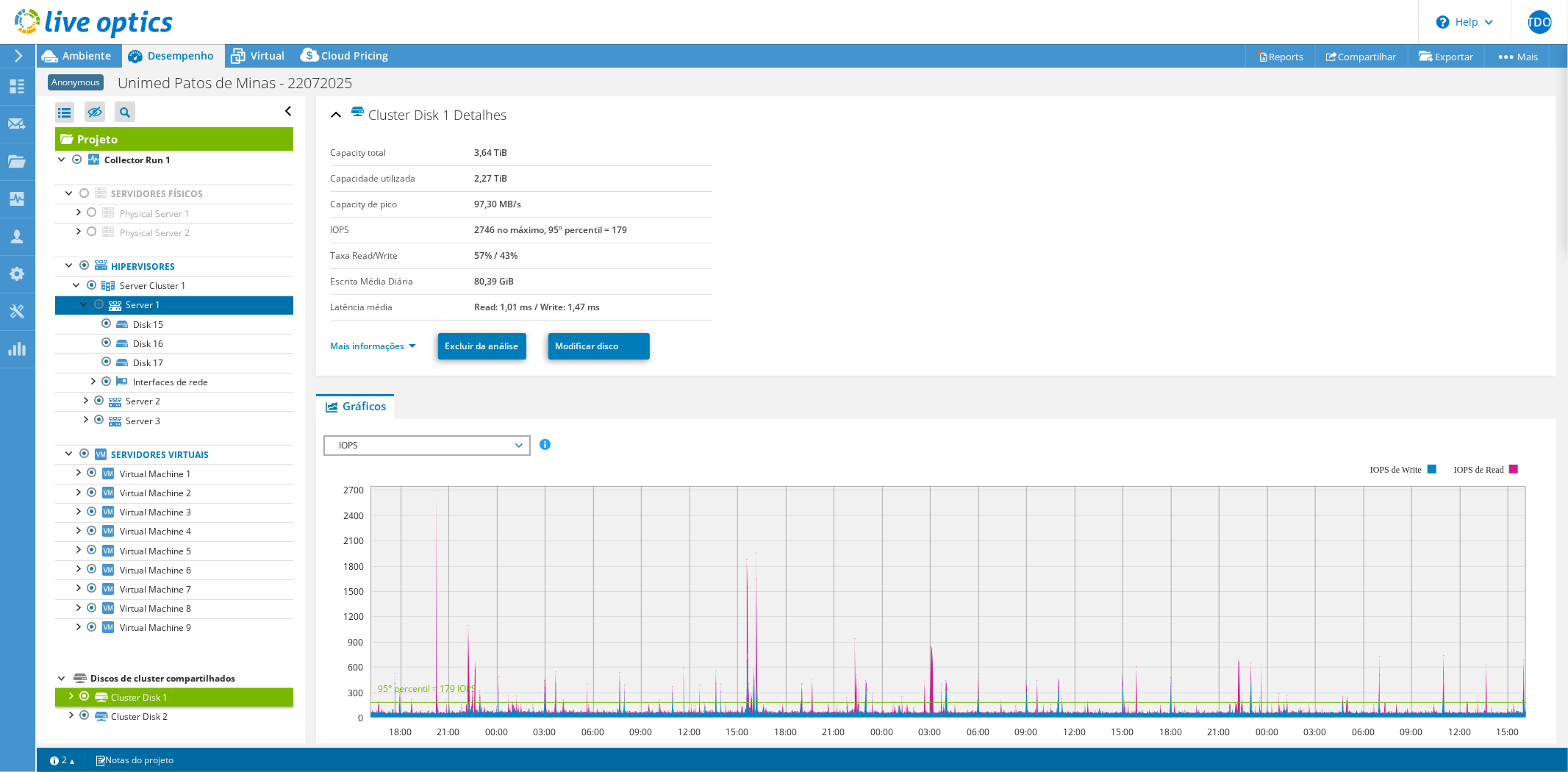
click at [137, 302] on link "Server 1" at bounding box center [174, 305] width 238 height 19
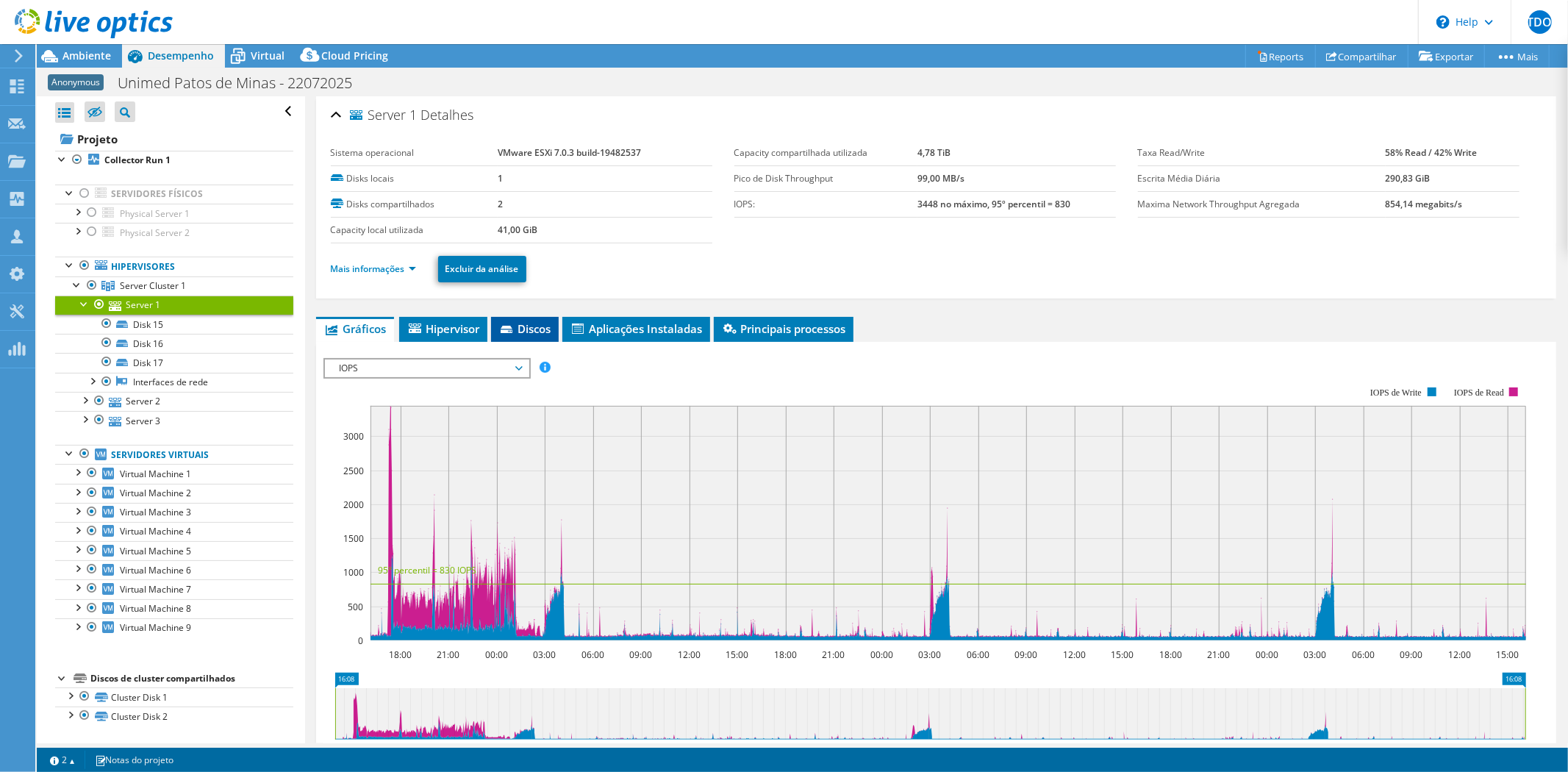
click at [540, 327] on span "Discos" at bounding box center [524, 328] width 53 height 14
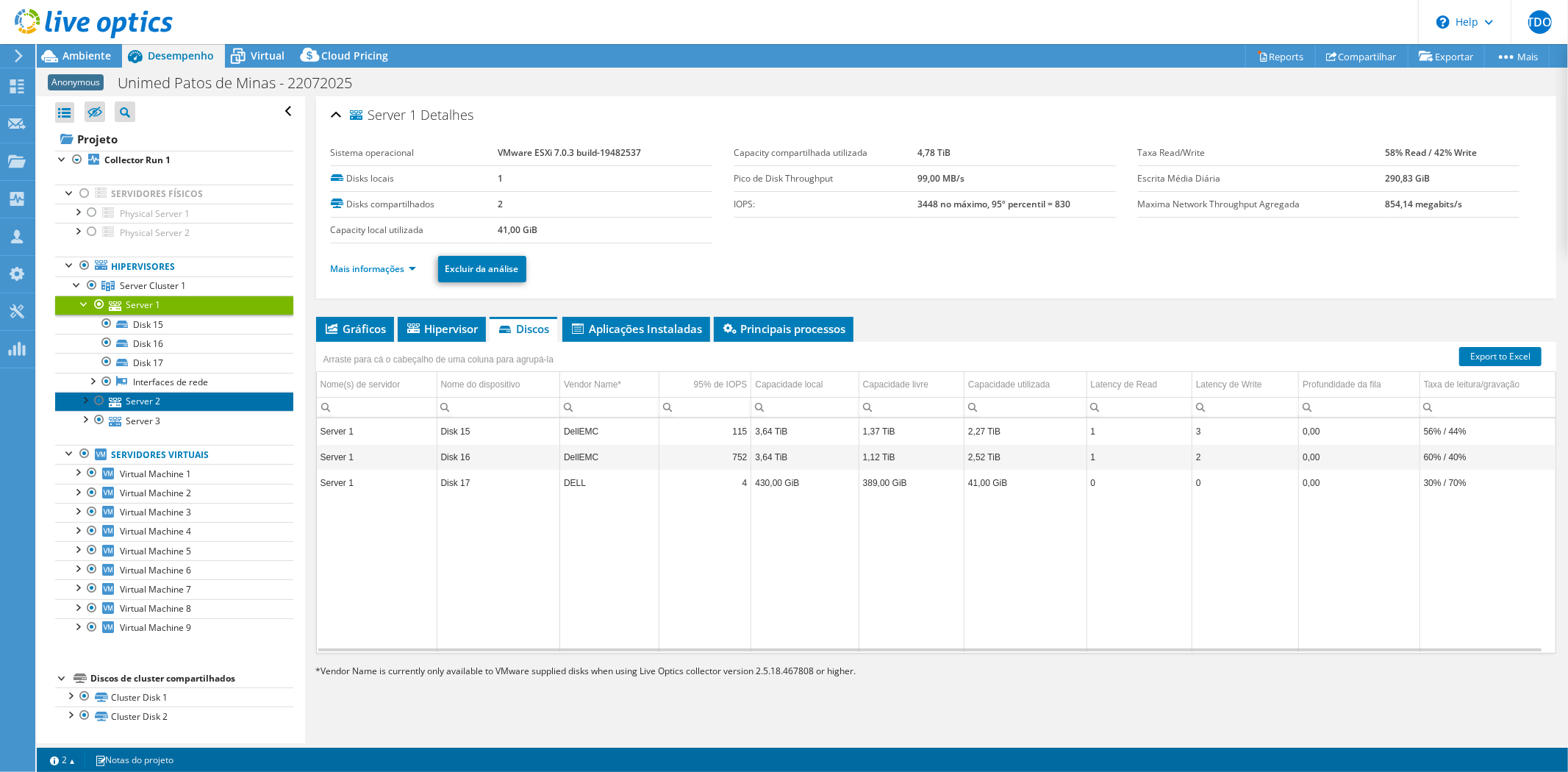
click at [142, 402] on link "Server 2" at bounding box center [174, 402] width 238 height 19
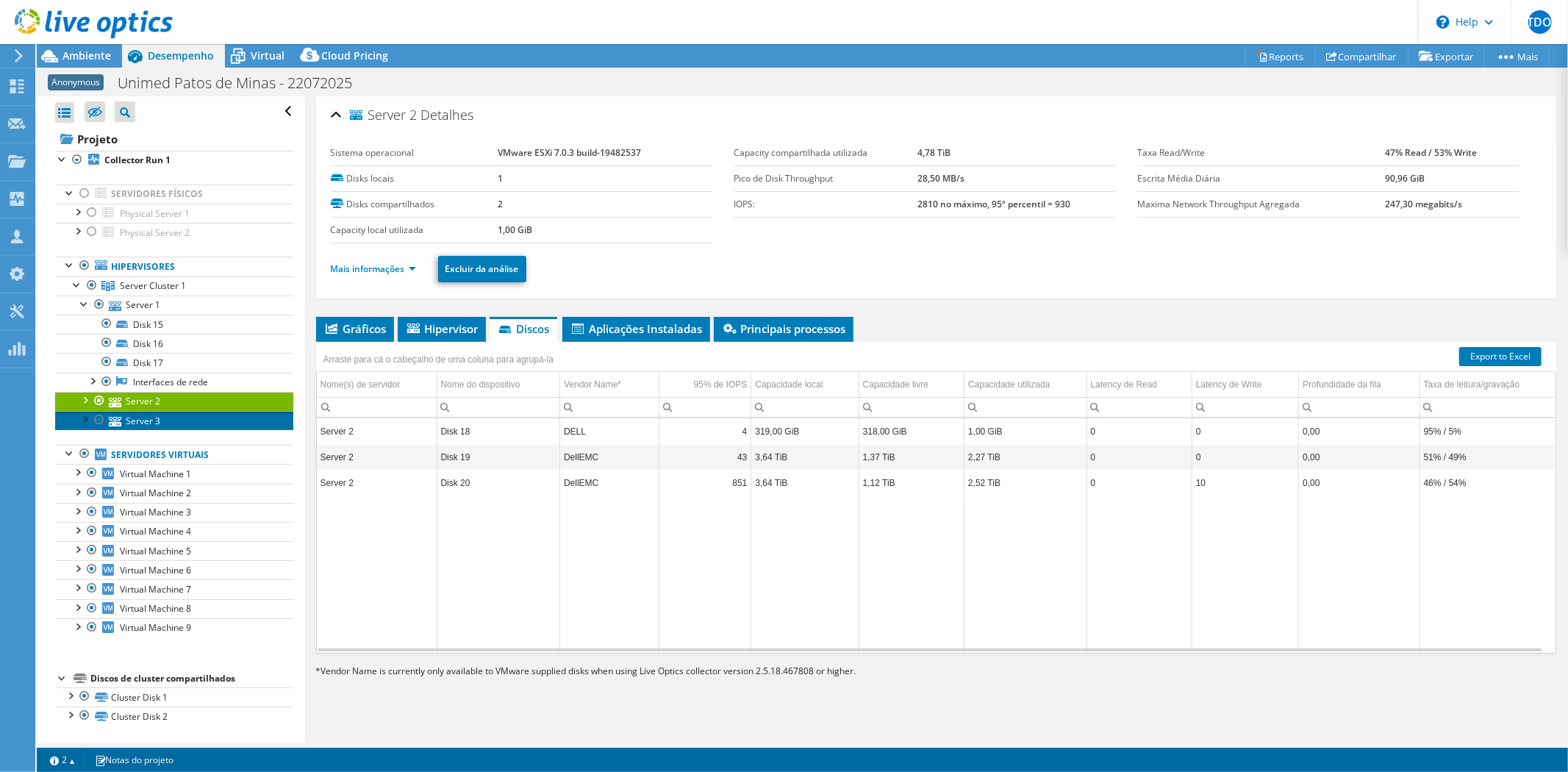
click at [155, 427] on link "Server 3" at bounding box center [174, 420] width 238 height 19
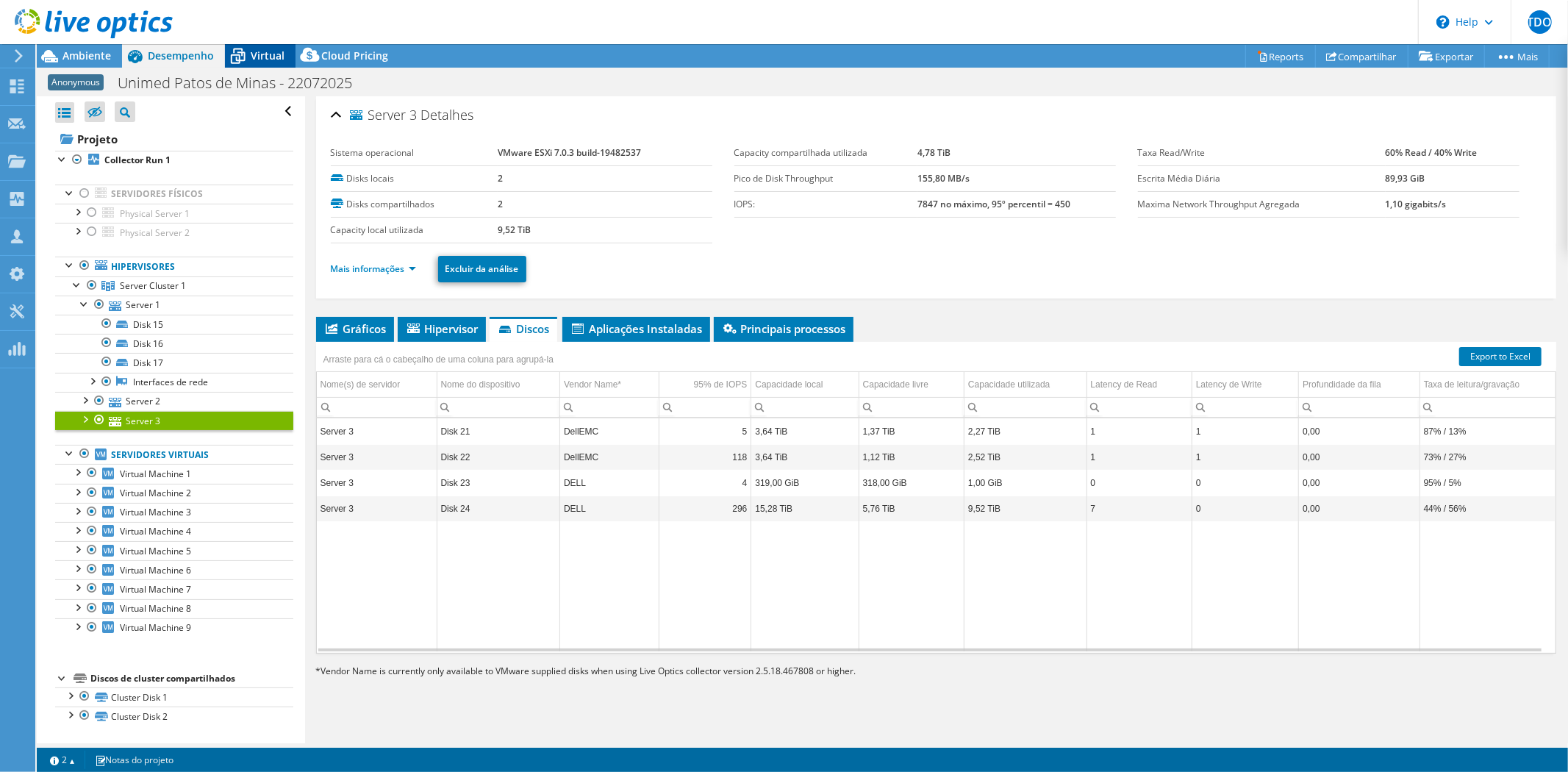
click at [261, 54] on span "Virtual" at bounding box center [267, 55] width 34 height 14
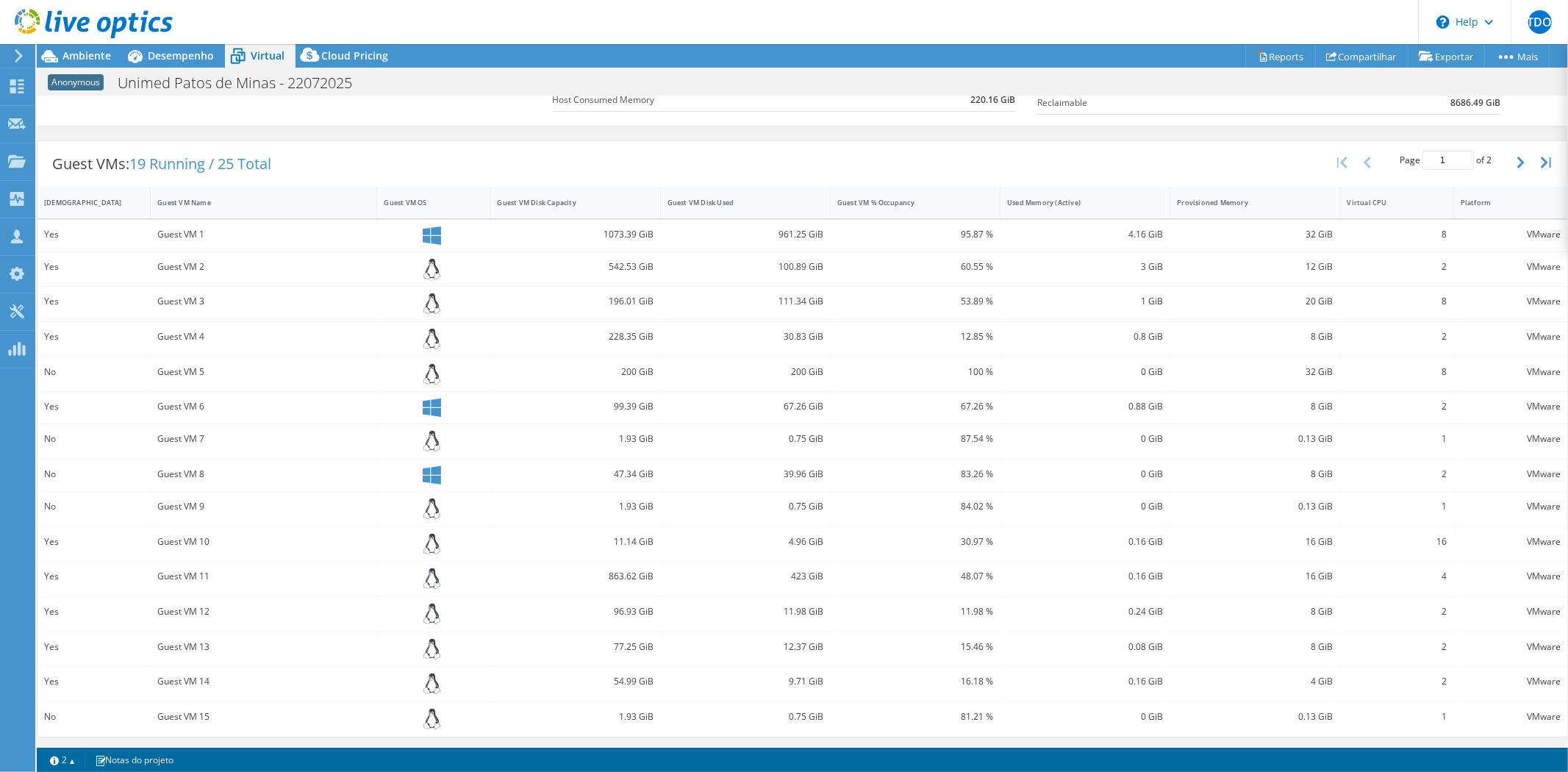
scroll to position [246, 0]
click at [1510, 157] on button "button" at bounding box center [1523, 161] width 25 height 28
type input "2"
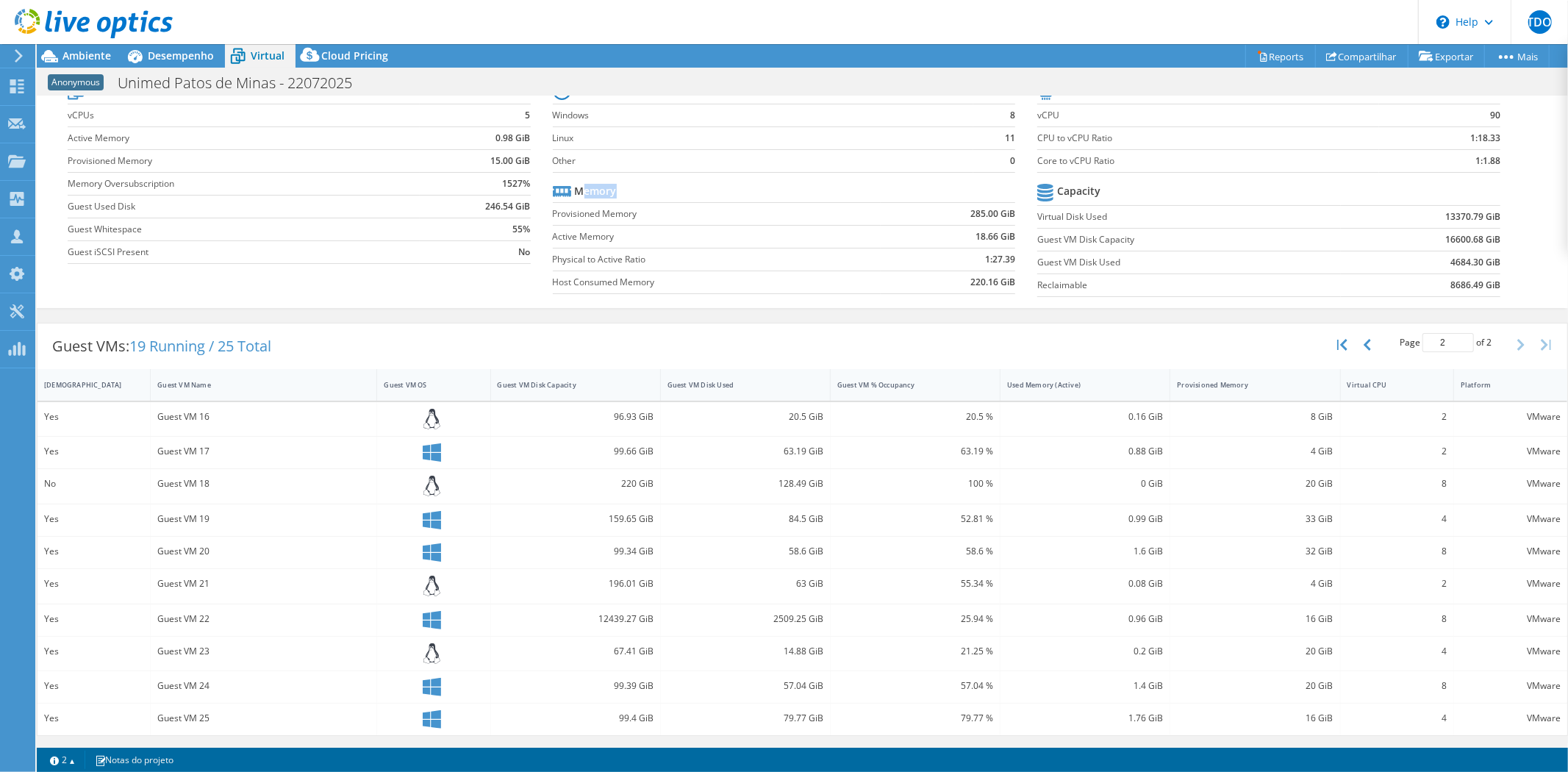
drag, startPoint x: 579, startPoint y: 191, endPoint x: 609, endPoint y: 187, distance: 30.3
click at [609, 187] on b "Memory" at bounding box center [596, 190] width 42 height 14
